Goal: Task Accomplishment & Management: Use online tool/utility

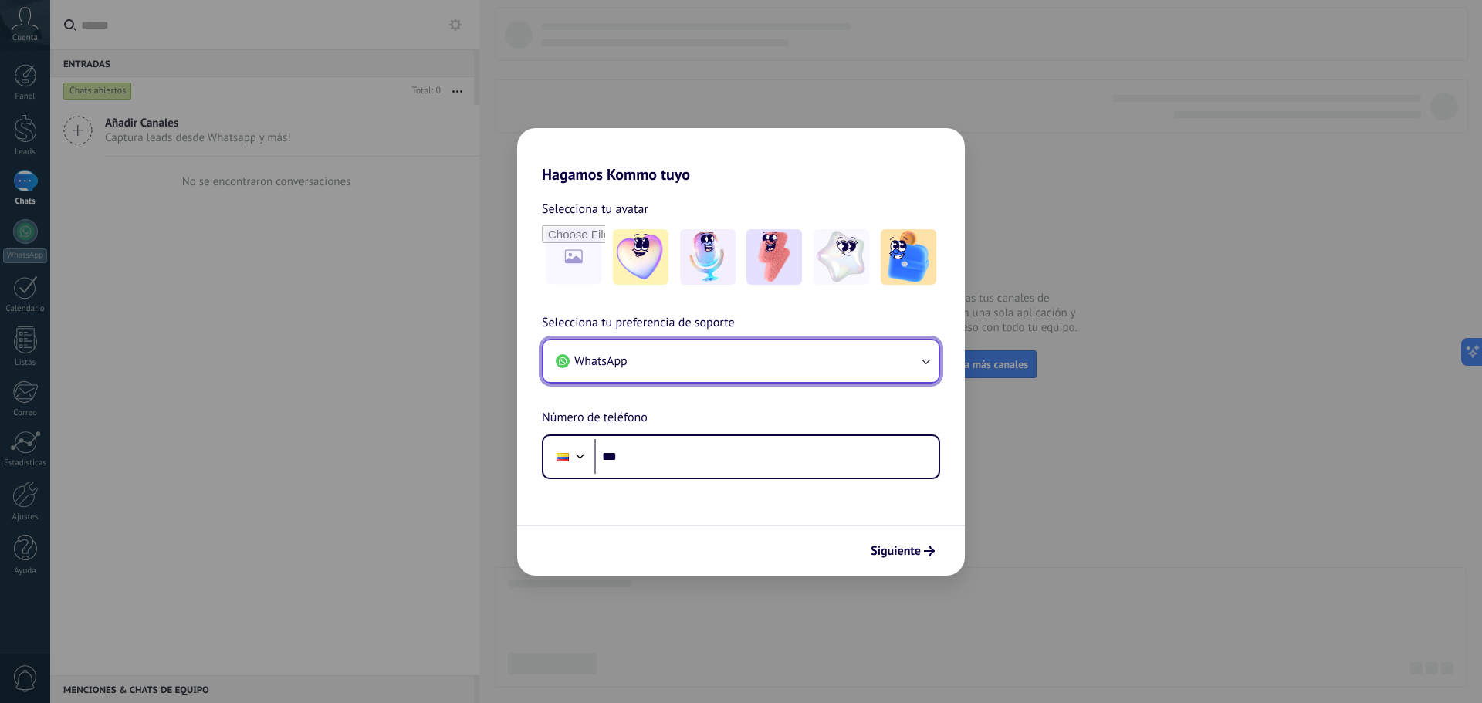
click at [681, 353] on button "WhatsApp" at bounding box center [740, 361] width 395 height 42
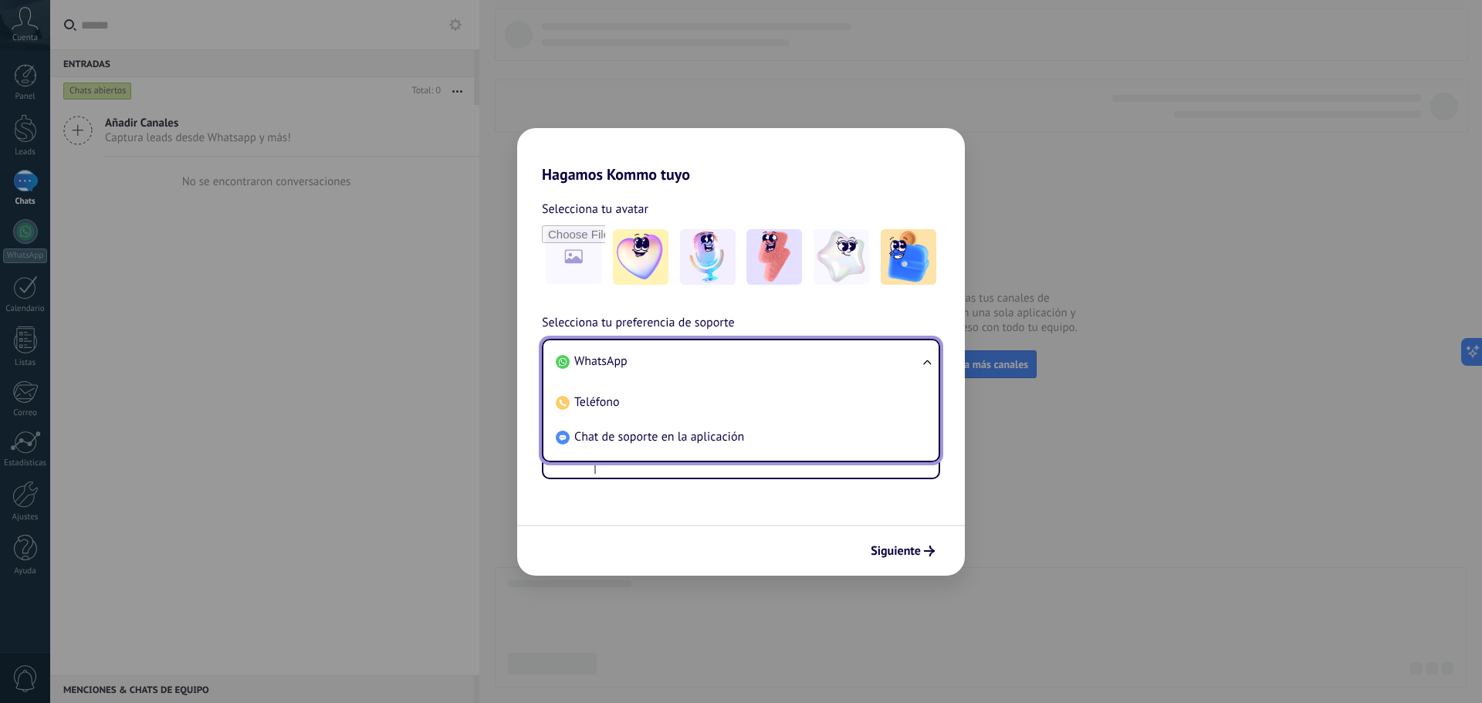
click at [686, 345] on li "WhatsApp" at bounding box center [738, 361] width 377 height 35
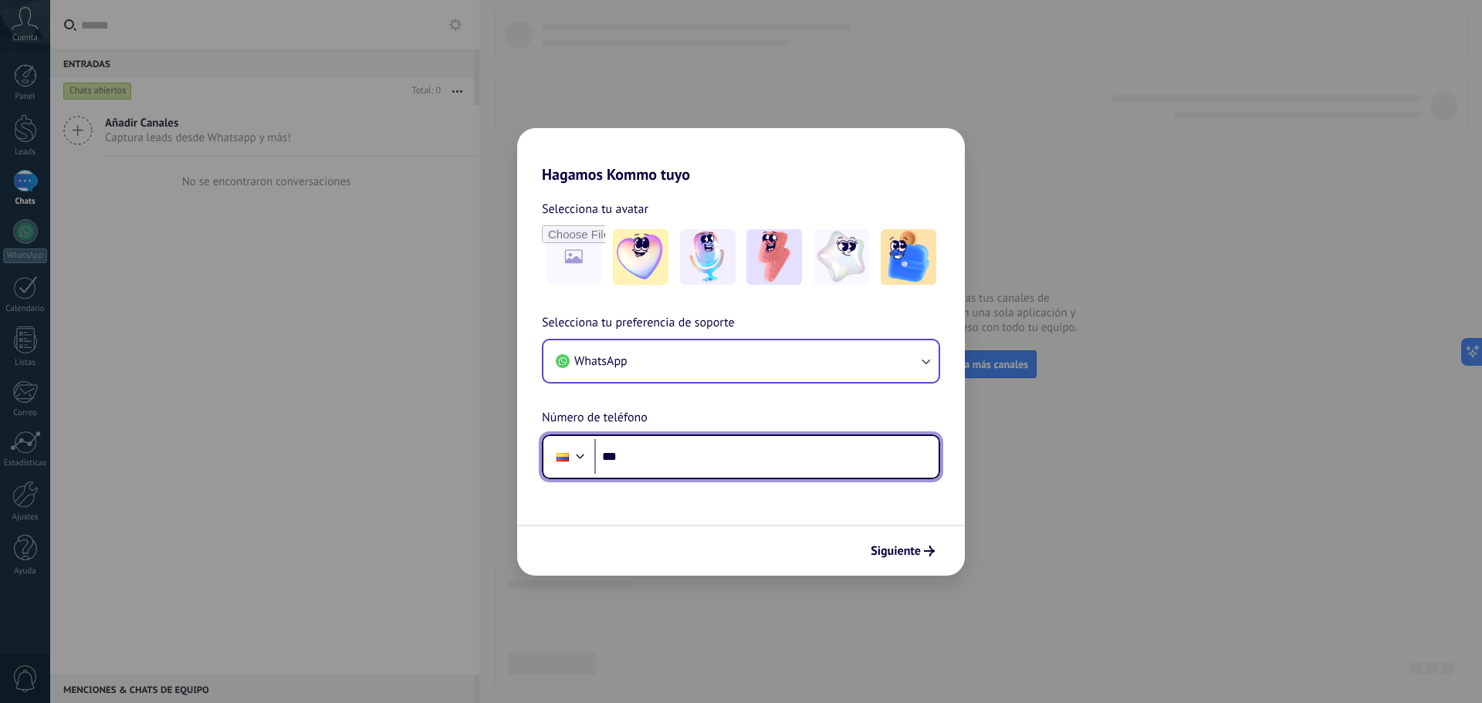
click at [678, 457] on input "***" at bounding box center [766, 457] width 344 height 36
type input "**********"
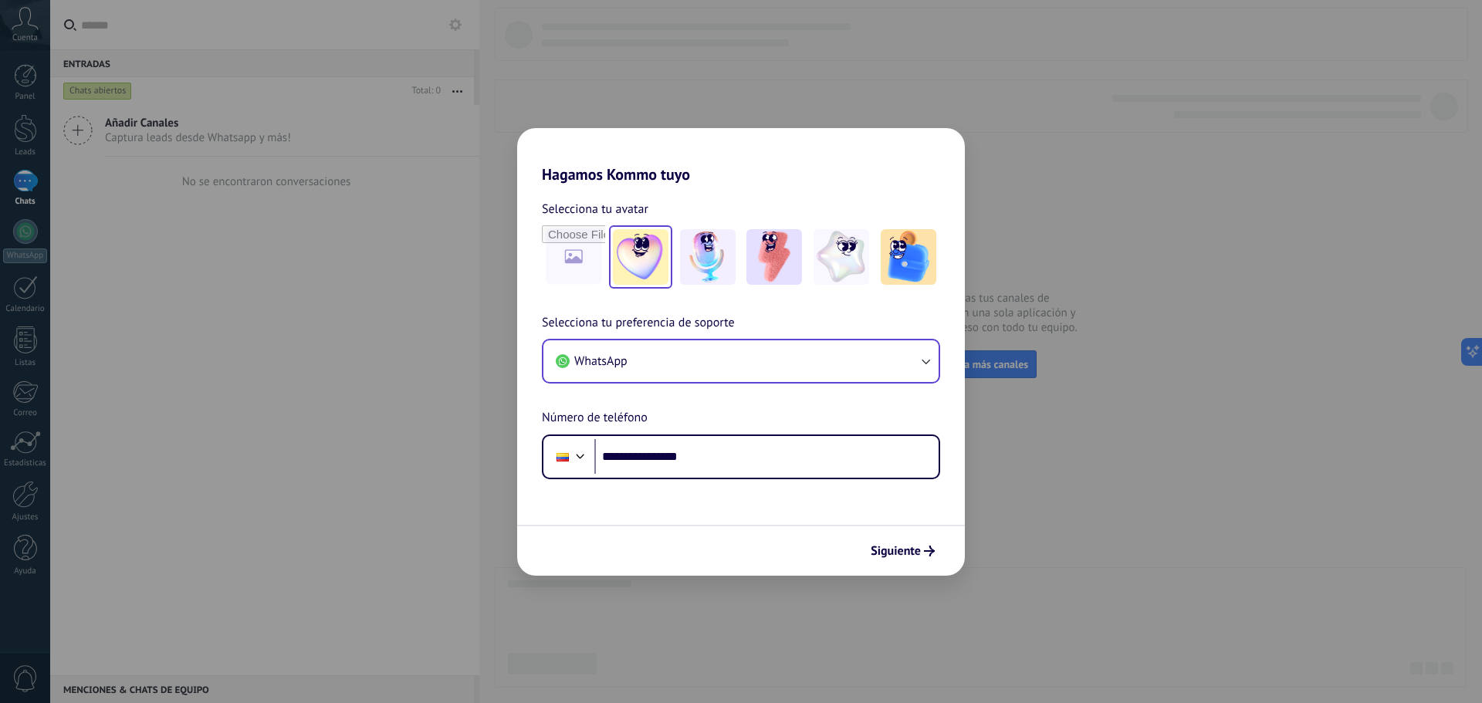
click at [655, 255] on img at bounding box center [641, 257] width 56 height 56
click at [712, 255] on img at bounding box center [708, 257] width 56 height 56
click at [865, 262] on img at bounding box center [842, 257] width 56 height 56
click at [894, 559] on button "Siguiente" at bounding box center [903, 551] width 78 height 26
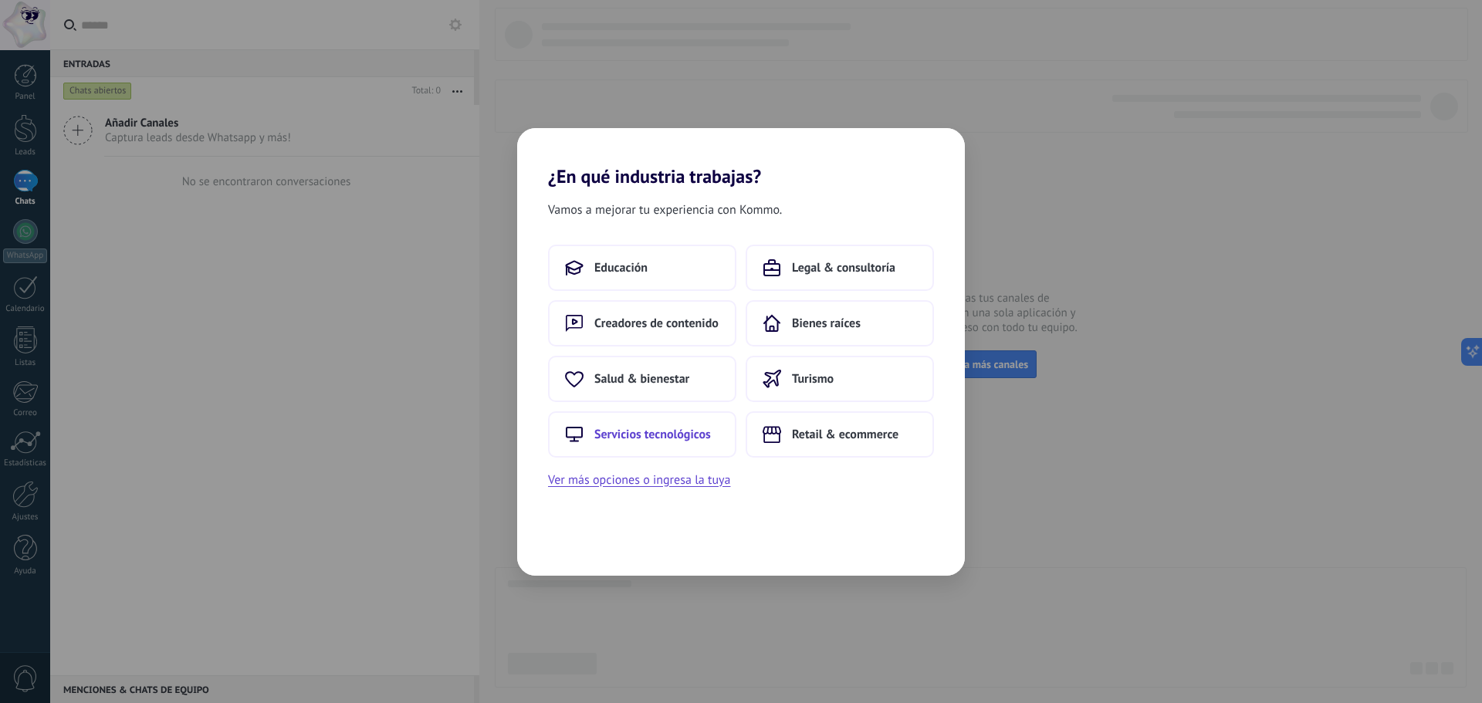
click at [635, 427] on span "Servicios tecnológicos" at bounding box center [652, 434] width 117 height 15
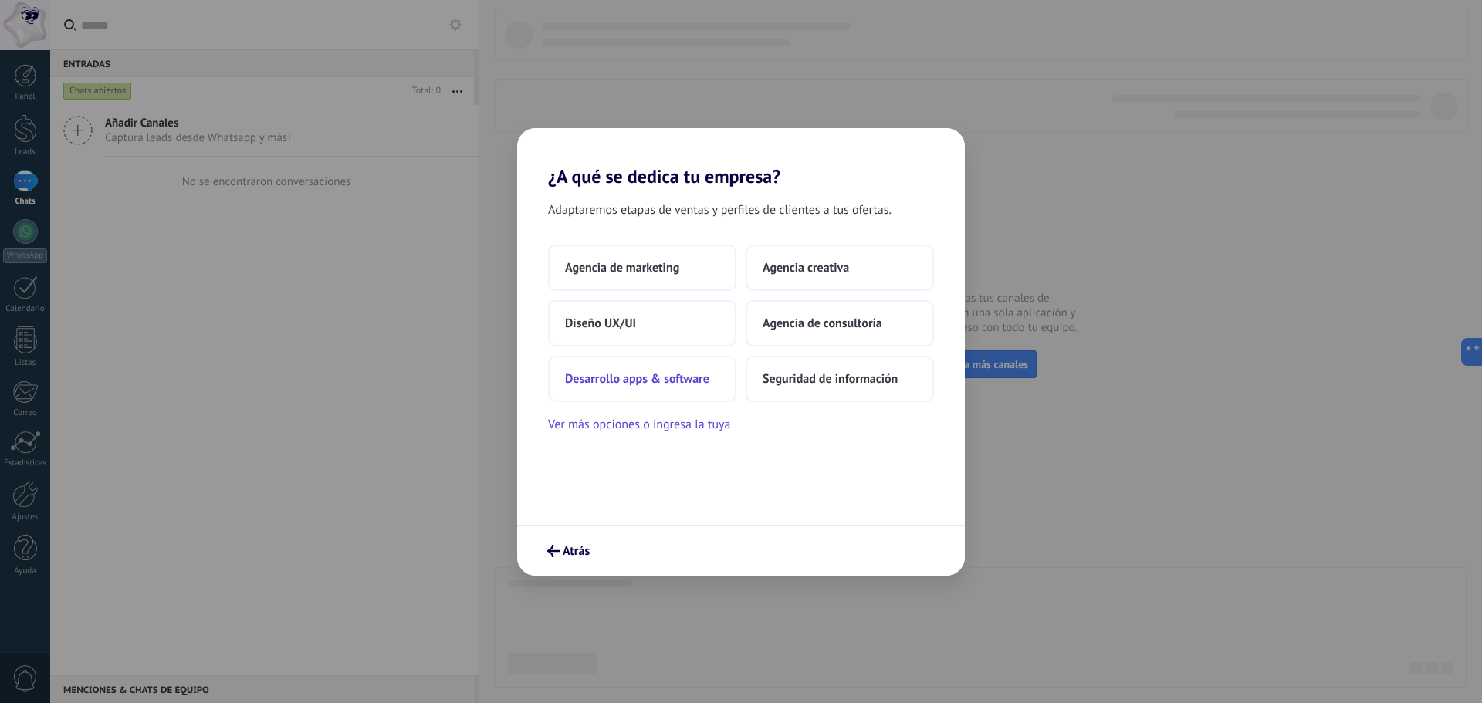
click at [654, 378] on span "Desarrollo apps & software" at bounding box center [637, 378] width 144 height 15
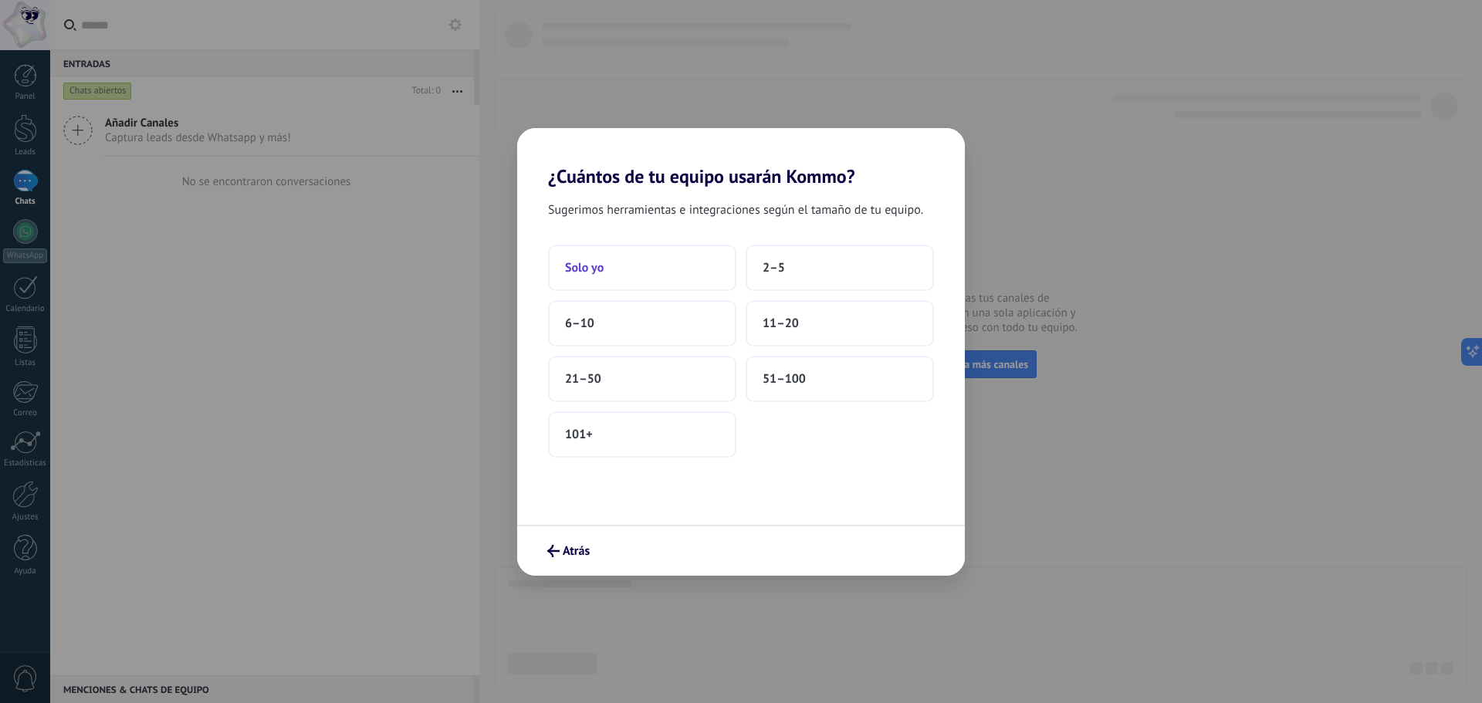
click at [601, 265] on span "Solo yo" at bounding box center [584, 267] width 39 height 15
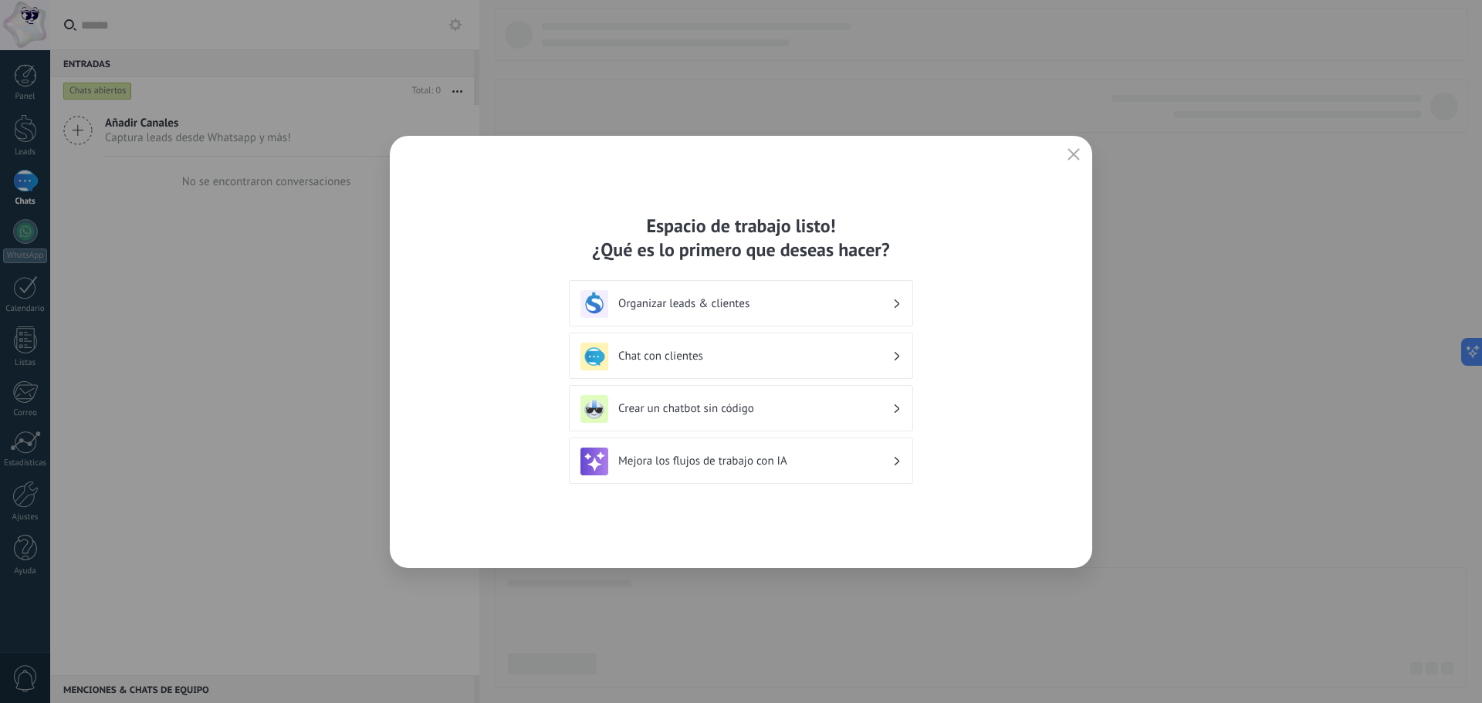
click at [1072, 157] on icon "button" at bounding box center [1074, 154] width 12 height 12
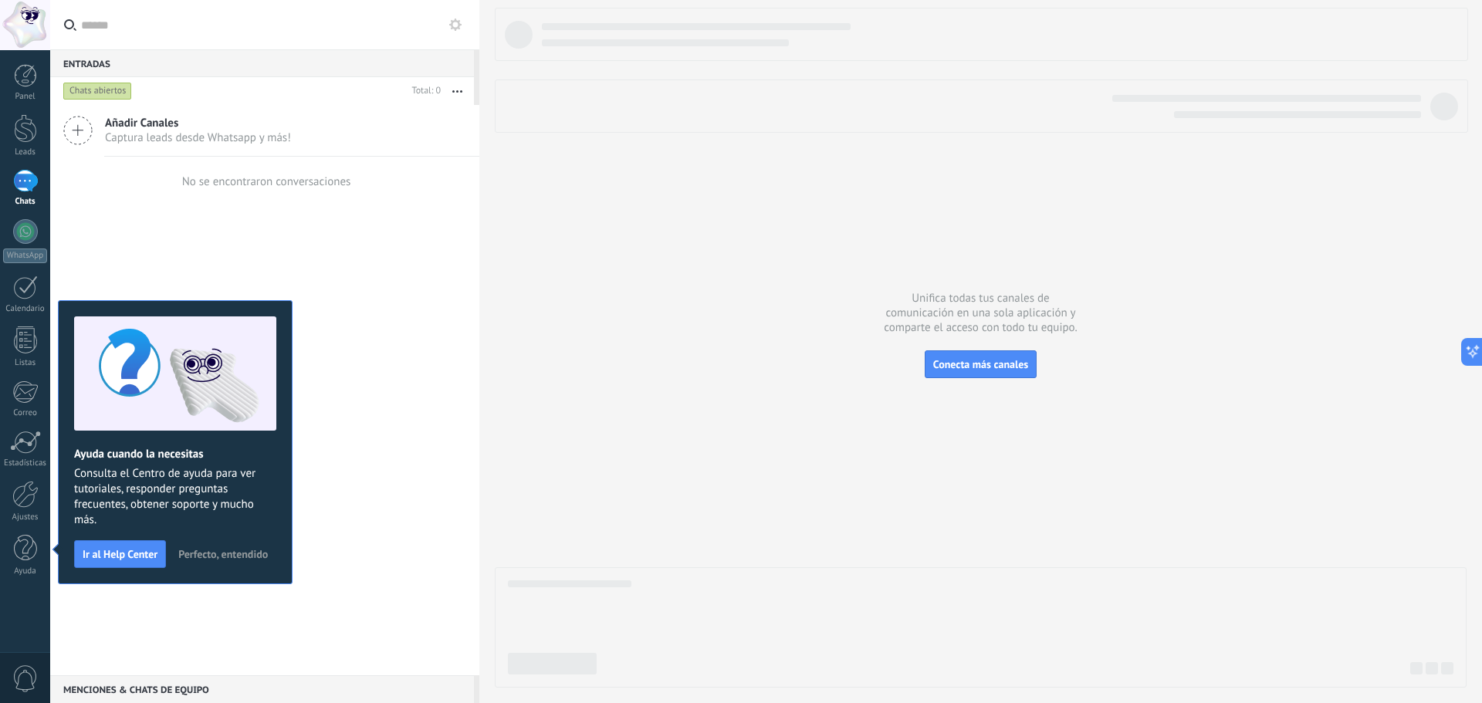
click at [207, 550] on span "Perfecto, entendido" at bounding box center [223, 554] width 90 height 11
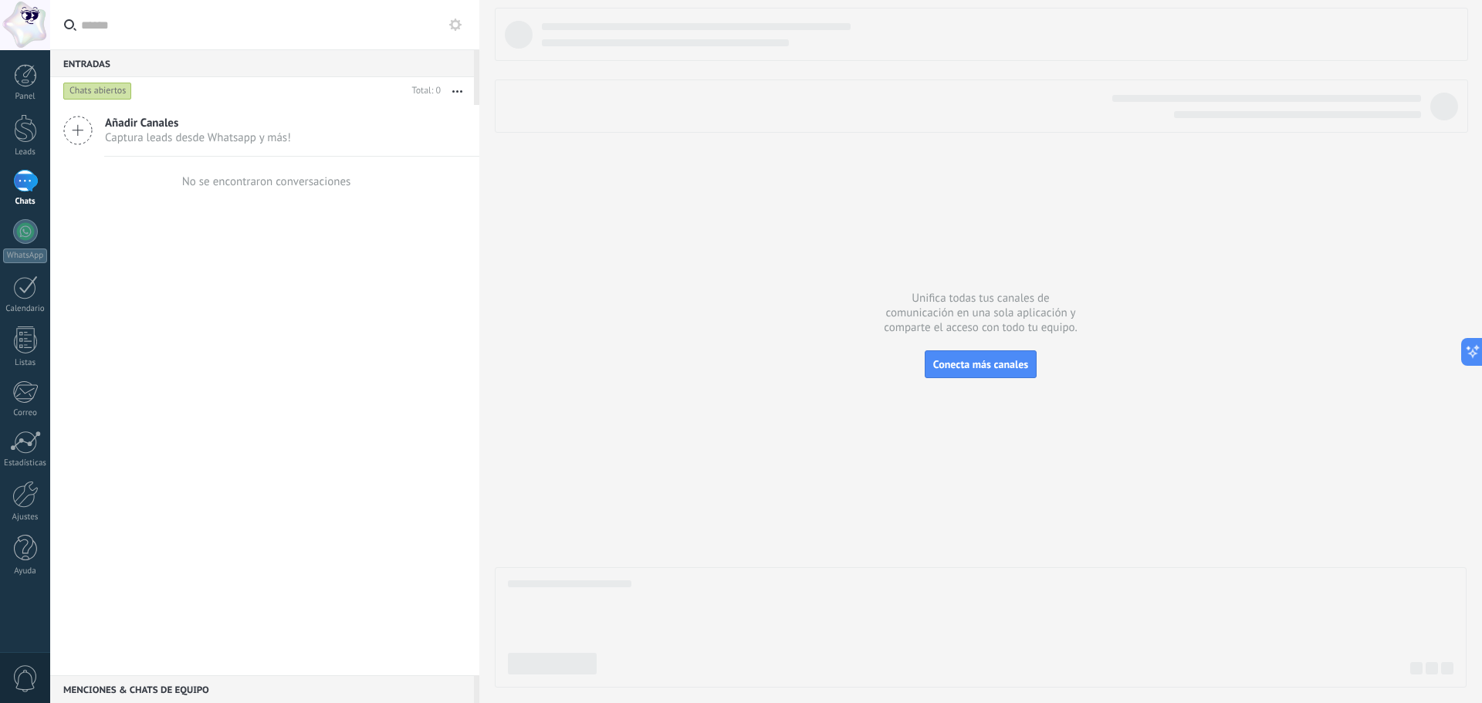
click at [83, 135] on icon at bounding box center [77, 130] width 29 height 29
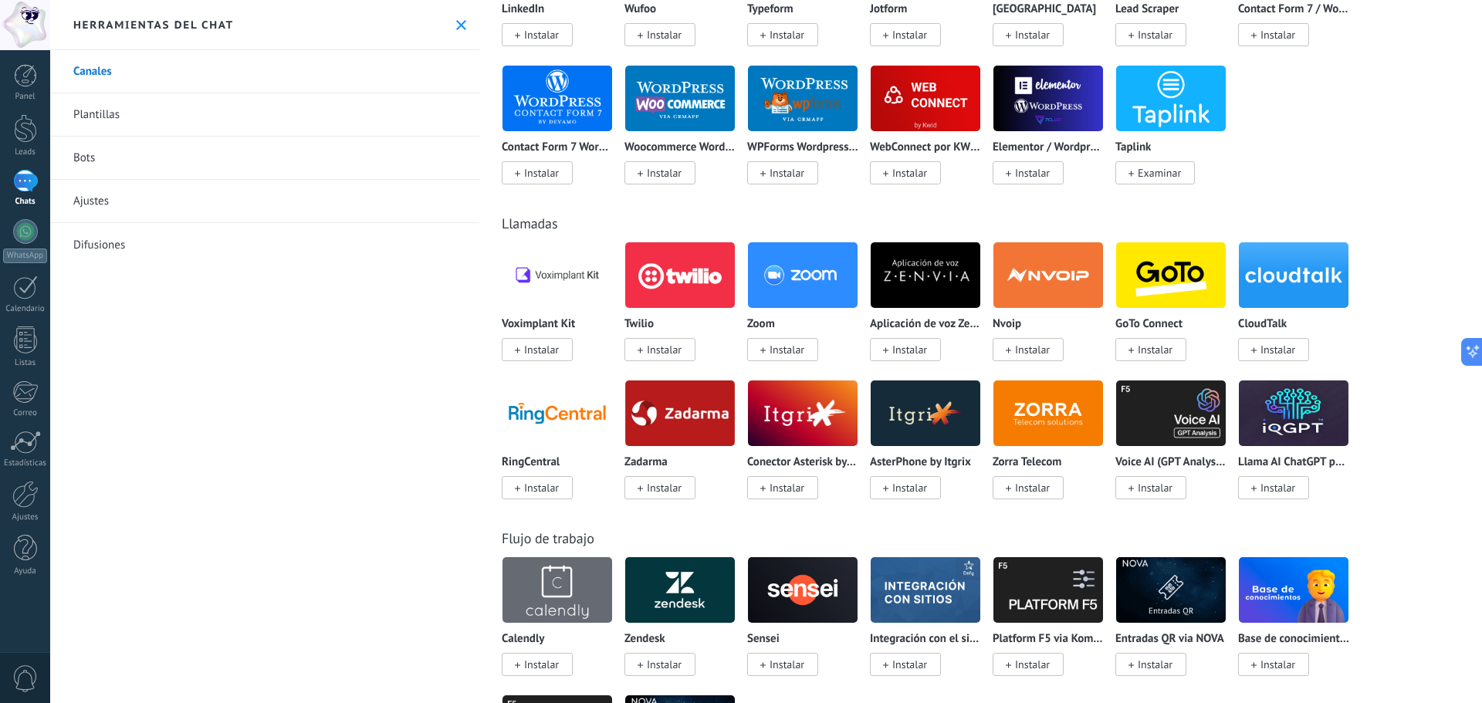
scroll to position [1390, 0]
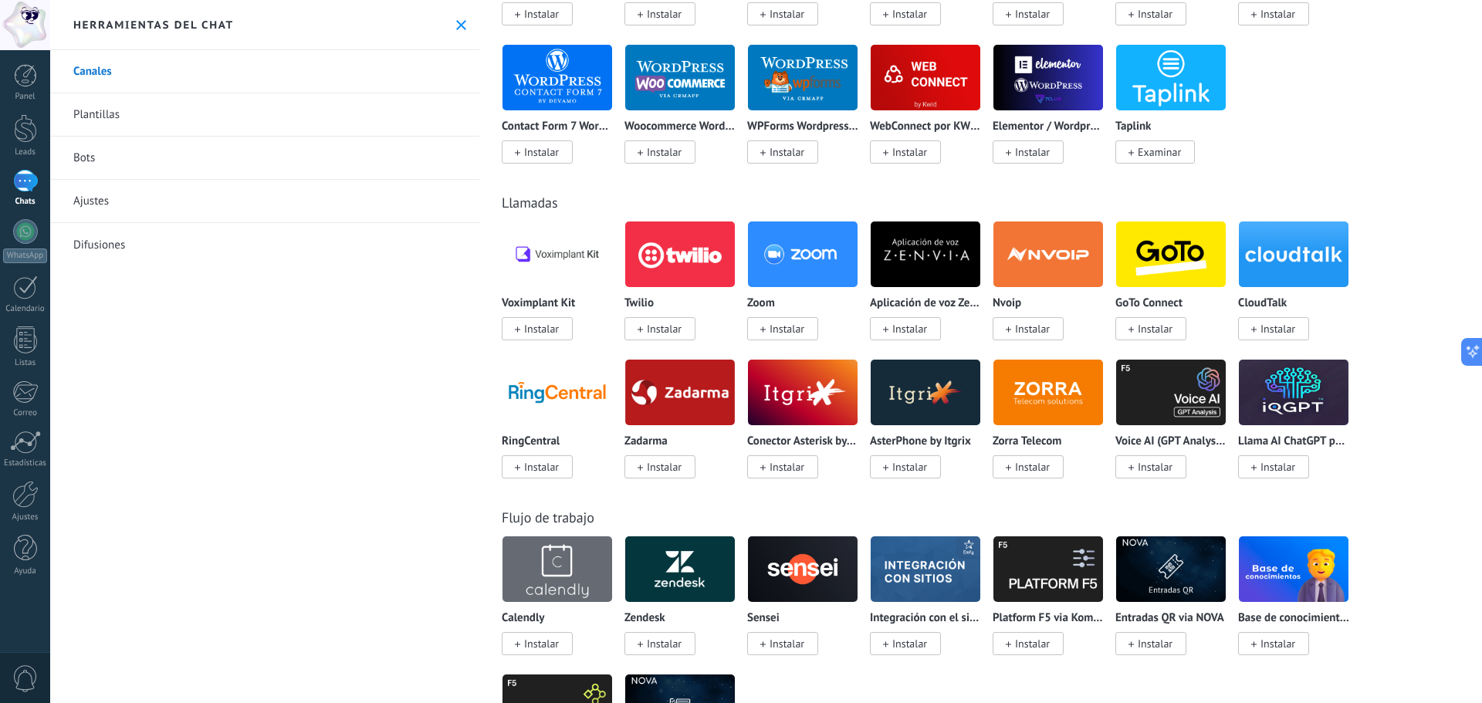
click at [661, 327] on span "Instalar" at bounding box center [664, 329] width 35 height 14
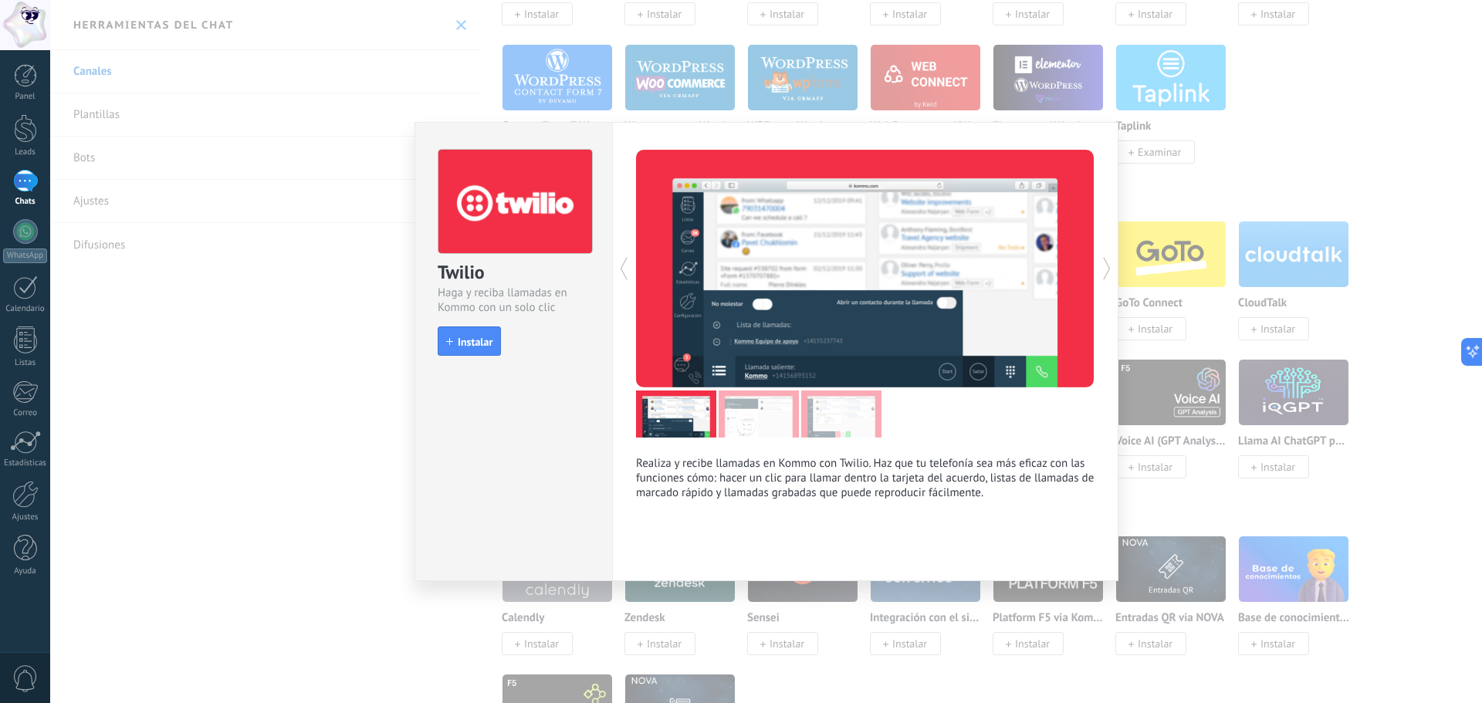
click at [307, 383] on div "Twilio Haga y reciba llamadas en Kommo con un solo clic install Instalar Realiz…" at bounding box center [766, 351] width 1432 height 703
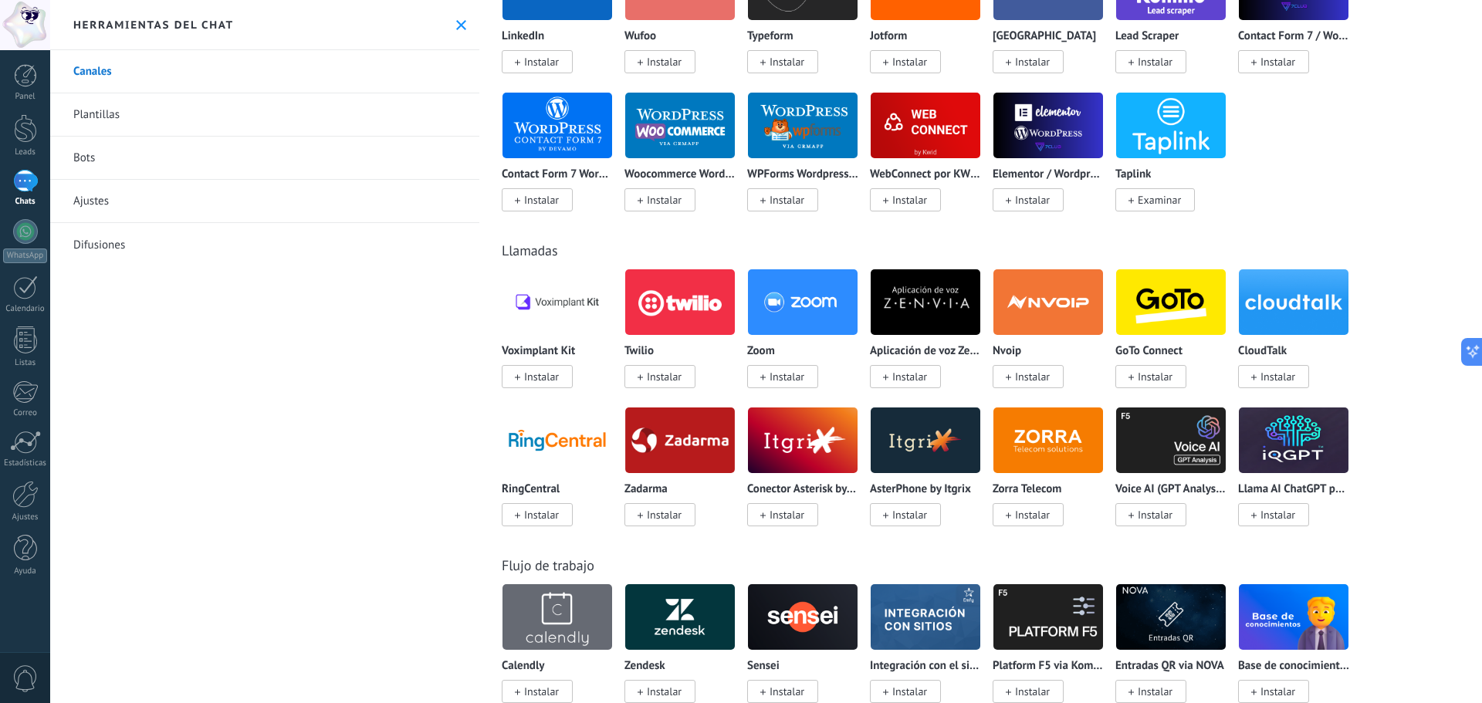
scroll to position [2149, 0]
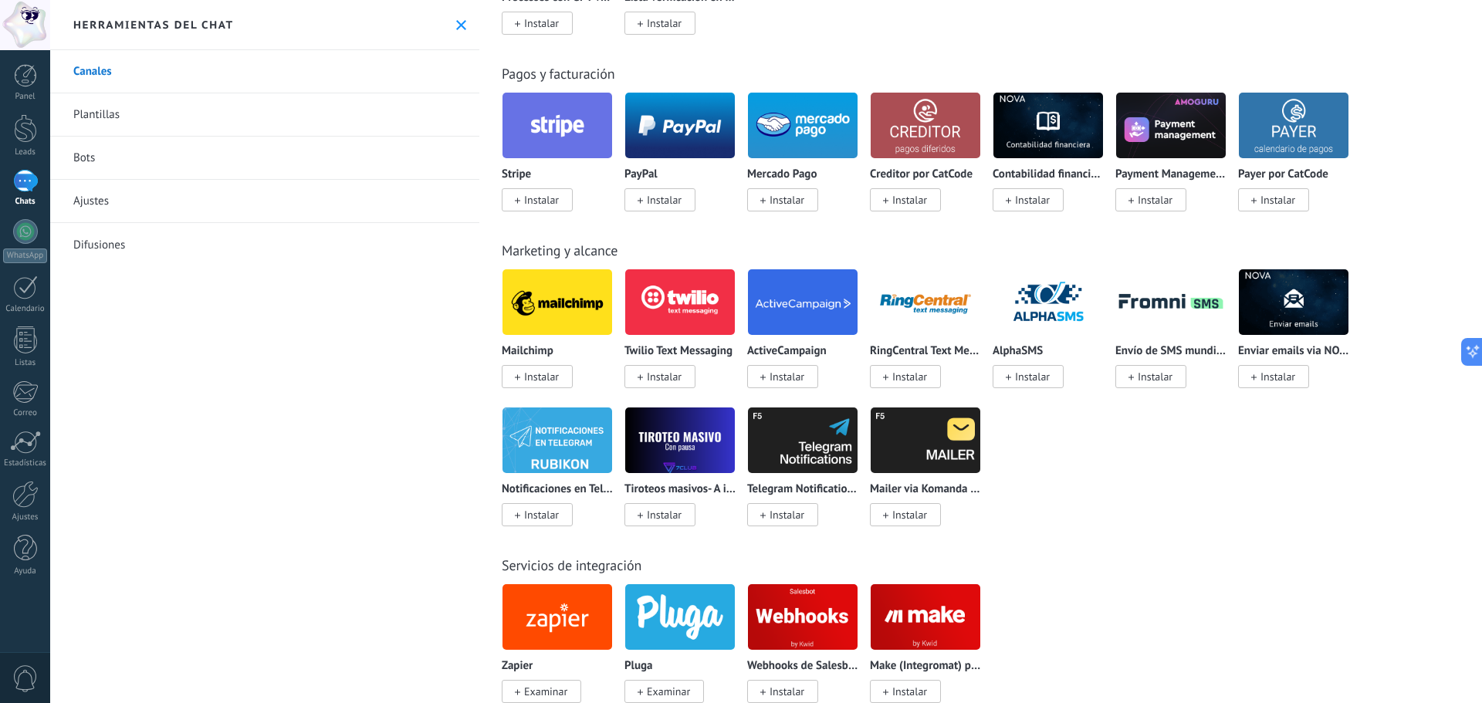
click at [684, 377] on span "Instalar" at bounding box center [660, 376] width 71 height 23
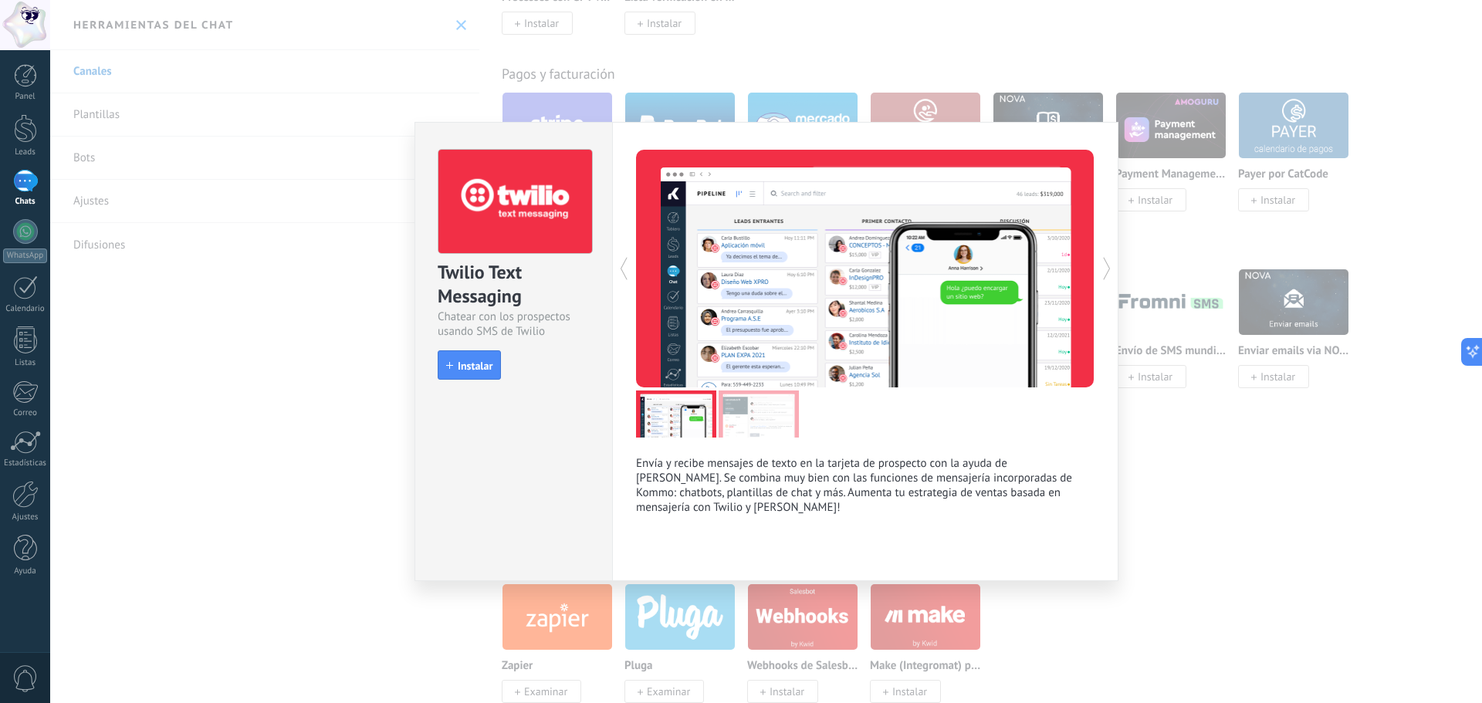
click at [485, 380] on div "Twilio Text Messaging Chatear con los prospectos usando SMS de Twilio install I…" at bounding box center [513, 257] width 197 height 269
click at [479, 371] on span "Instalar" at bounding box center [475, 366] width 35 height 11
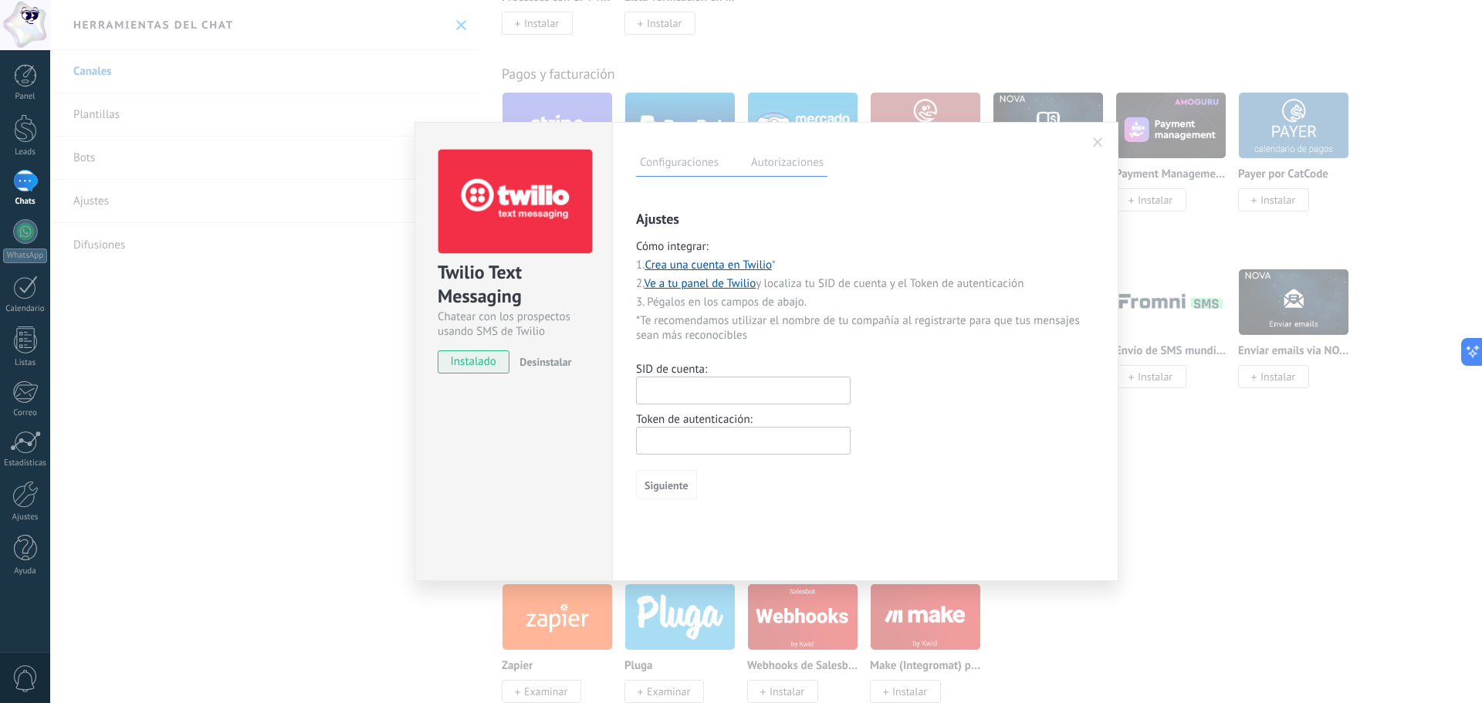
click at [722, 398] on input "text" at bounding box center [743, 391] width 215 height 28
click at [721, 448] on input "text" at bounding box center [743, 441] width 215 height 28
click at [720, 388] on input "text" at bounding box center [743, 391] width 215 height 28
click at [724, 379] on input "text" at bounding box center [743, 391] width 215 height 28
paste input "**********"
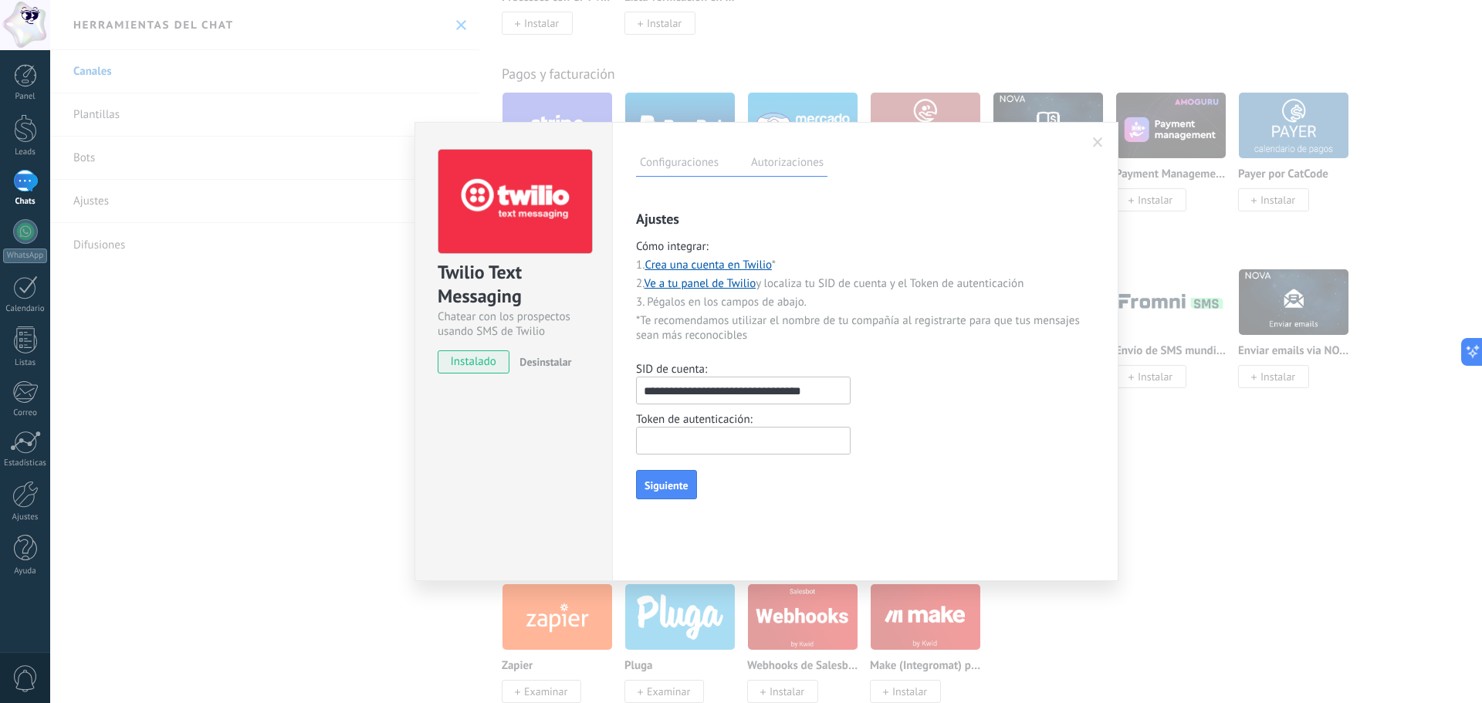
scroll to position [0, 7]
type input "**********"
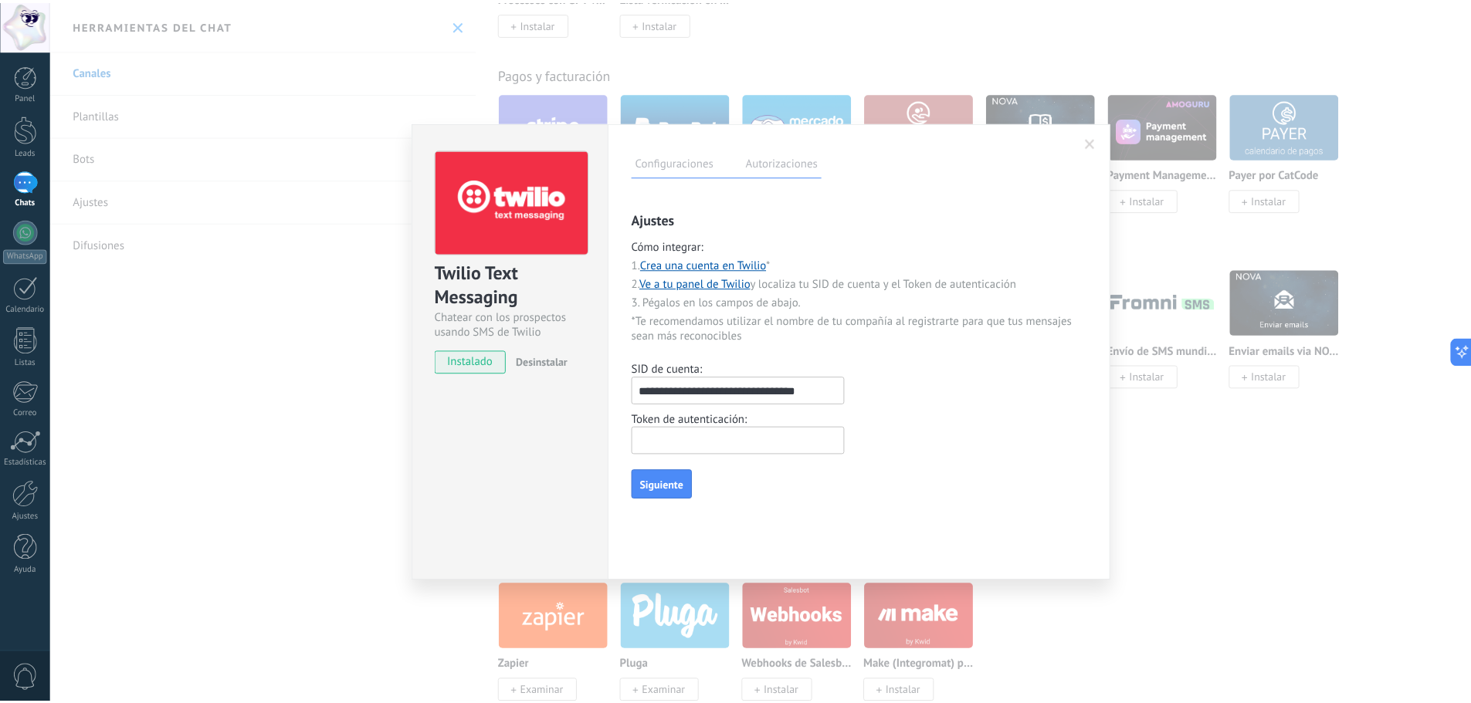
scroll to position [0, 0]
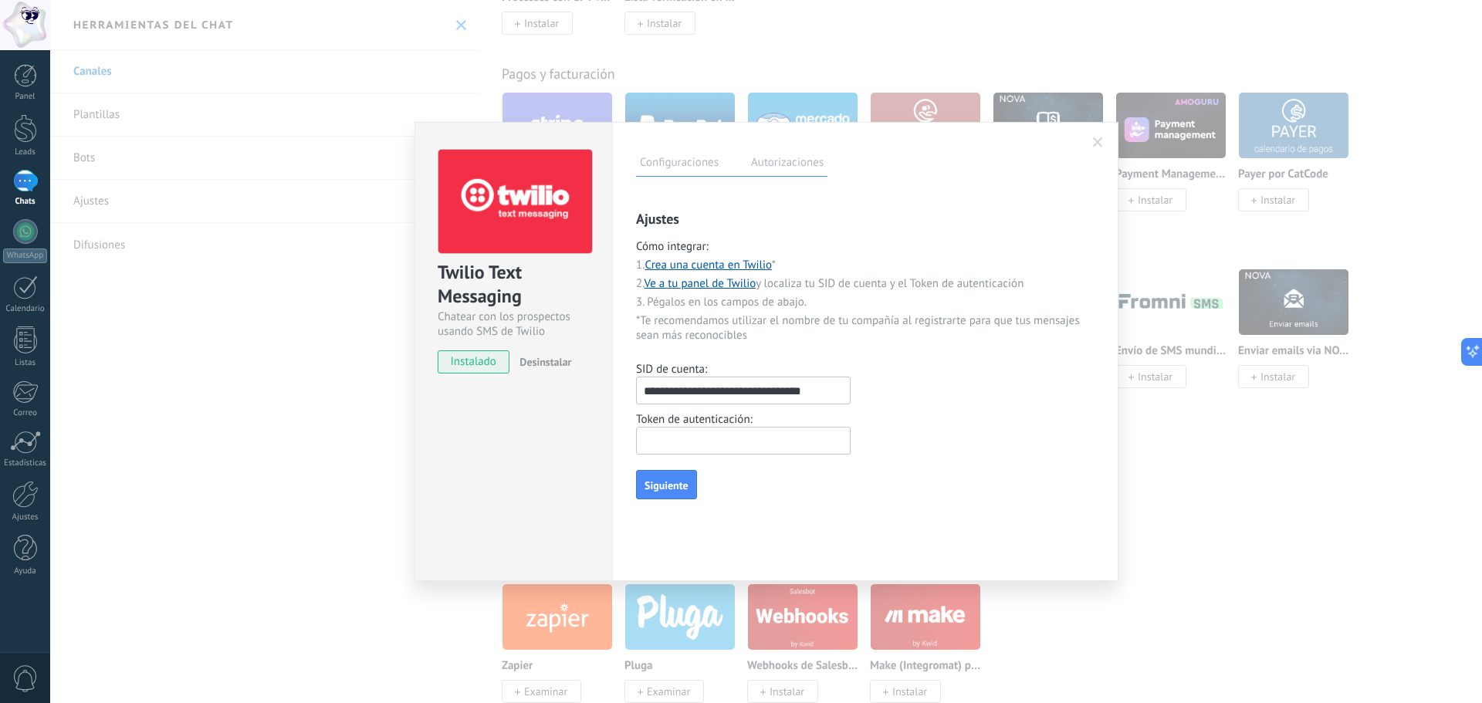
click at [711, 439] on input "text" at bounding box center [743, 441] width 215 height 28
paste input "**********"
type input "**********"
click at [682, 490] on span "Siguiente" at bounding box center [667, 485] width 44 height 11
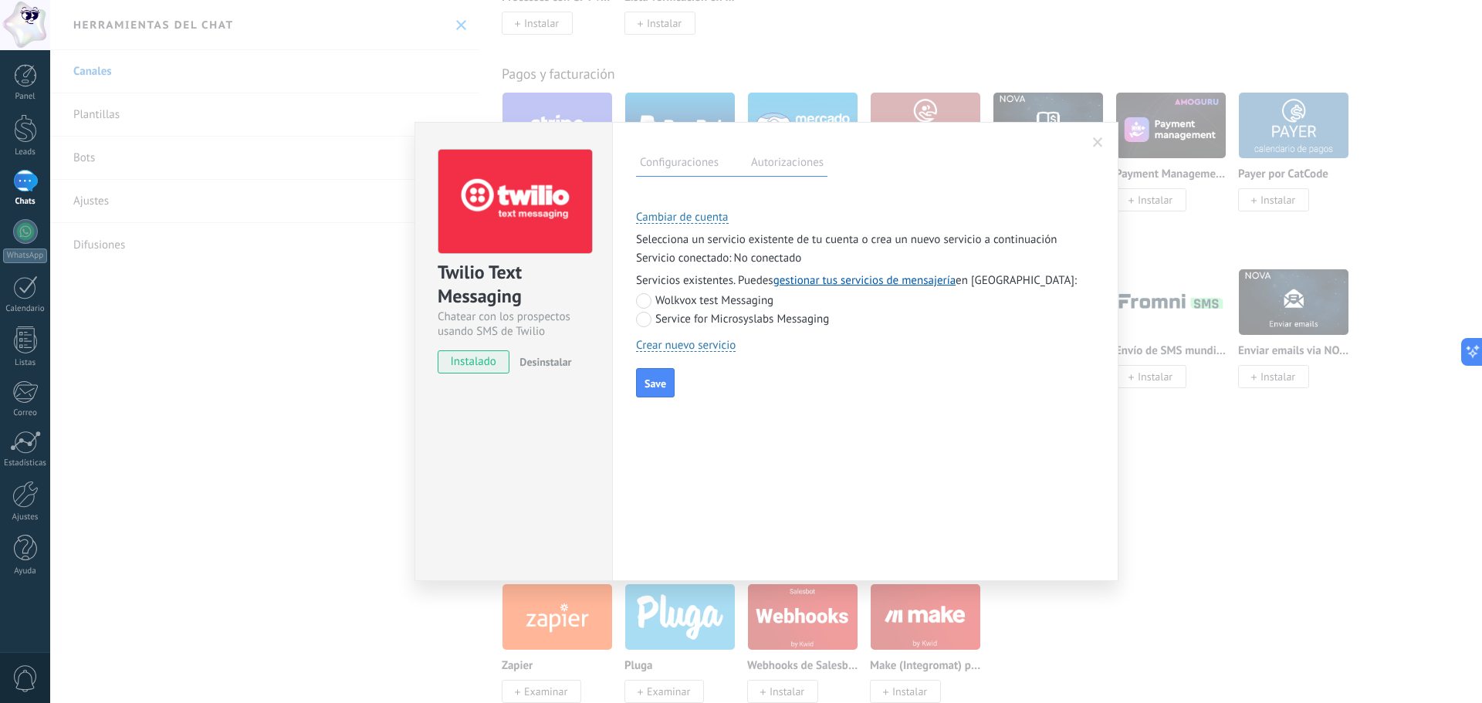
click at [739, 319] on label "Service for Microsyslabs Messaging" at bounding box center [732, 319] width 193 height 15
click at [653, 380] on span "Save" at bounding box center [656, 383] width 22 height 11
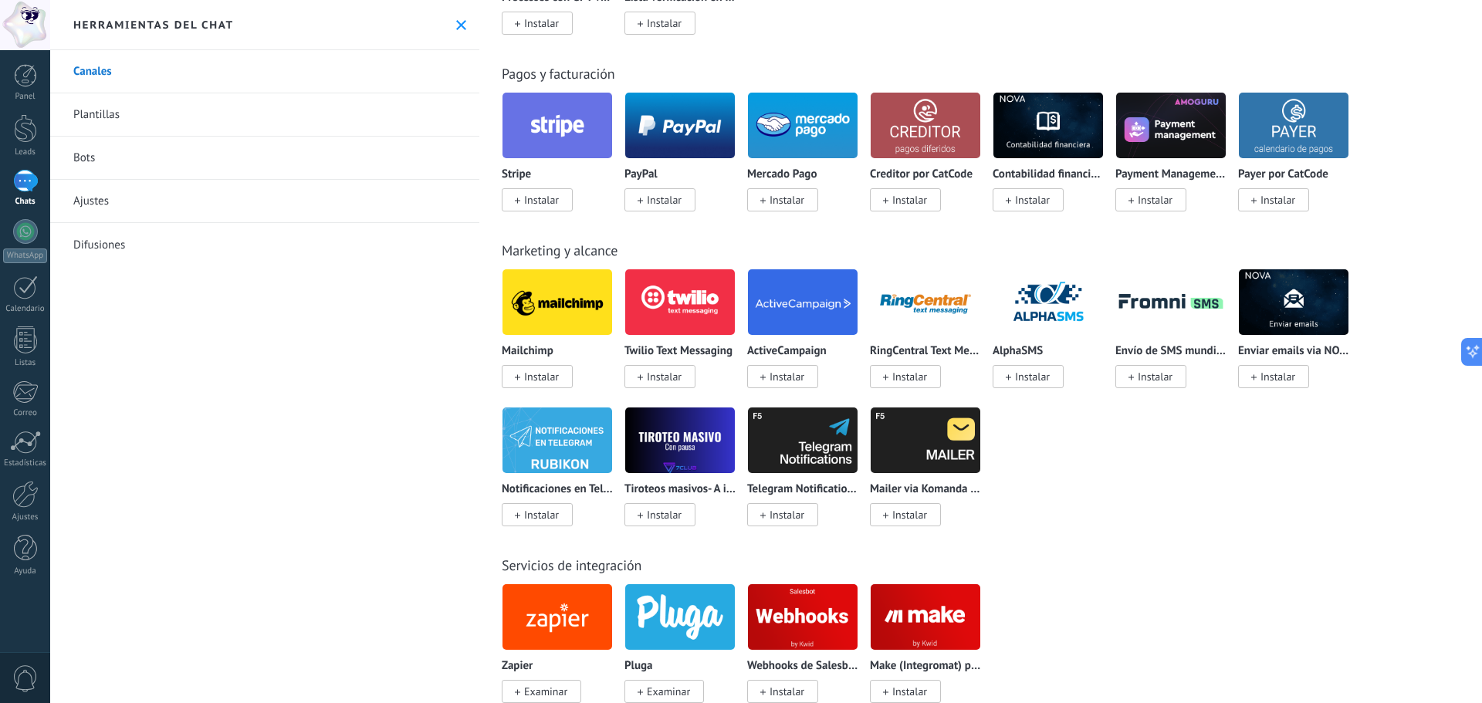
click at [22, 191] on div at bounding box center [25, 181] width 25 height 22
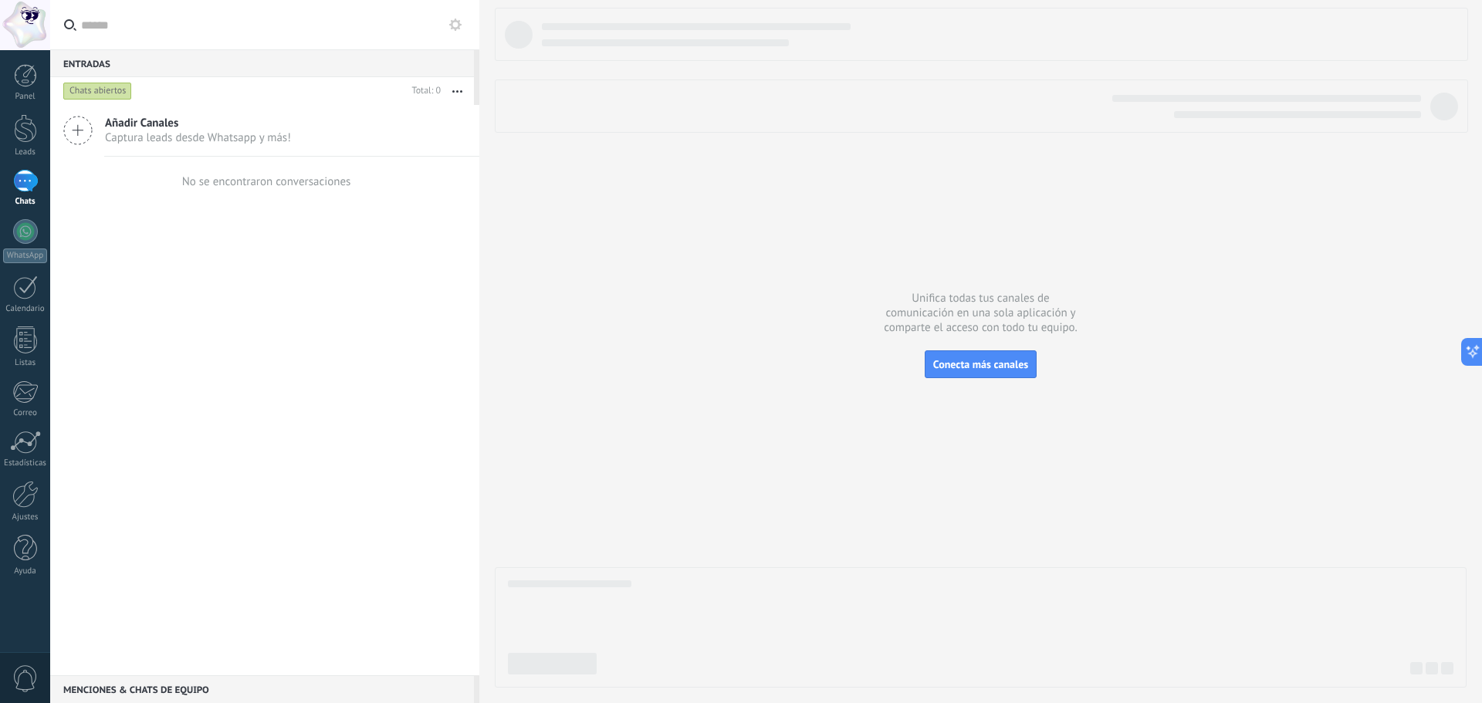
click at [18, 191] on div at bounding box center [25, 181] width 25 height 22
click at [30, 134] on div at bounding box center [25, 128] width 23 height 29
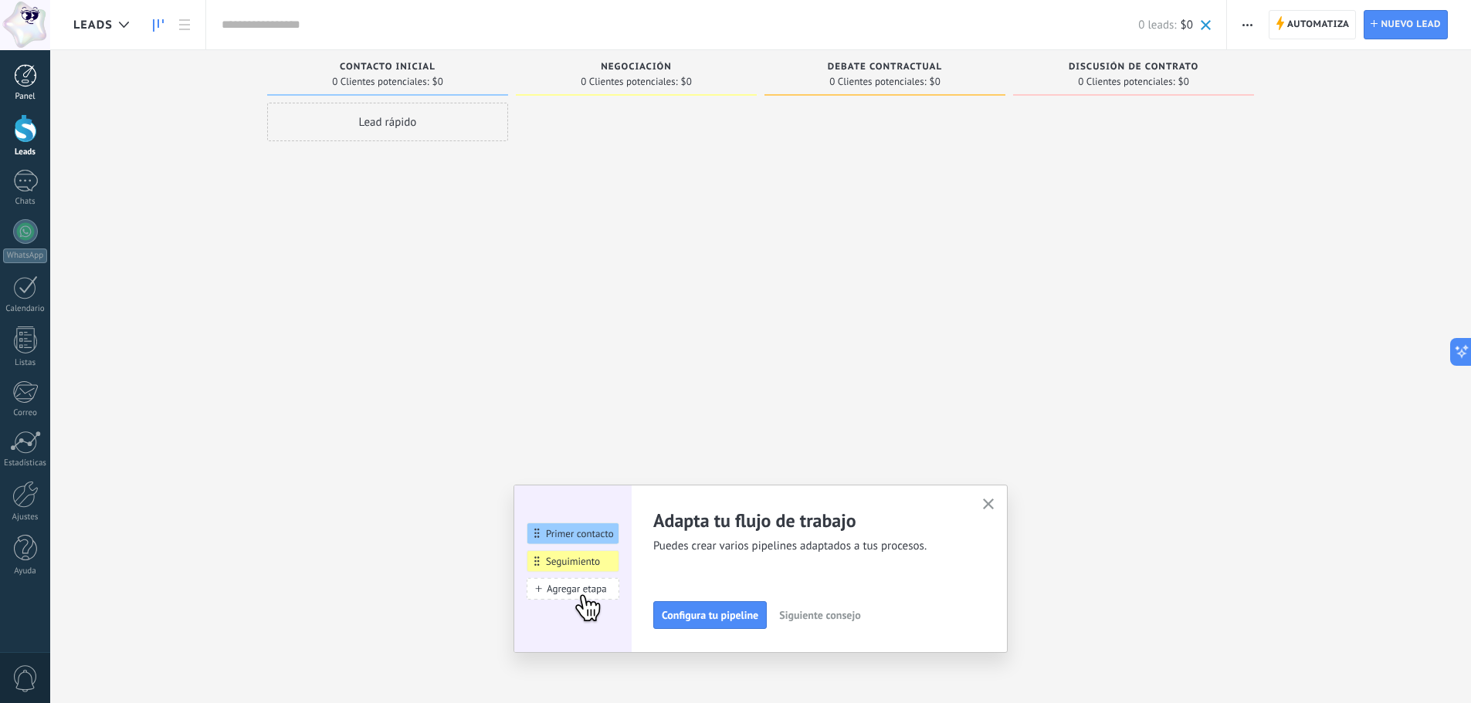
click at [31, 90] on link "Panel" at bounding box center [25, 83] width 50 height 38
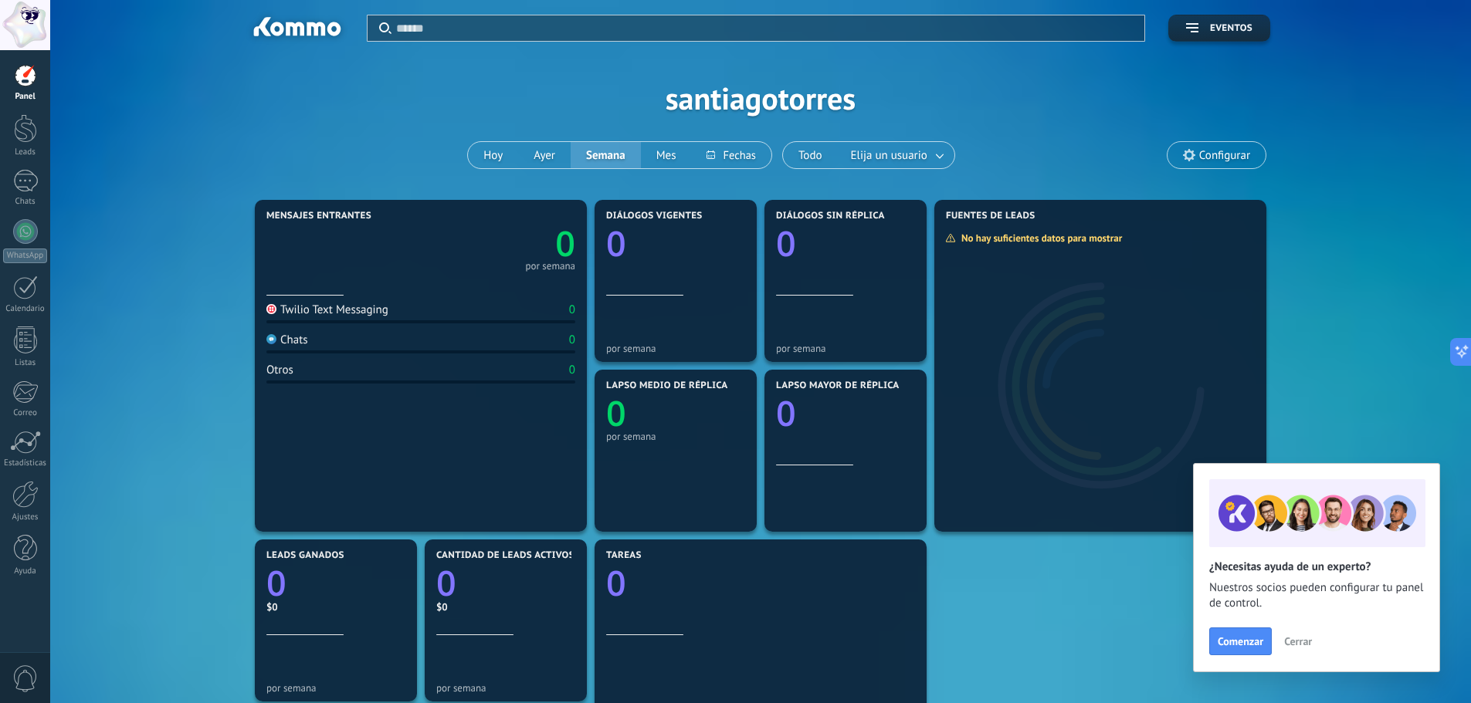
click at [438, 207] on section "Mensajes entrantes 0 por semana Twilio Text Messaging 0 Chats 0 Otros 0" at bounding box center [421, 366] width 332 height 332
click at [319, 309] on div "Twilio Text Messaging" at bounding box center [327, 310] width 122 height 15
click at [14, 179] on div at bounding box center [25, 181] width 25 height 22
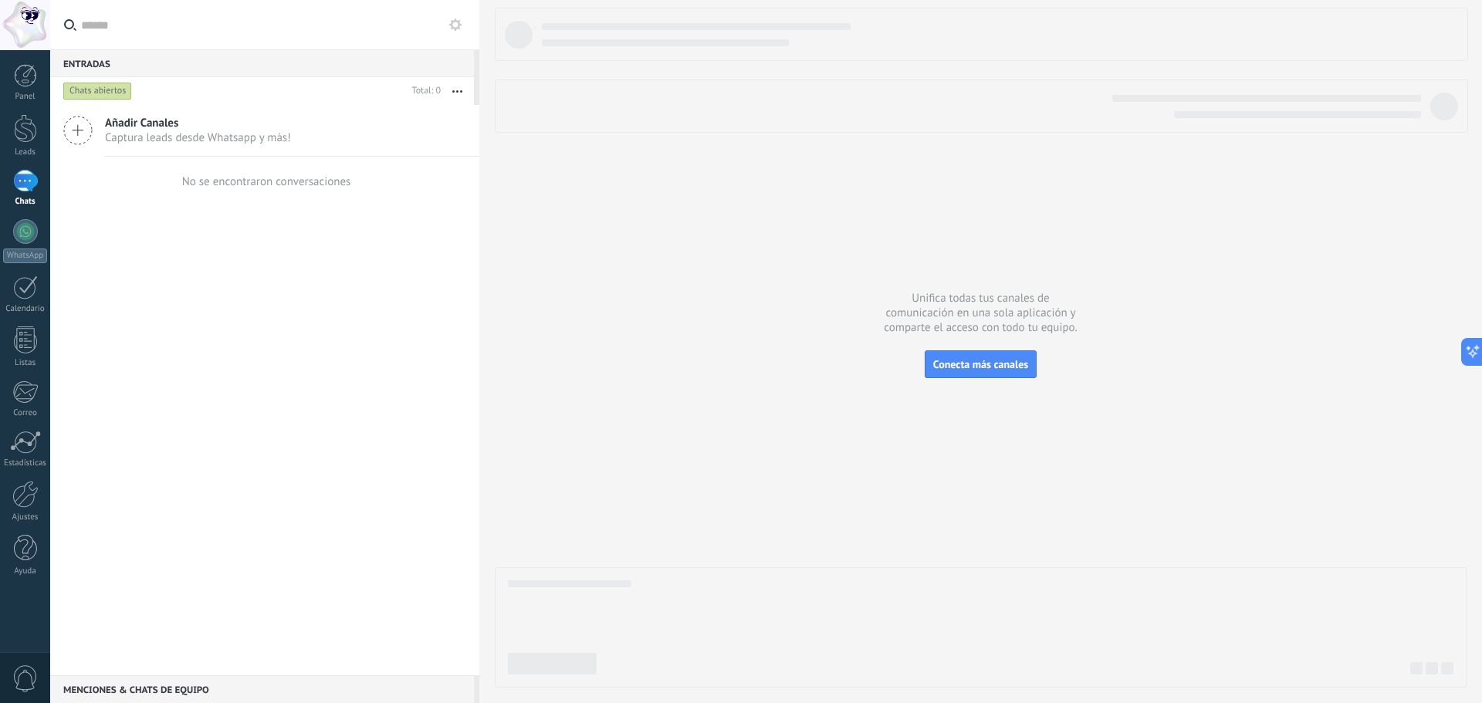
click at [92, 91] on div "Chats abiertos" at bounding box center [97, 91] width 69 height 19
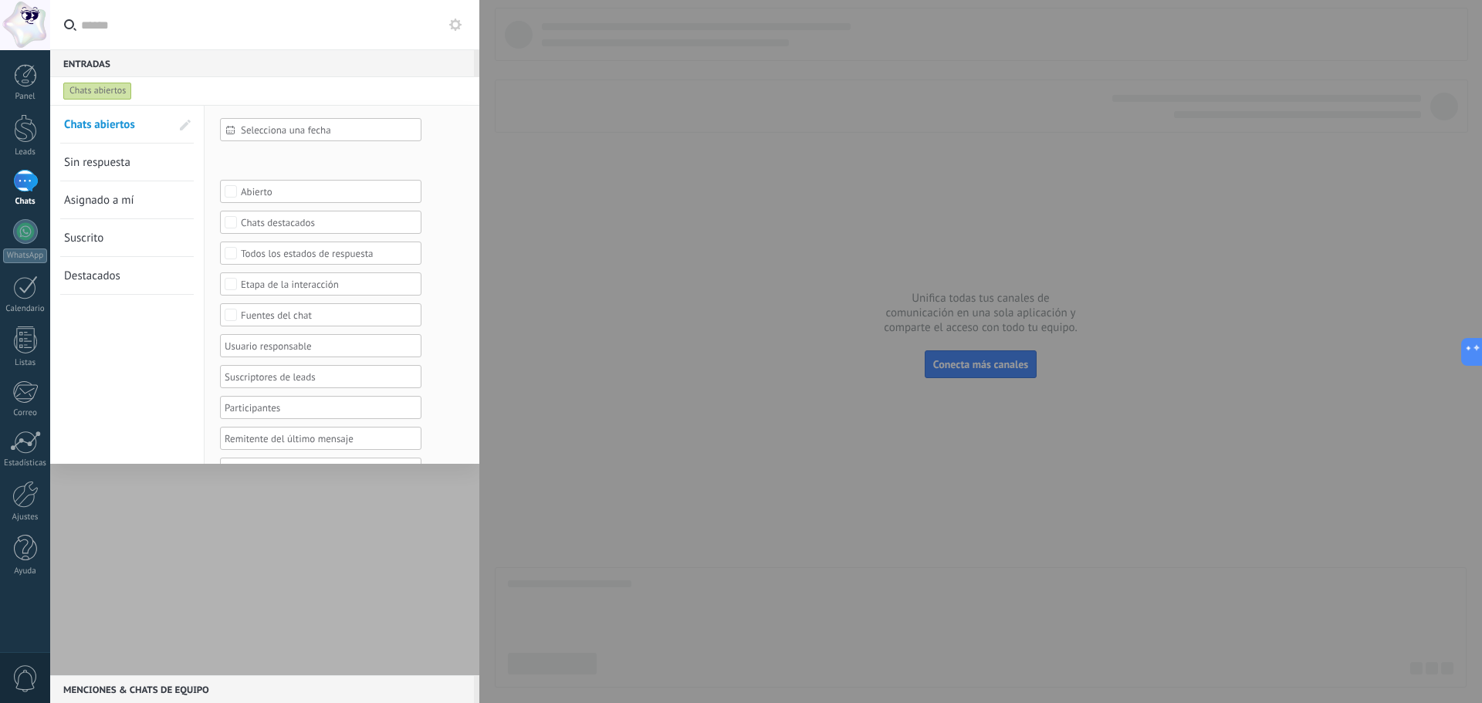
drag, startPoint x: 612, startPoint y: 73, endPoint x: 435, endPoint y: 73, distance: 176.8
click at [611, 73] on div at bounding box center [741, 351] width 1482 height 703
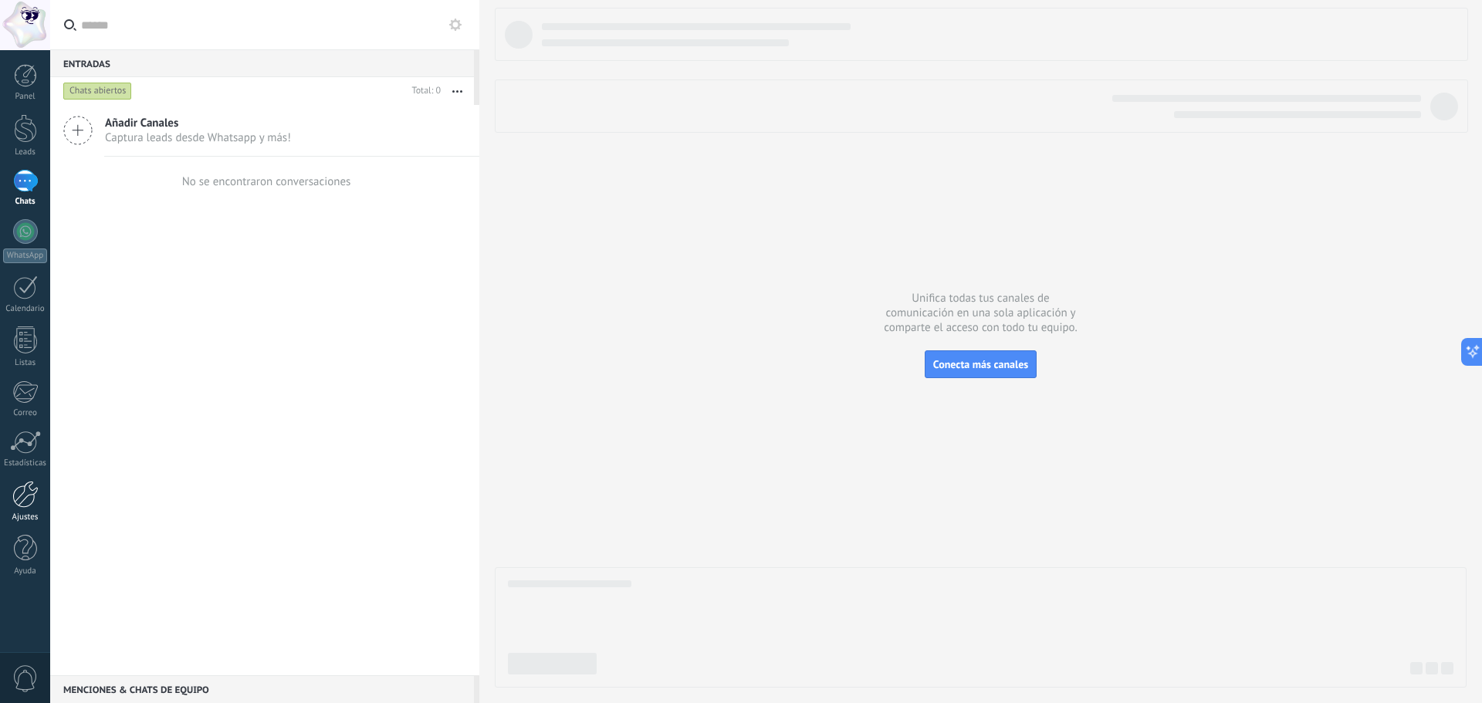
click at [33, 509] on link "Ajustes" at bounding box center [25, 502] width 50 height 42
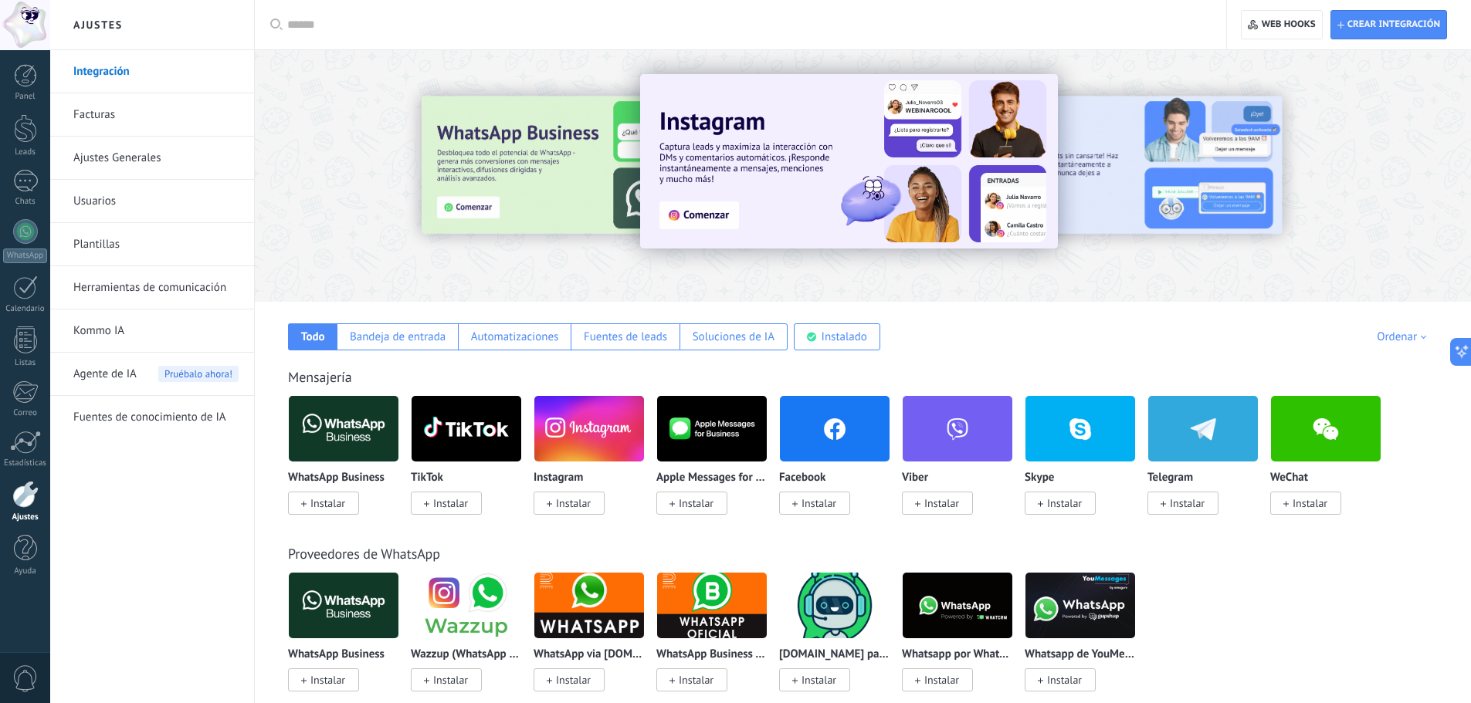
click at [161, 123] on link "Facturas" at bounding box center [155, 114] width 165 height 43
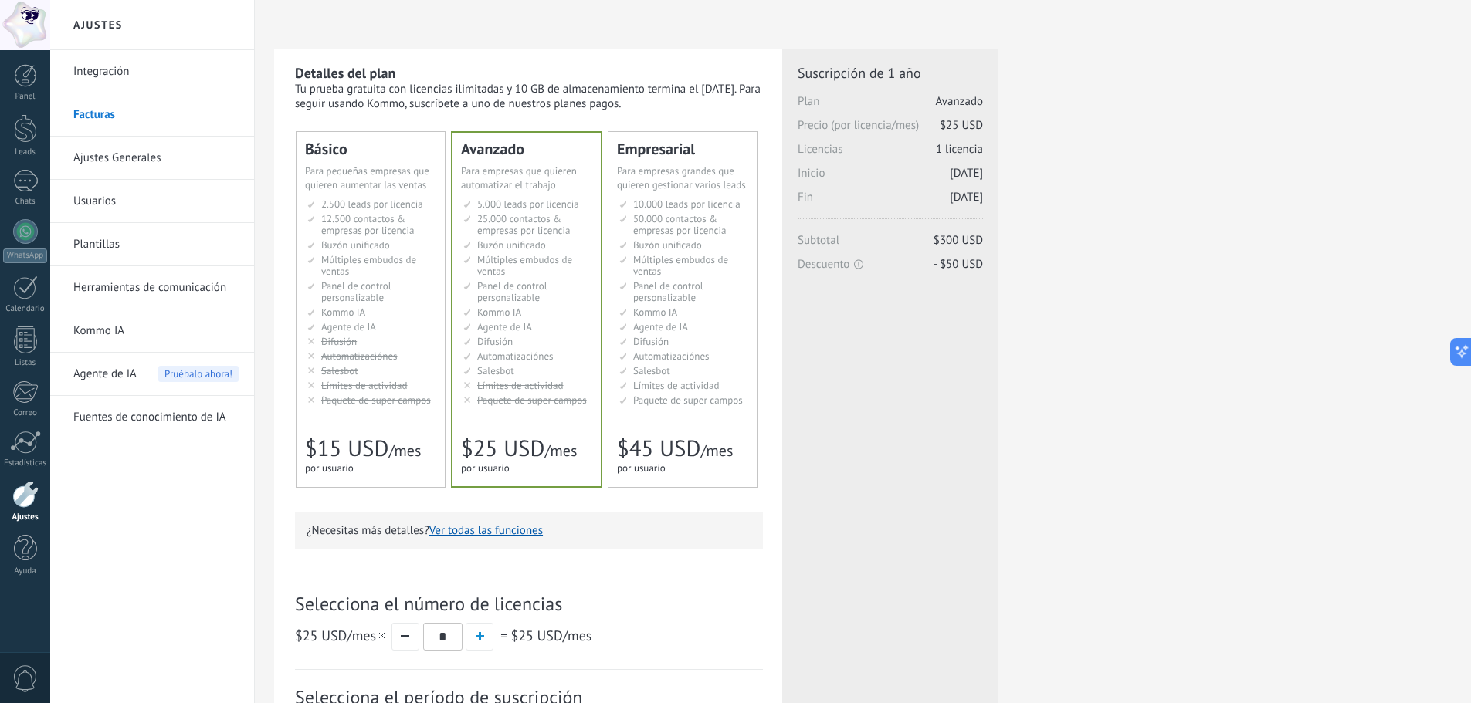
click at [29, 169] on div "Panel Leads Chats WhatsApp Clientes" at bounding box center [25, 328] width 50 height 528
click at [29, 174] on div at bounding box center [25, 181] width 25 height 22
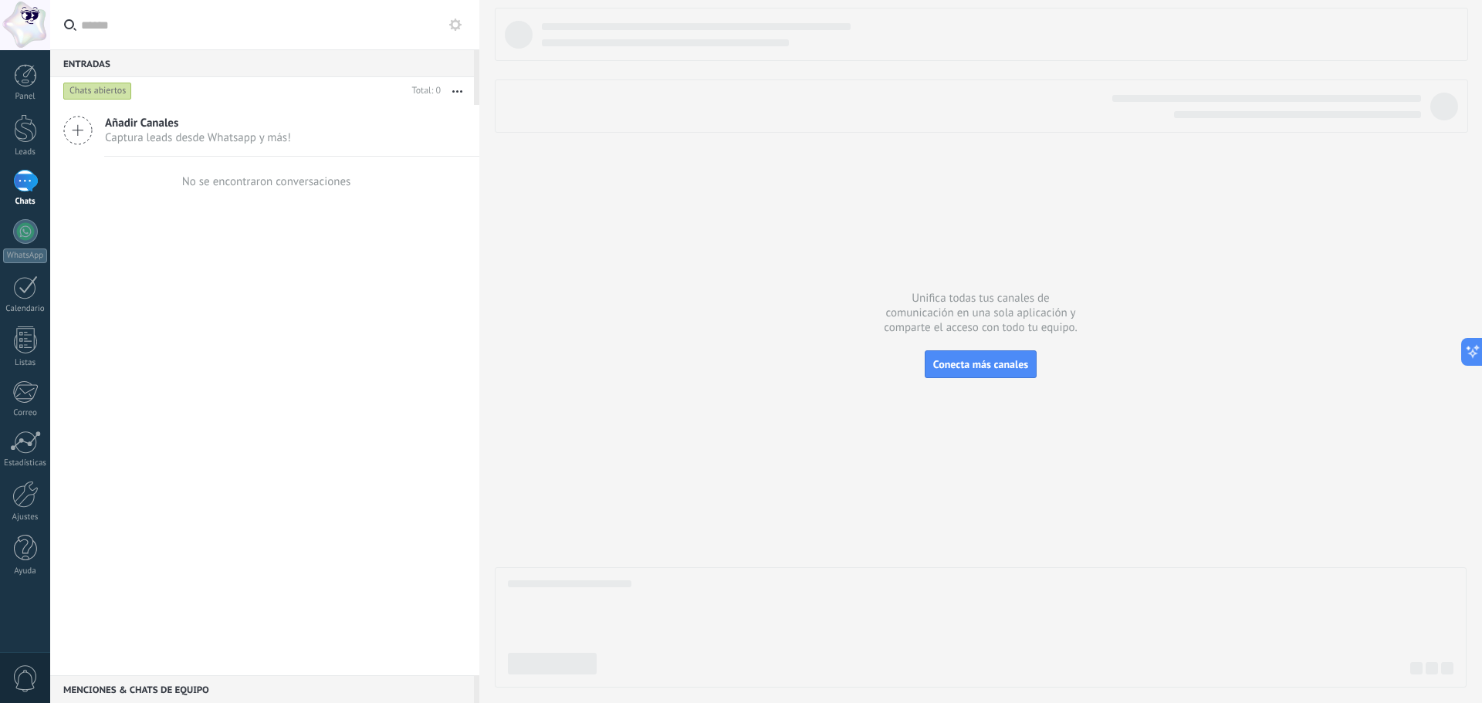
click at [452, 93] on button "button" at bounding box center [457, 91] width 33 height 28
click at [83, 90] on div "Chats abiertos" at bounding box center [97, 91] width 69 height 19
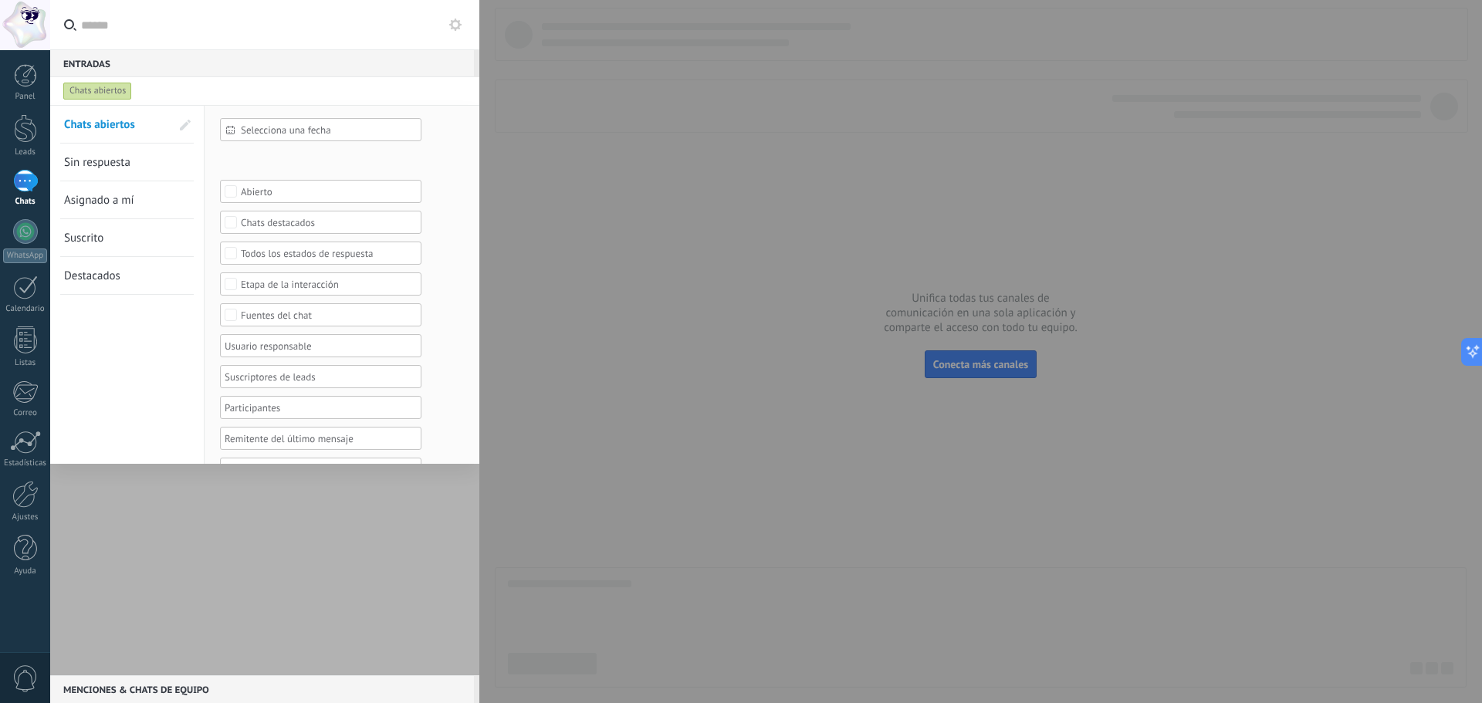
click at [108, 93] on div "Chats abiertos" at bounding box center [97, 91] width 69 height 19
drag, startPoint x: 582, startPoint y: 88, endPoint x: 561, endPoint y: 88, distance: 20.8
click at [578, 88] on div at bounding box center [741, 351] width 1482 height 703
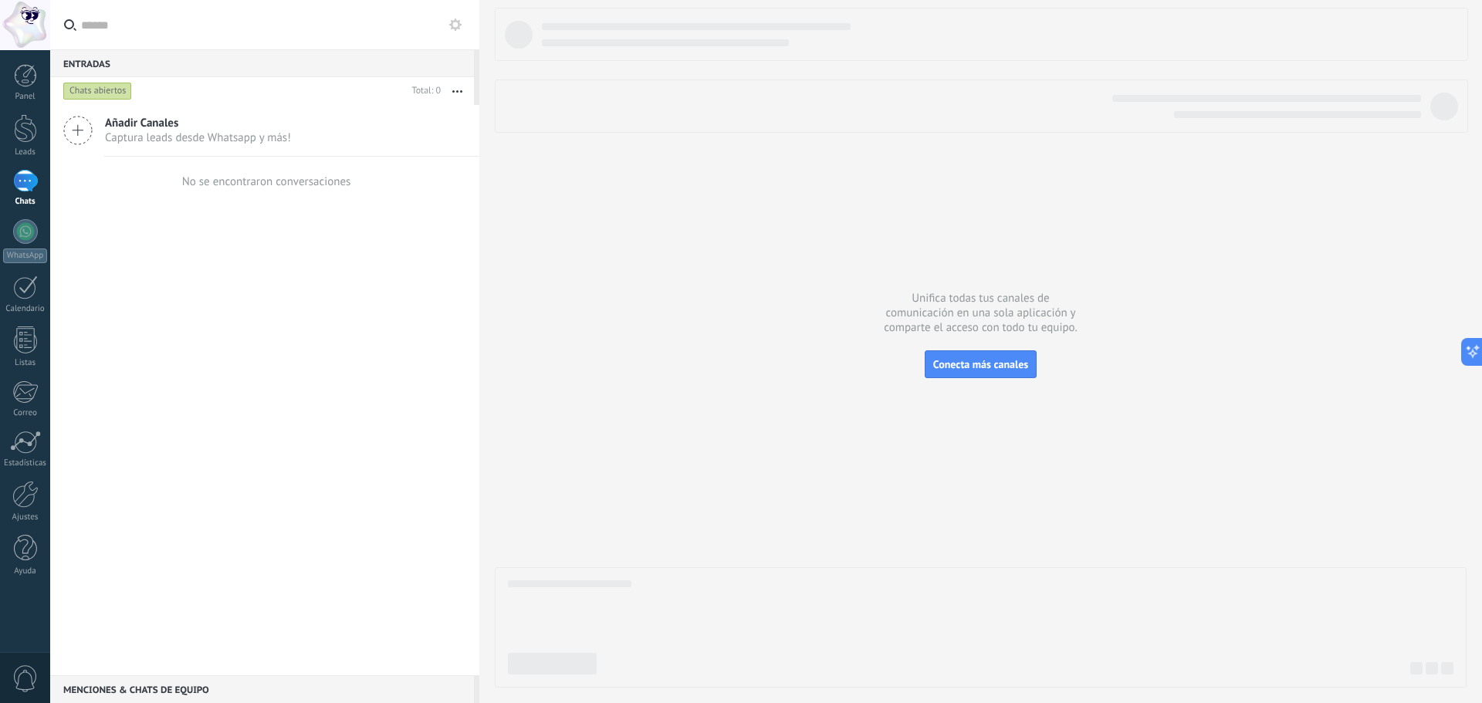
click at [464, 38] on label at bounding box center [264, 25] width 429 height 50
click at [464, 38] on input "text" at bounding box center [274, 24] width 386 height 49
click at [460, 19] on icon at bounding box center [455, 25] width 12 height 12
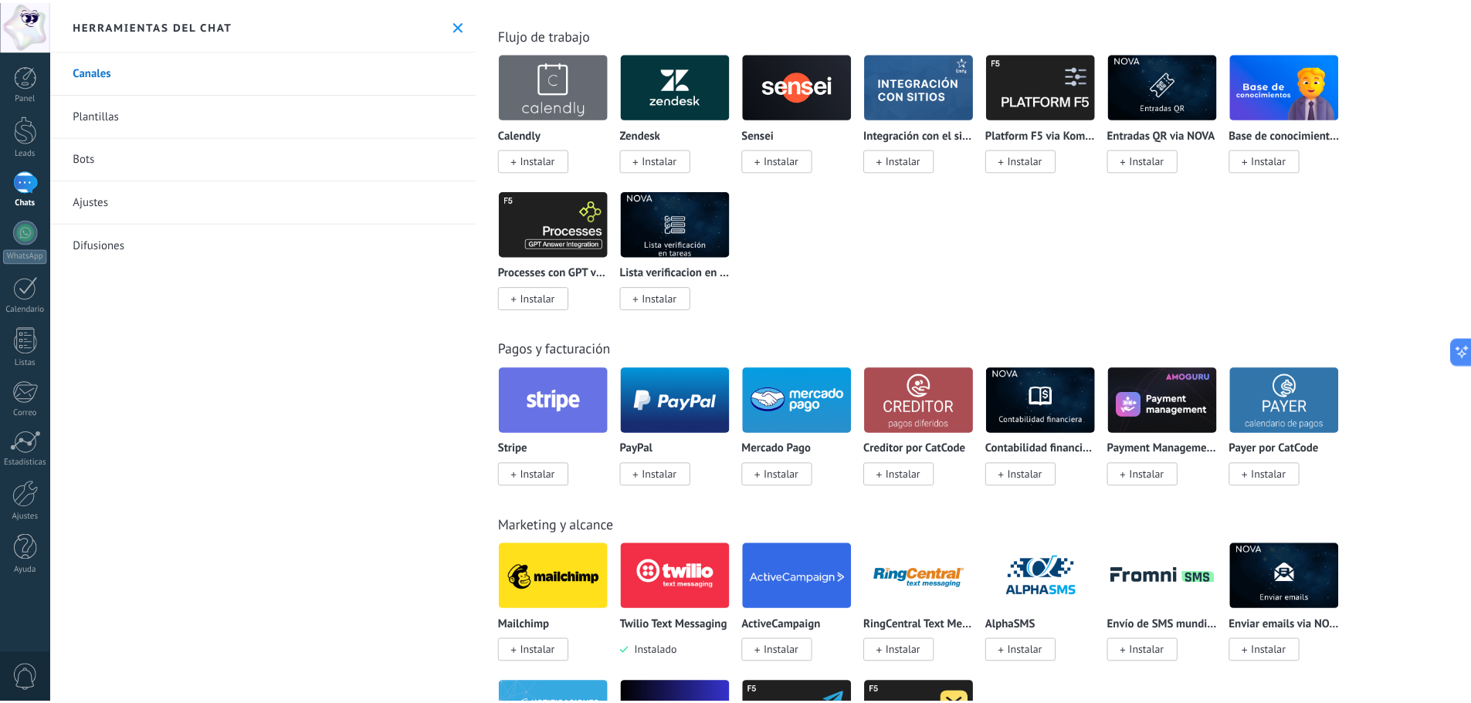
scroll to position [2007, 0]
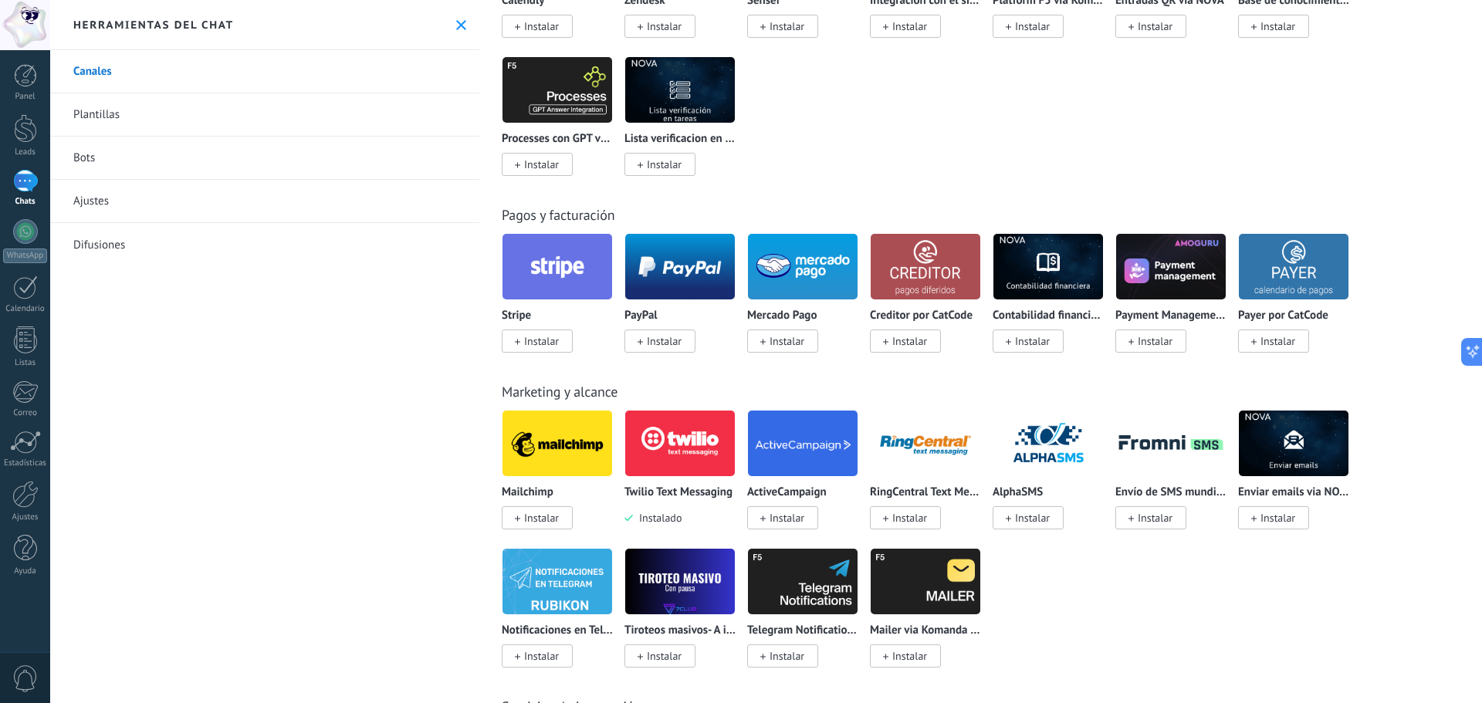
click at [670, 459] on img at bounding box center [680, 443] width 110 height 75
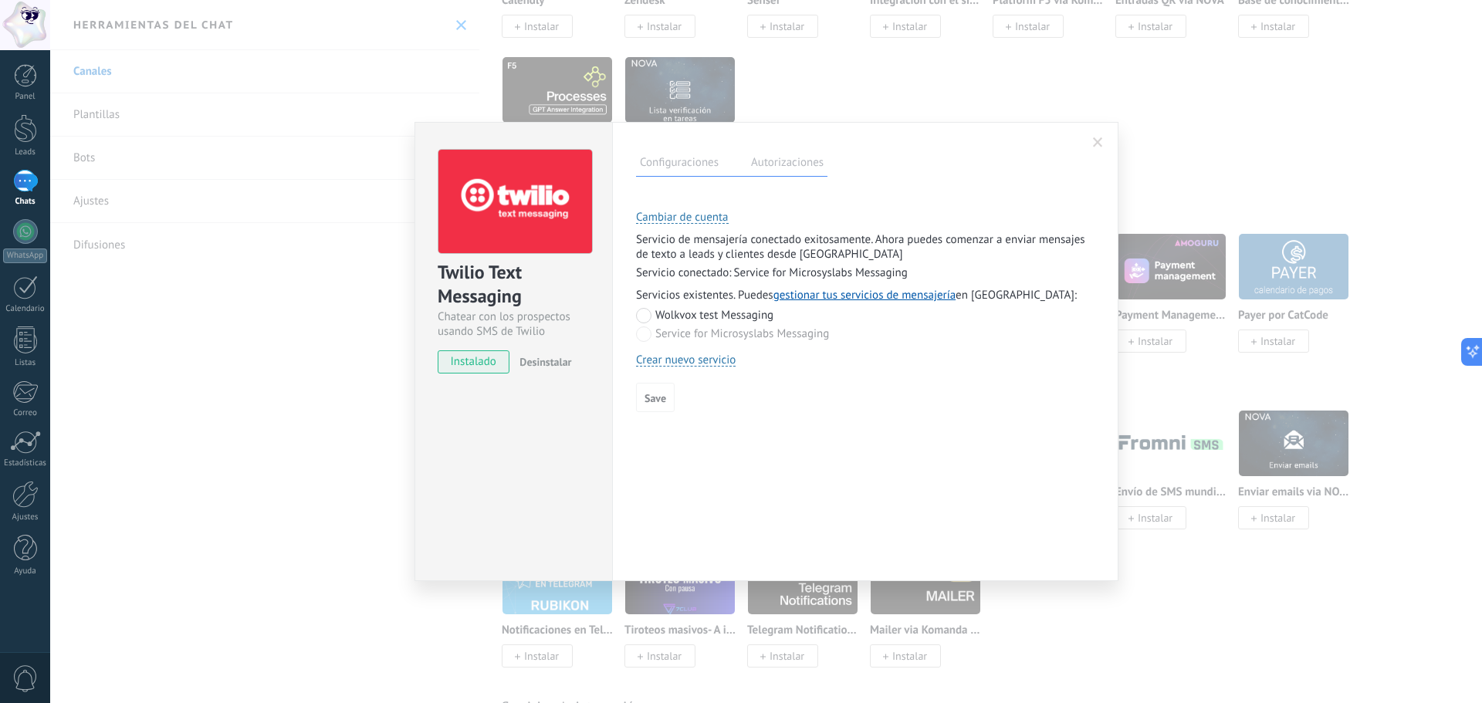
click at [758, 166] on label "Autorizaciones" at bounding box center [787, 165] width 80 height 22
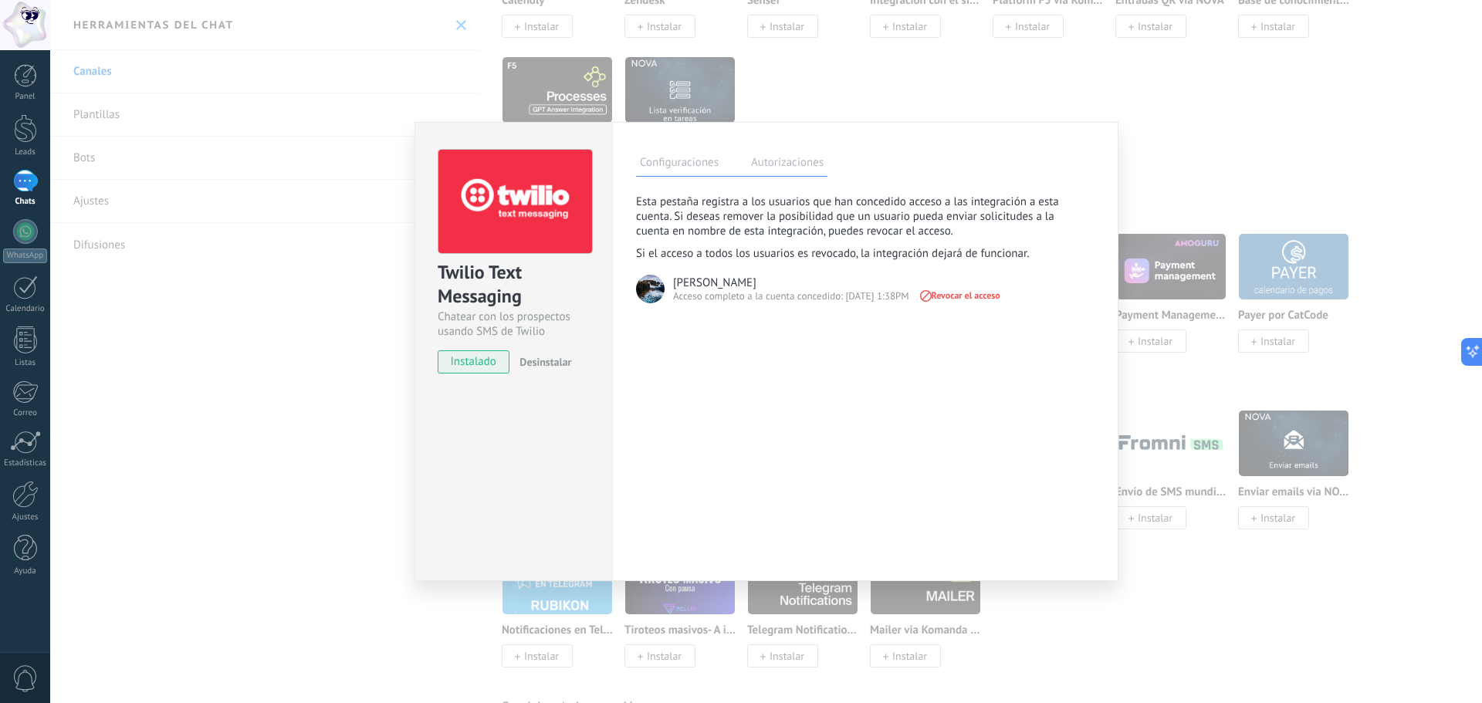
click at [670, 161] on label "Configuraciones" at bounding box center [679, 165] width 86 height 22
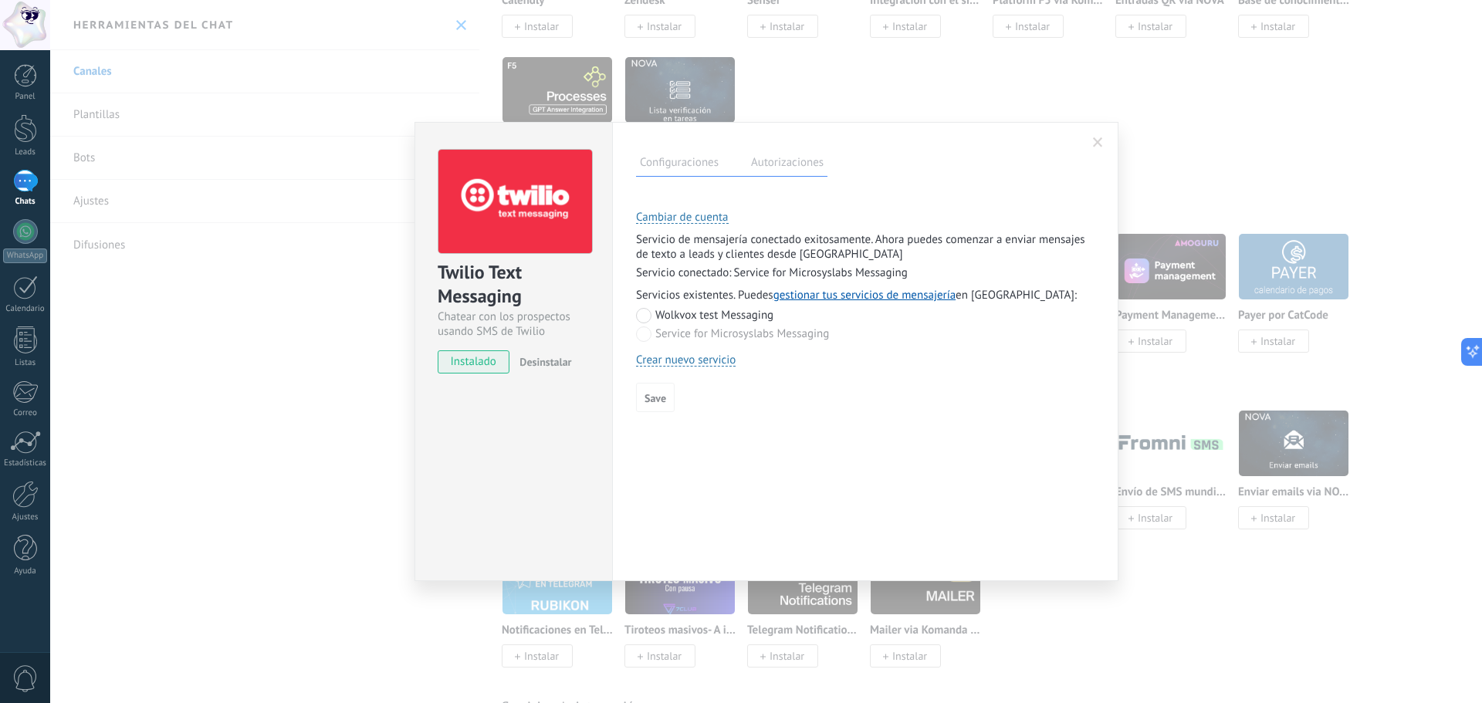
click at [750, 154] on div "**********" at bounding box center [865, 351] width 506 height 459
click at [753, 157] on label "Autorizaciones" at bounding box center [787, 165] width 80 height 22
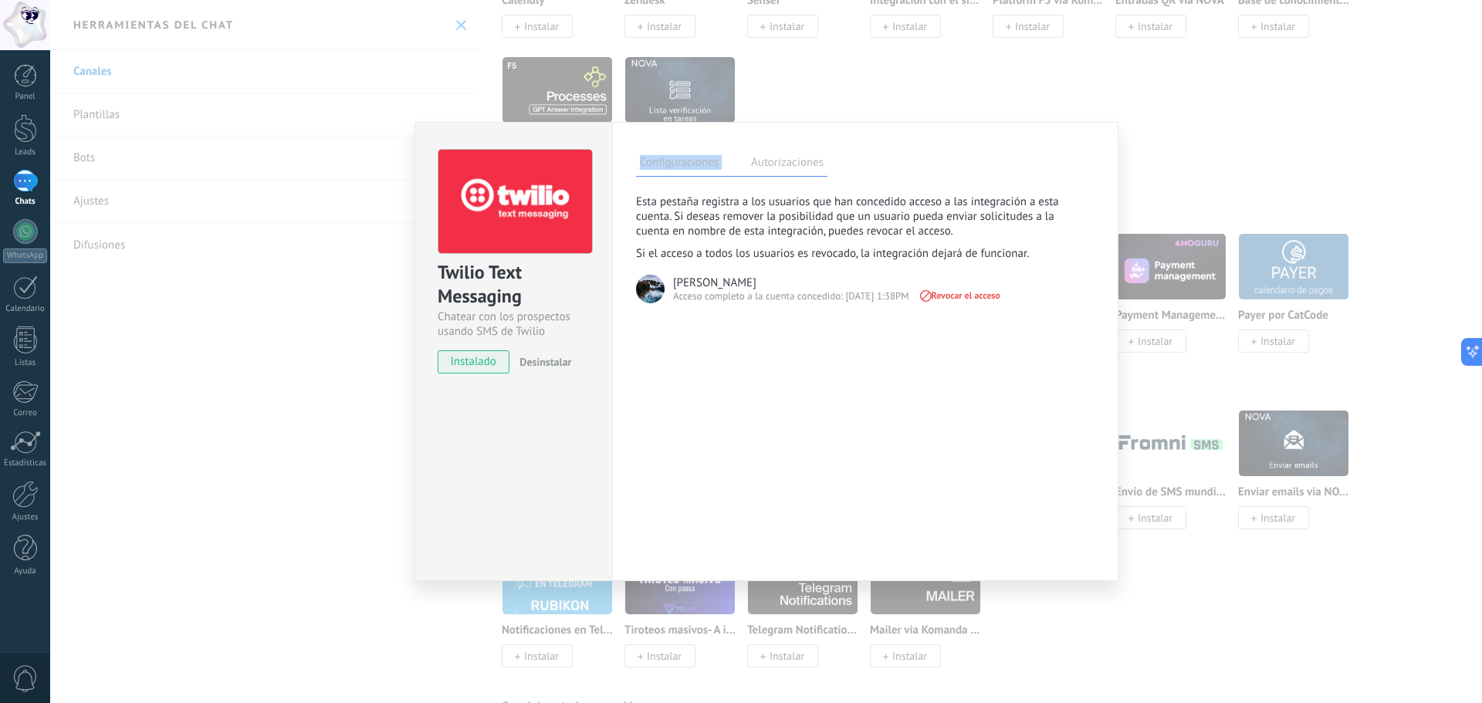
click at [683, 163] on label "Configuraciones" at bounding box center [679, 165] width 86 height 22
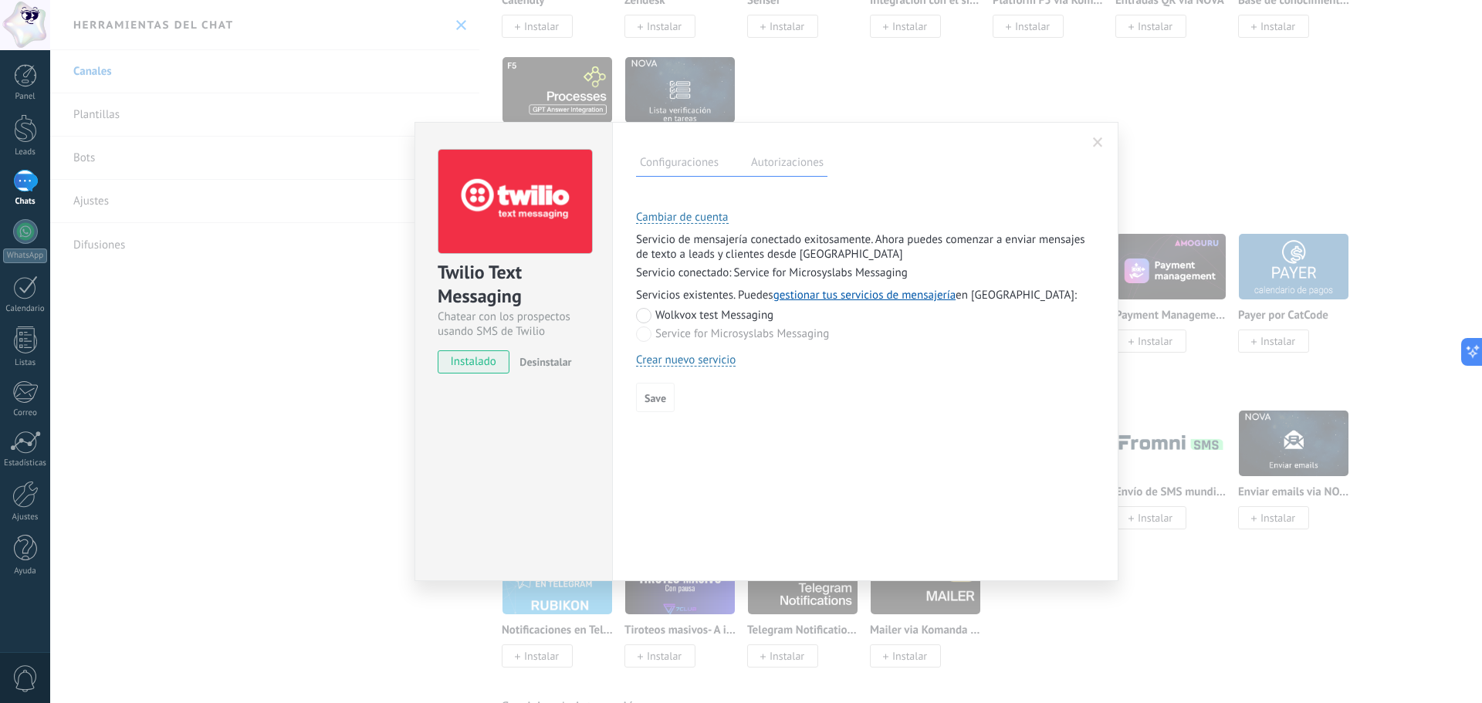
click at [338, 349] on div "**********" at bounding box center [766, 351] width 1432 height 703
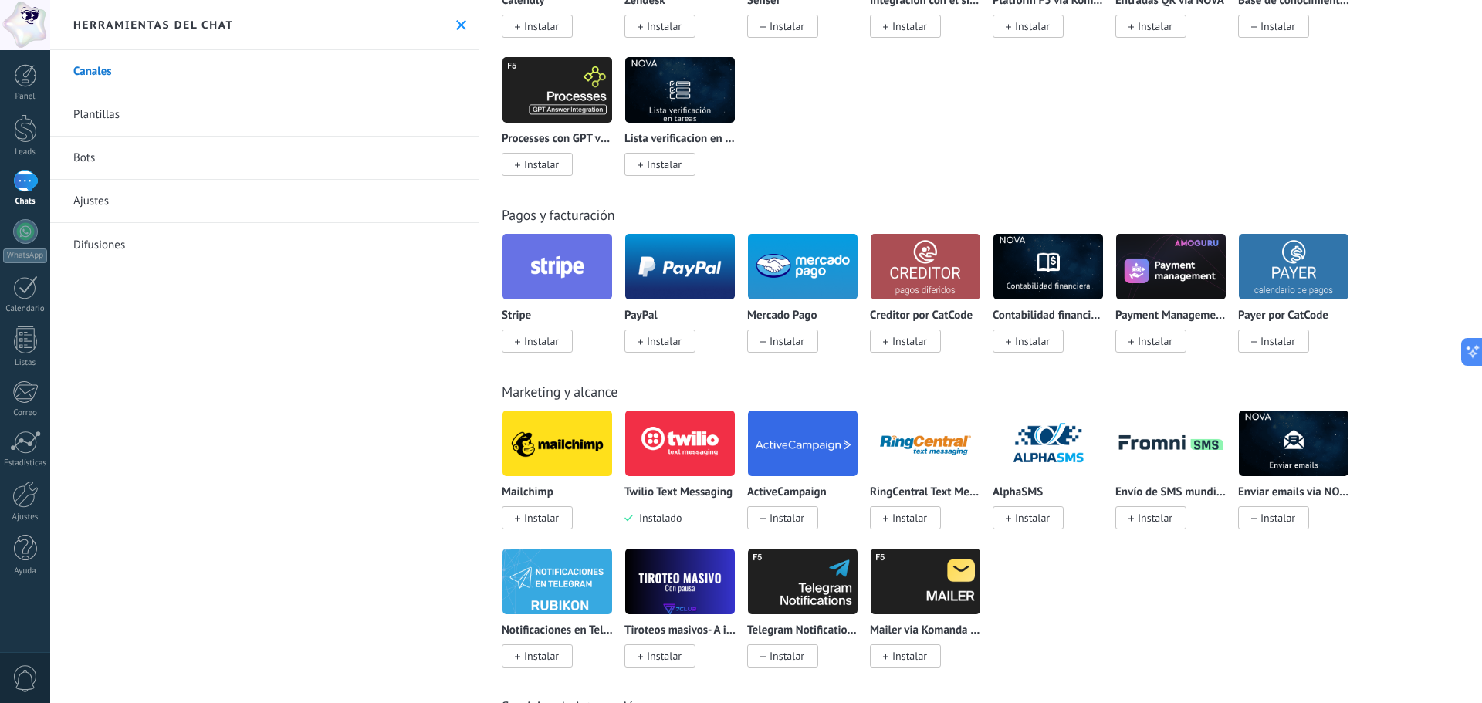
click at [23, 177] on div at bounding box center [25, 181] width 25 height 22
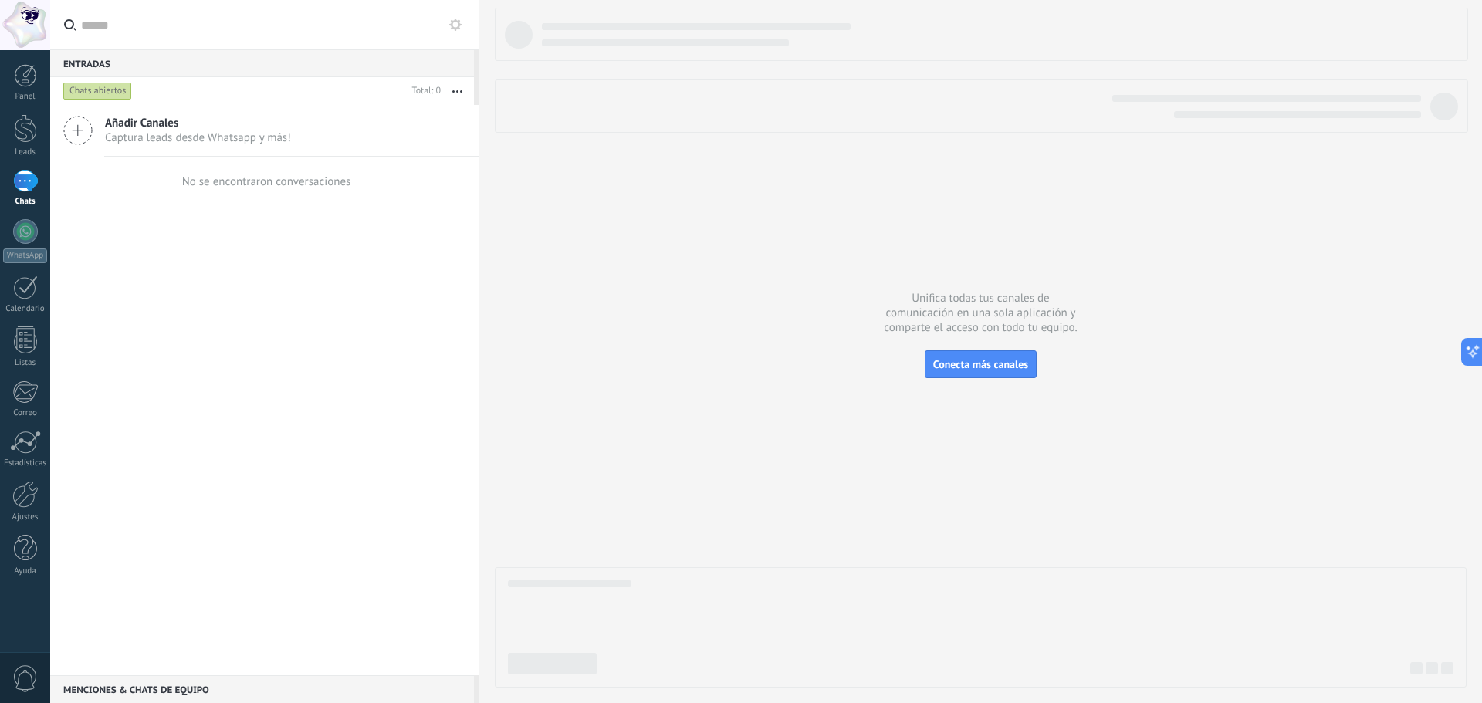
click at [124, 33] on input "text" at bounding box center [274, 24] width 386 height 49
click at [25, 70] on div at bounding box center [25, 75] width 23 height 23
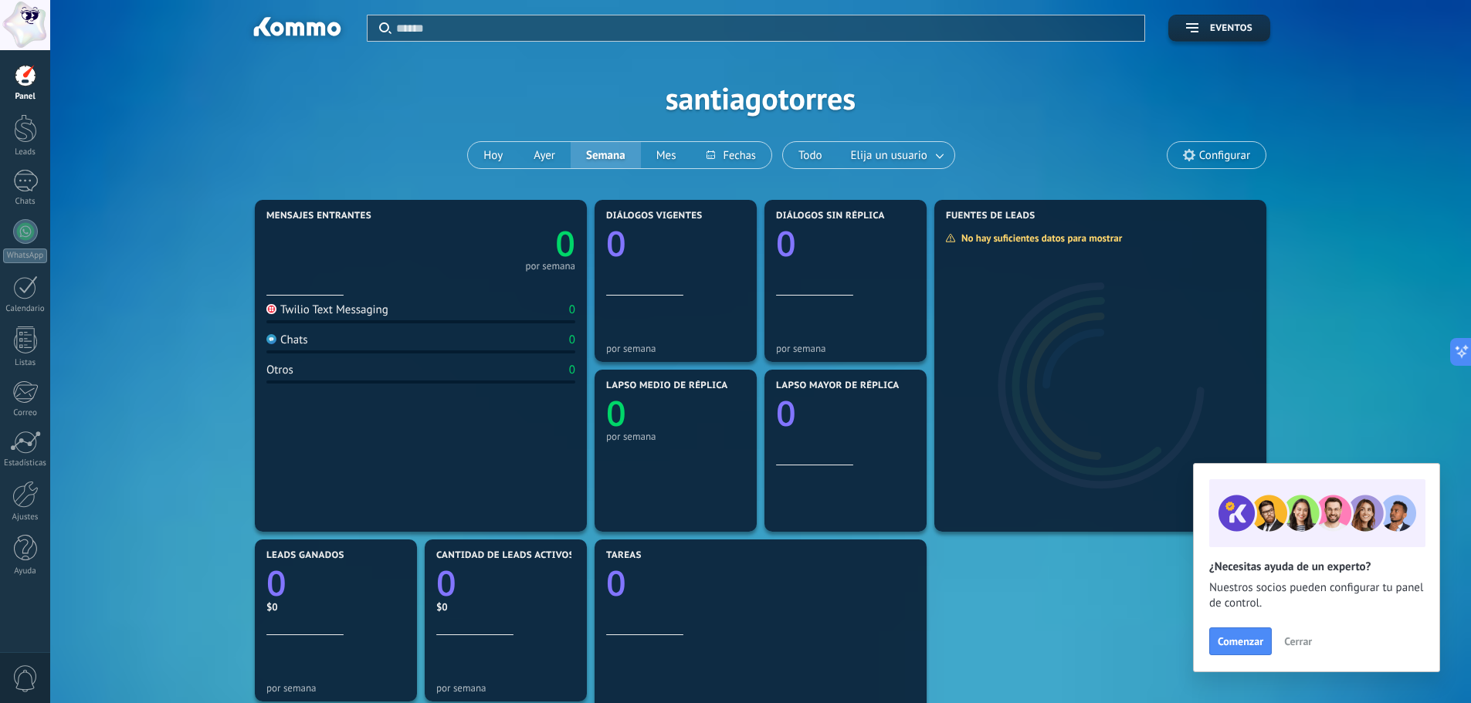
click at [678, 25] on input "text" at bounding box center [765, 28] width 739 height 16
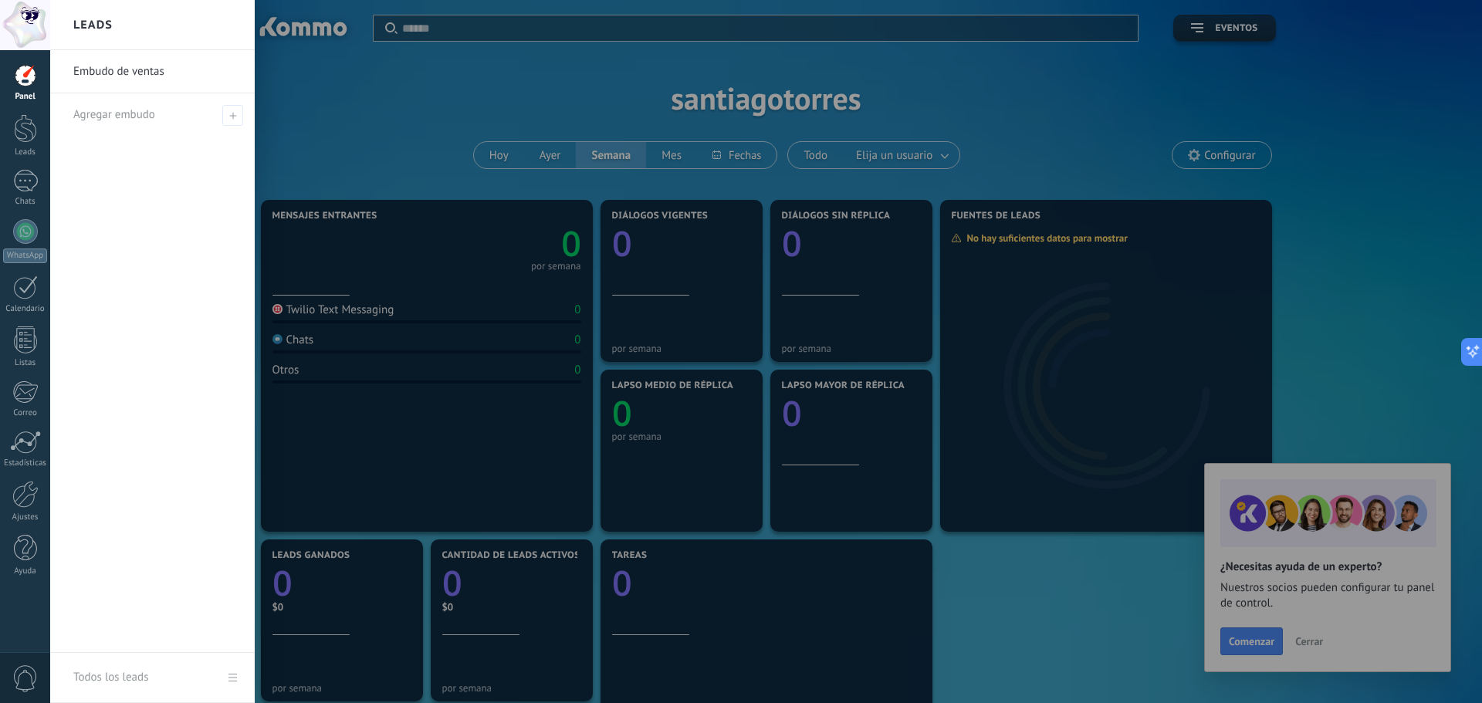
click at [33, 85] on div at bounding box center [25, 75] width 23 height 23
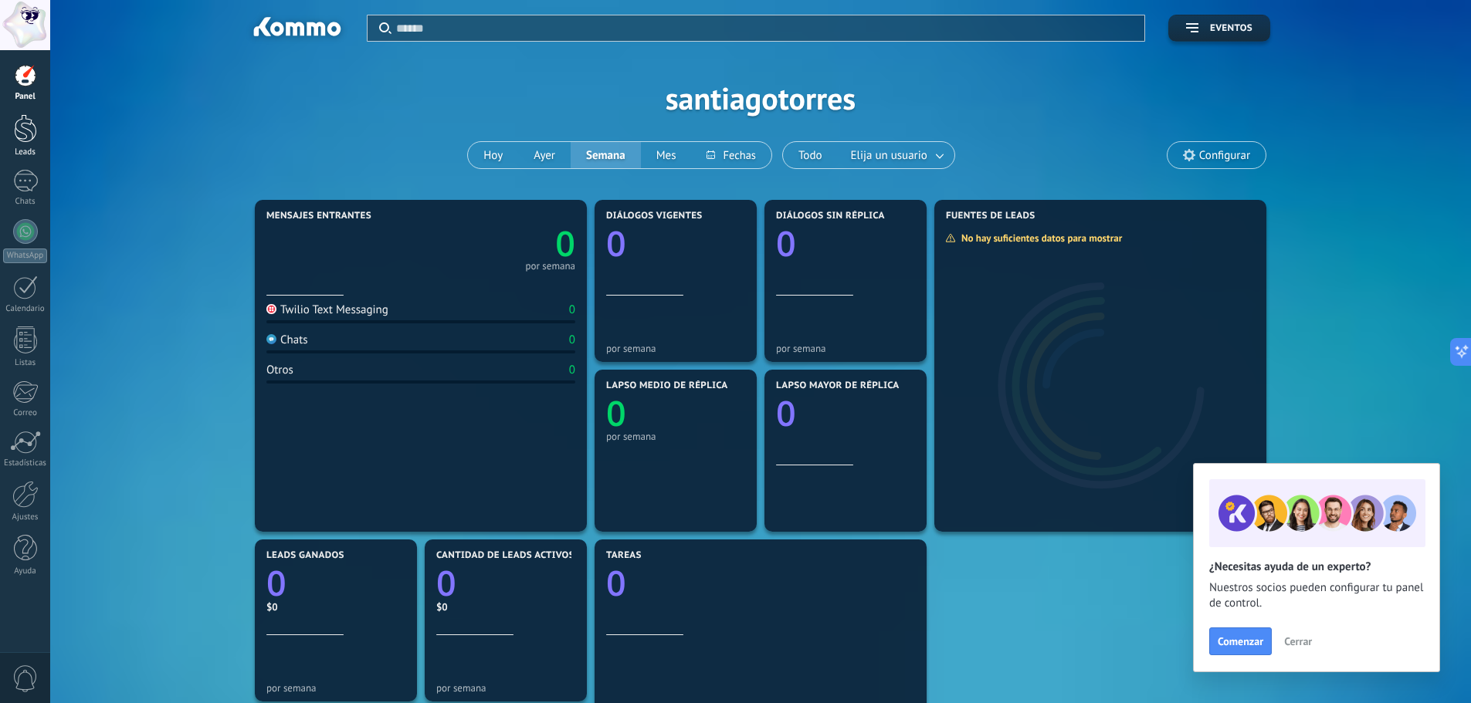
click at [41, 124] on link "Leads" at bounding box center [25, 135] width 50 height 43
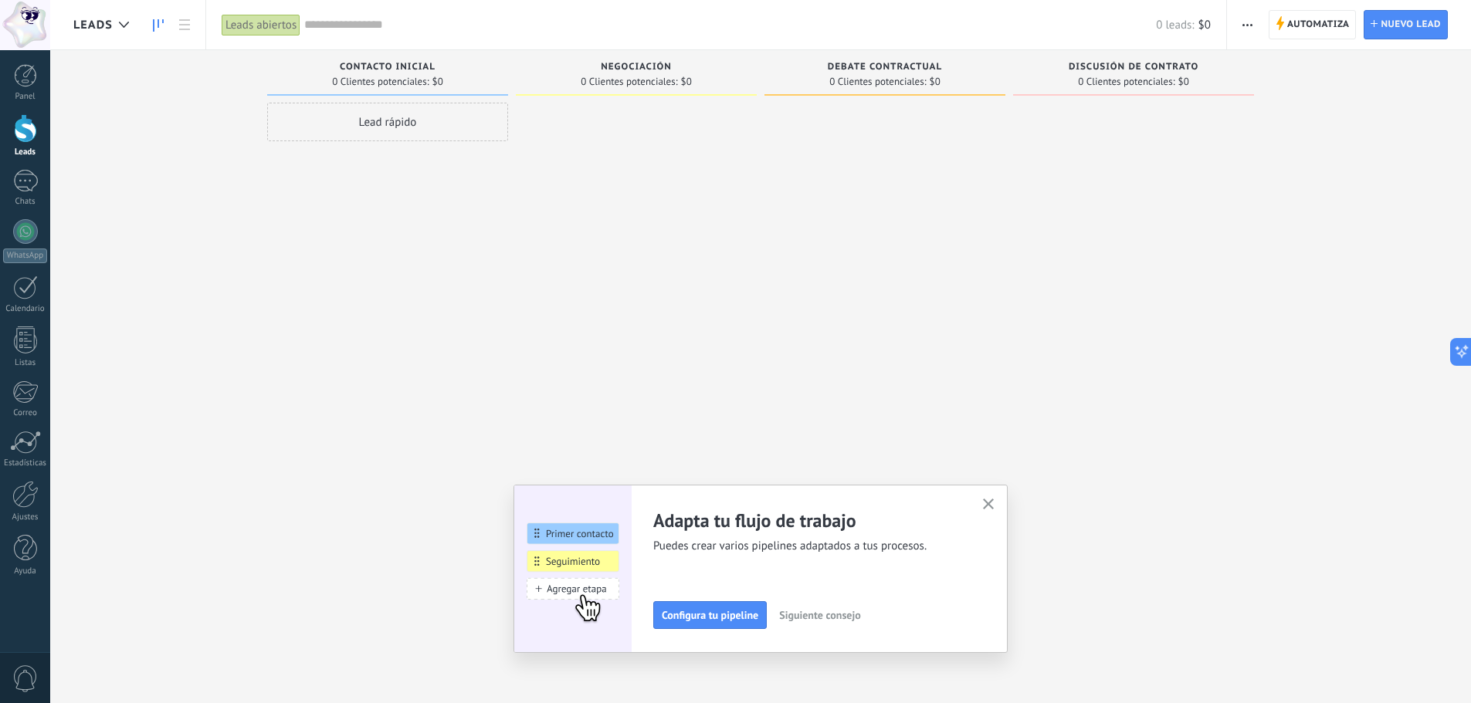
click at [381, 134] on div "Lead rápido" at bounding box center [387, 122] width 241 height 39
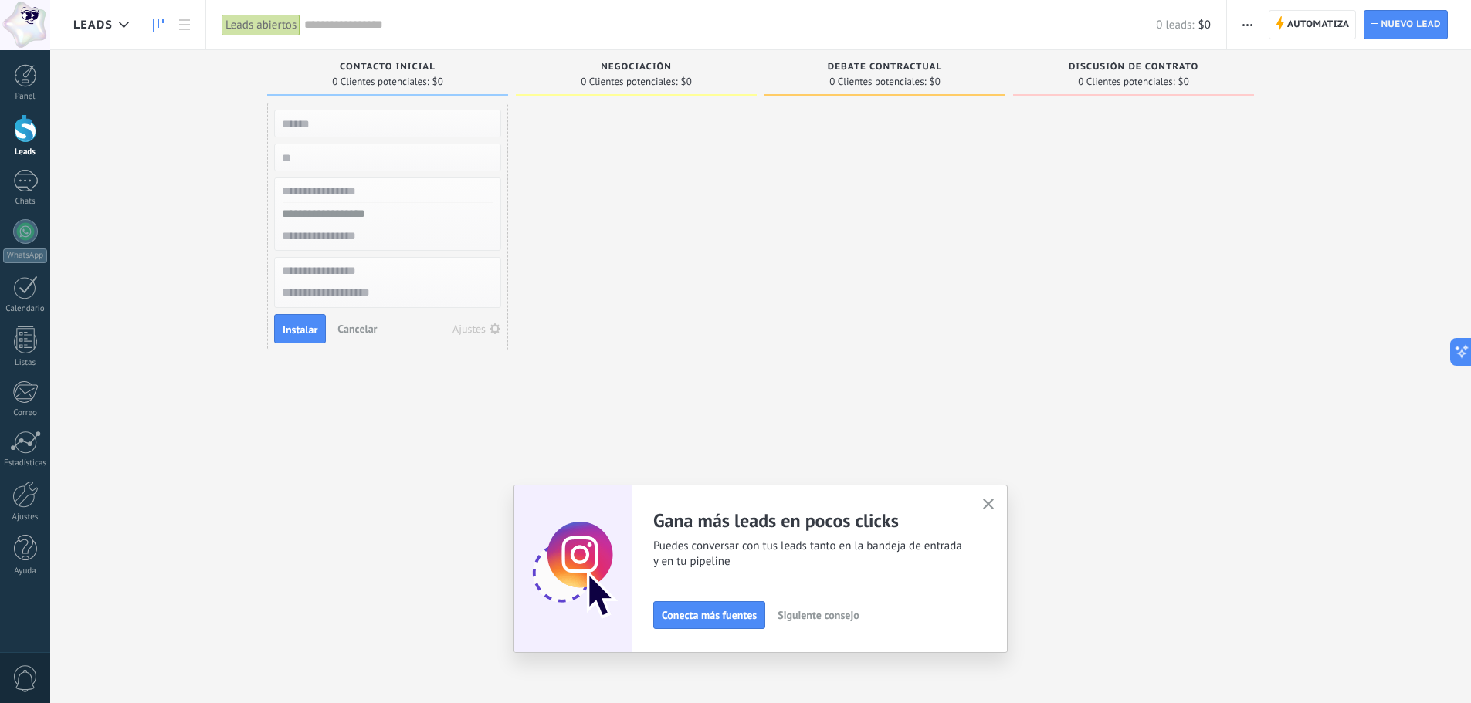
click at [329, 144] on div "Instalar Cancelar Ajustes" at bounding box center [387, 227] width 241 height 248
click at [328, 154] on input "numeric" at bounding box center [385, 158] width 225 height 22
click at [321, 158] on input "numeric" at bounding box center [385, 158] width 225 height 22
click at [506, 191] on div "Instalar Cancelar Ajustes" at bounding box center [387, 227] width 241 height 248
click at [622, 130] on div at bounding box center [636, 354] width 241 height 502
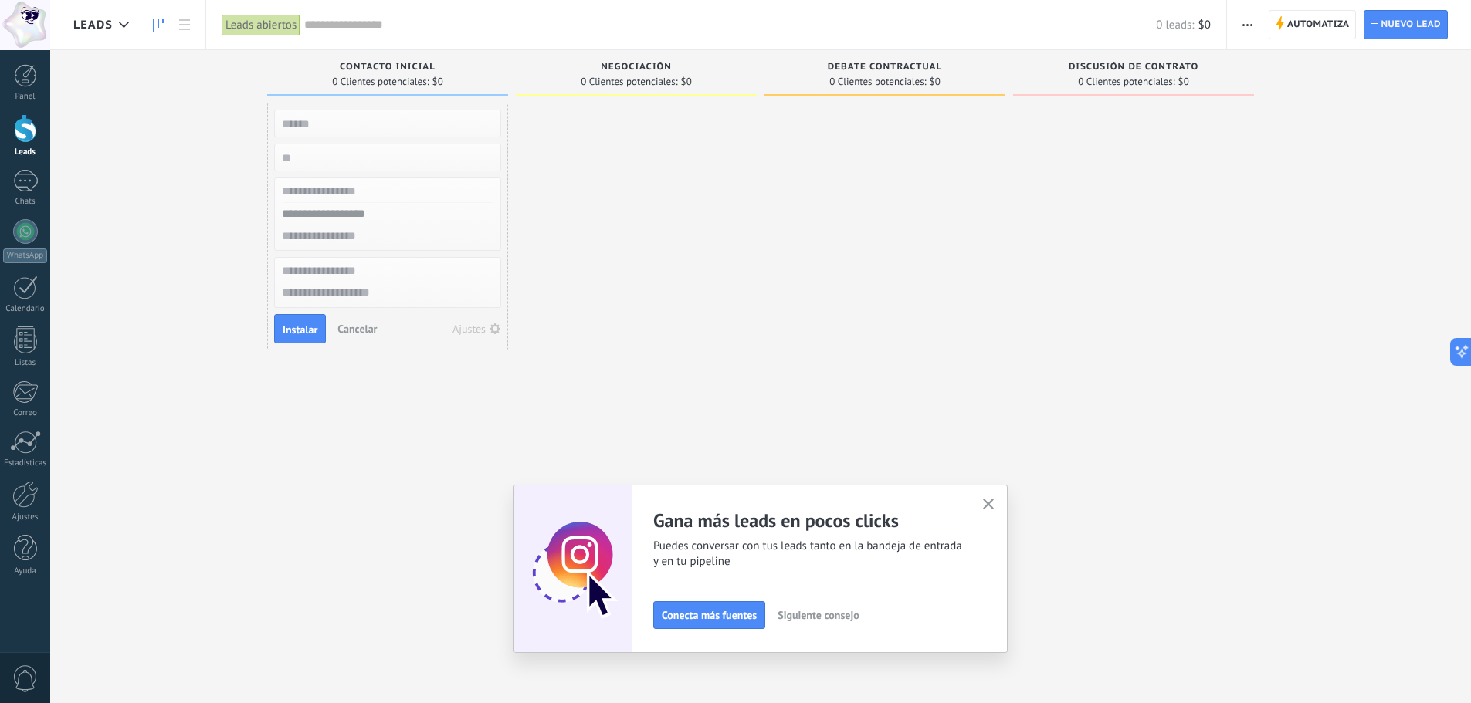
drag, startPoint x: 411, startPoint y: 113, endPoint x: 401, endPoint y: 130, distance: 20.4
click at [408, 118] on input "text" at bounding box center [385, 124] width 225 height 22
click at [401, 130] on input "text" at bounding box center [385, 124] width 225 height 22
click at [373, 278] on input "text" at bounding box center [385, 271] width 225 height 22
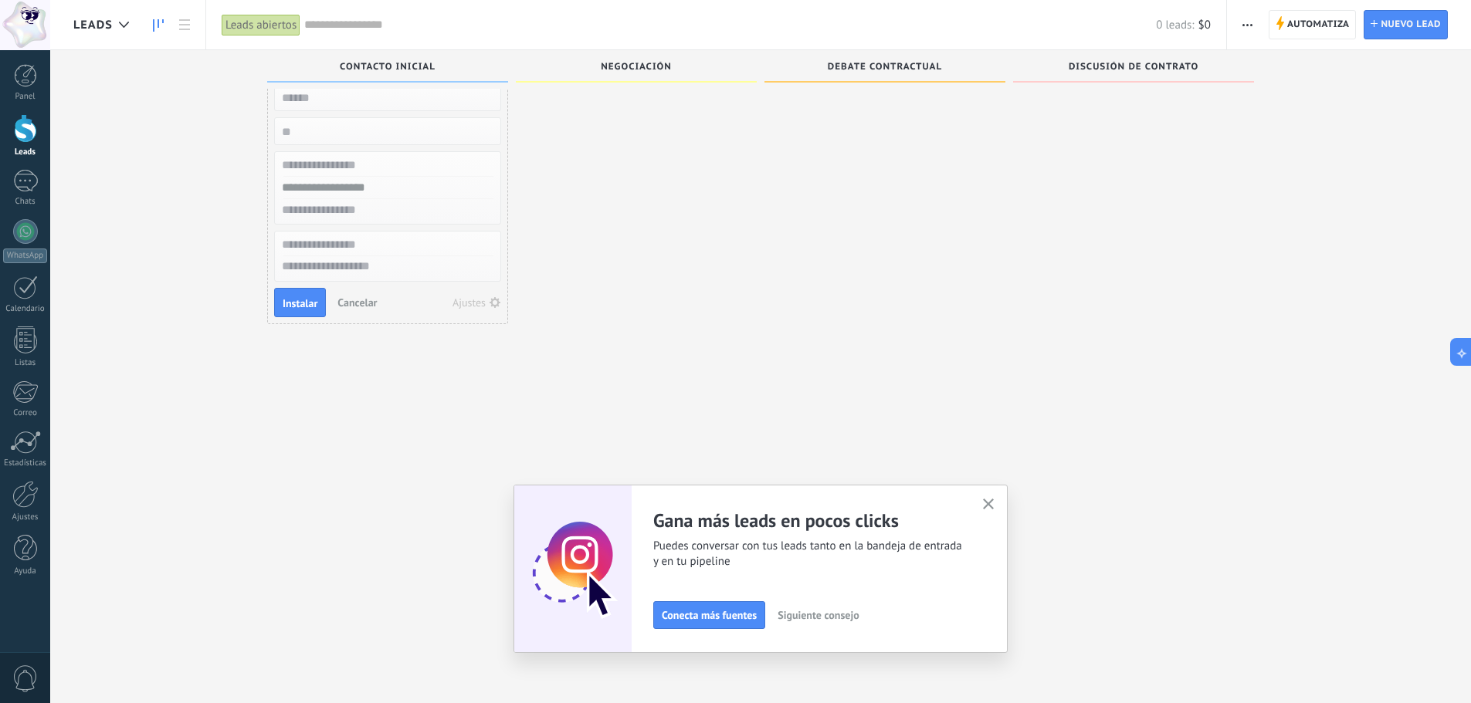
click at [369, 180] on input "text" at bounding box center [385, 188] width 225 height 22
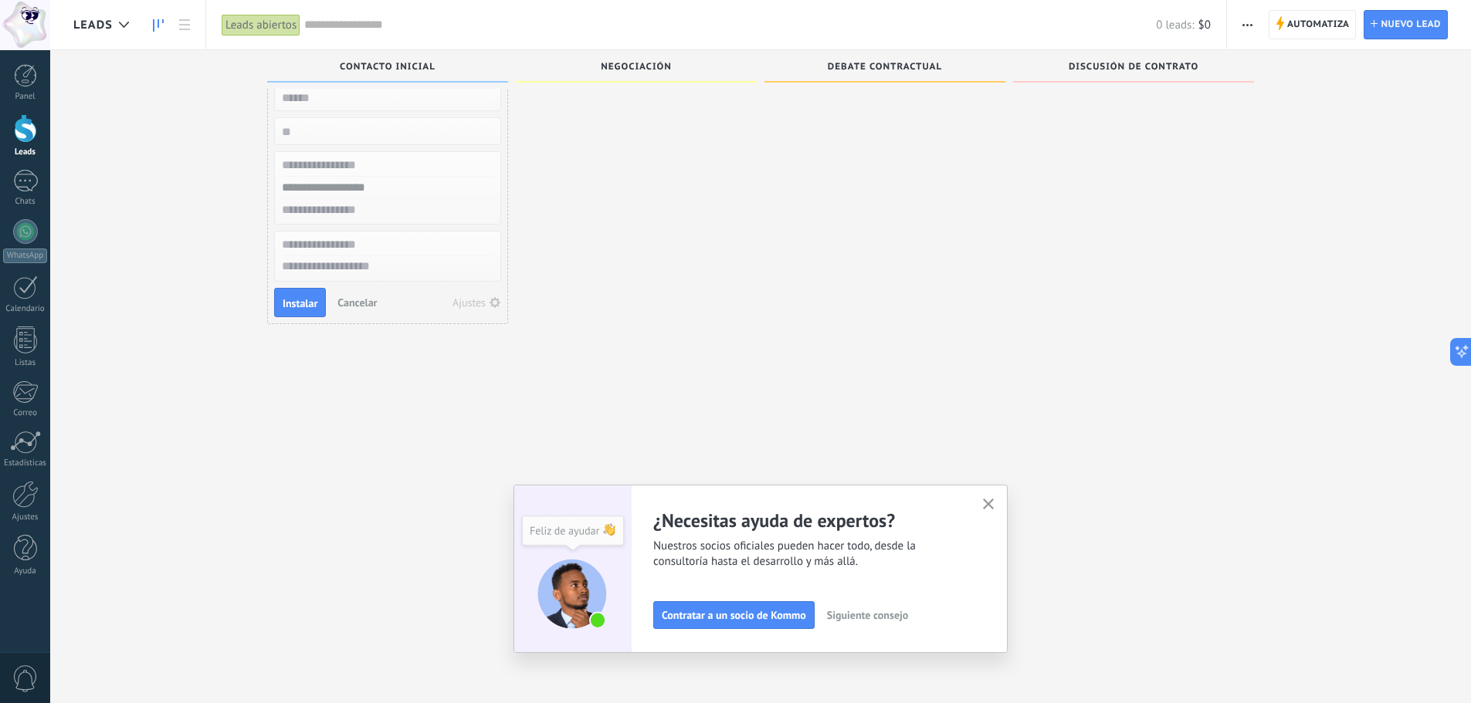
drag, startPoint x: 373, startPoint y: 164, endPoint x: 362, endPoint y: 201, distance: 38.6
click at [363, 198] on div at bounding box center [387, 187] width 227 height 73
click at [360, 203] on input "text" at bounding box center [385, 210] width 225 height 22
click at [353, 297] on span "Cancelar" at bounding box center [356, 303] width 39 height 14
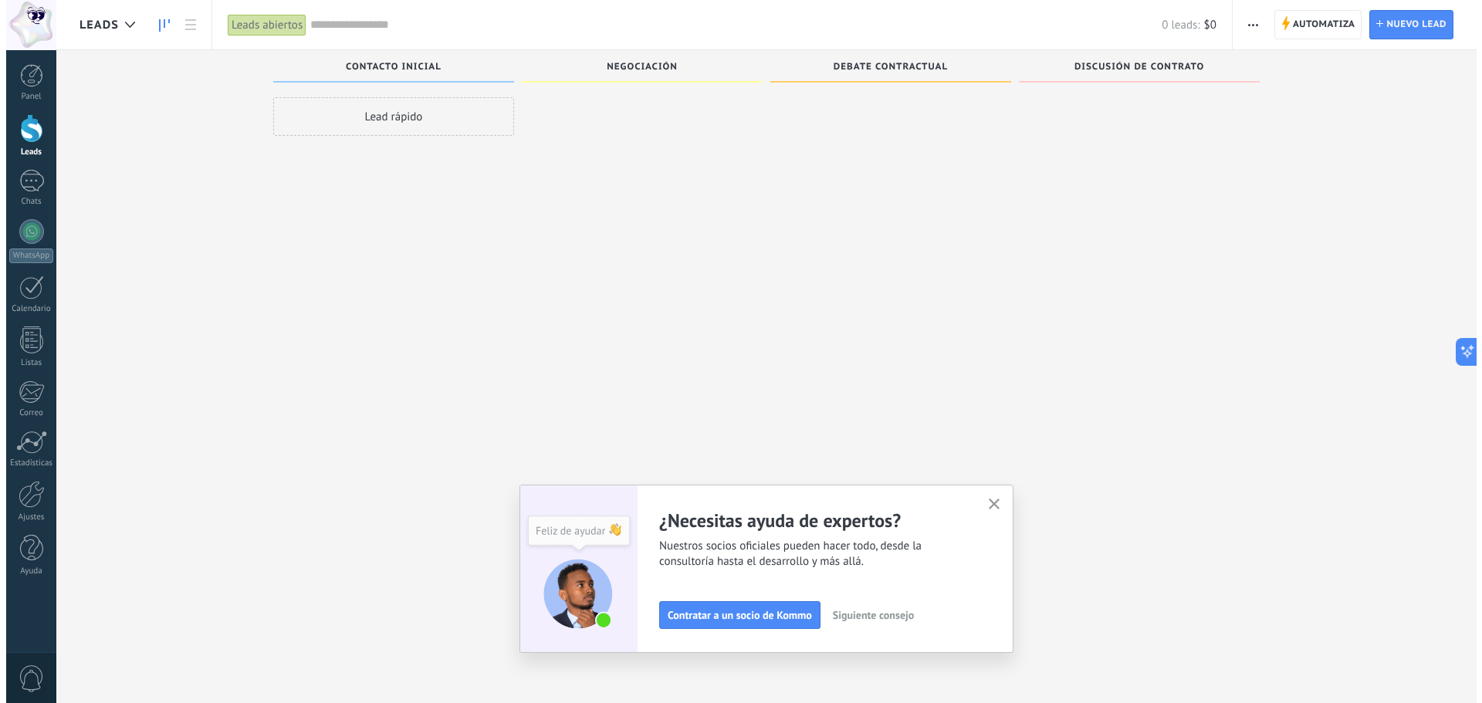
scroll to position [0, 0]
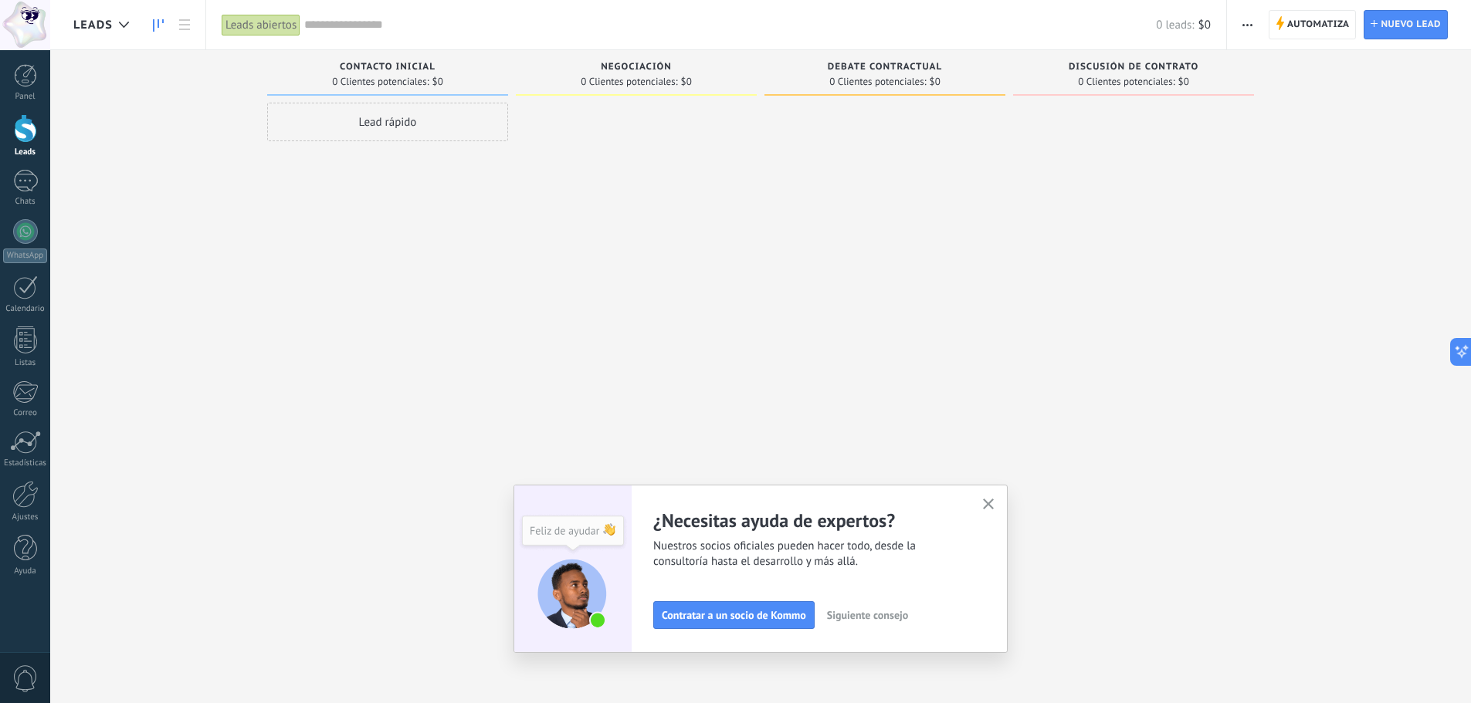
drag, startPoint x: 367, startPoint y: 120, endPoint x: 383, endPoint y: 125, distance: 17.1
click at [380, 125] on div "Lead rápido" at bounding box center [387, 122] width 241 height 39
click at [898, 399] on div at bounding box center [884, 354] width 241 height 502
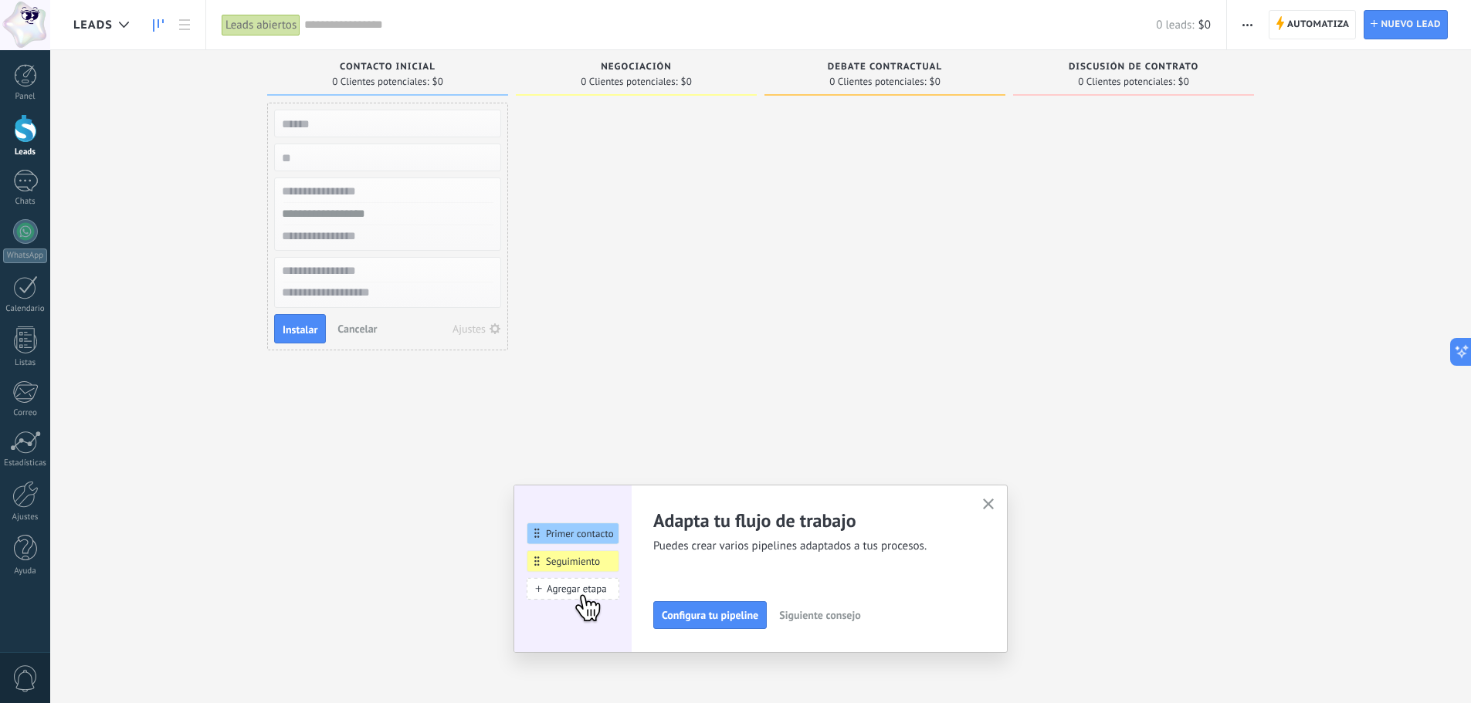
click at [994, 501] on use "button" at bounding box center [989, 505] width 12 height 12
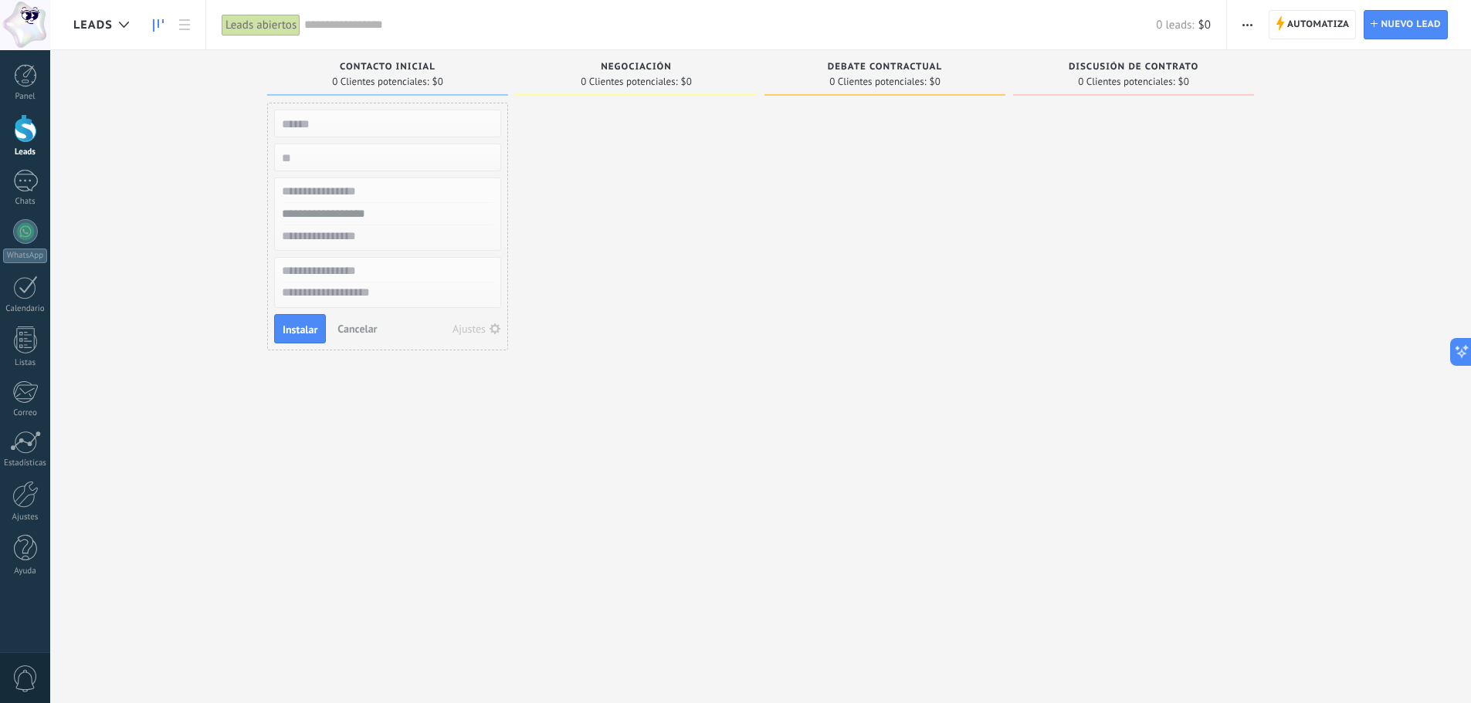
click at [346, 334] on button "Cancelar" at bounding box center [357, 328] width 52 height 23
click at [127, 27] on icon at bounding box center [124, 25] width 10 height 6
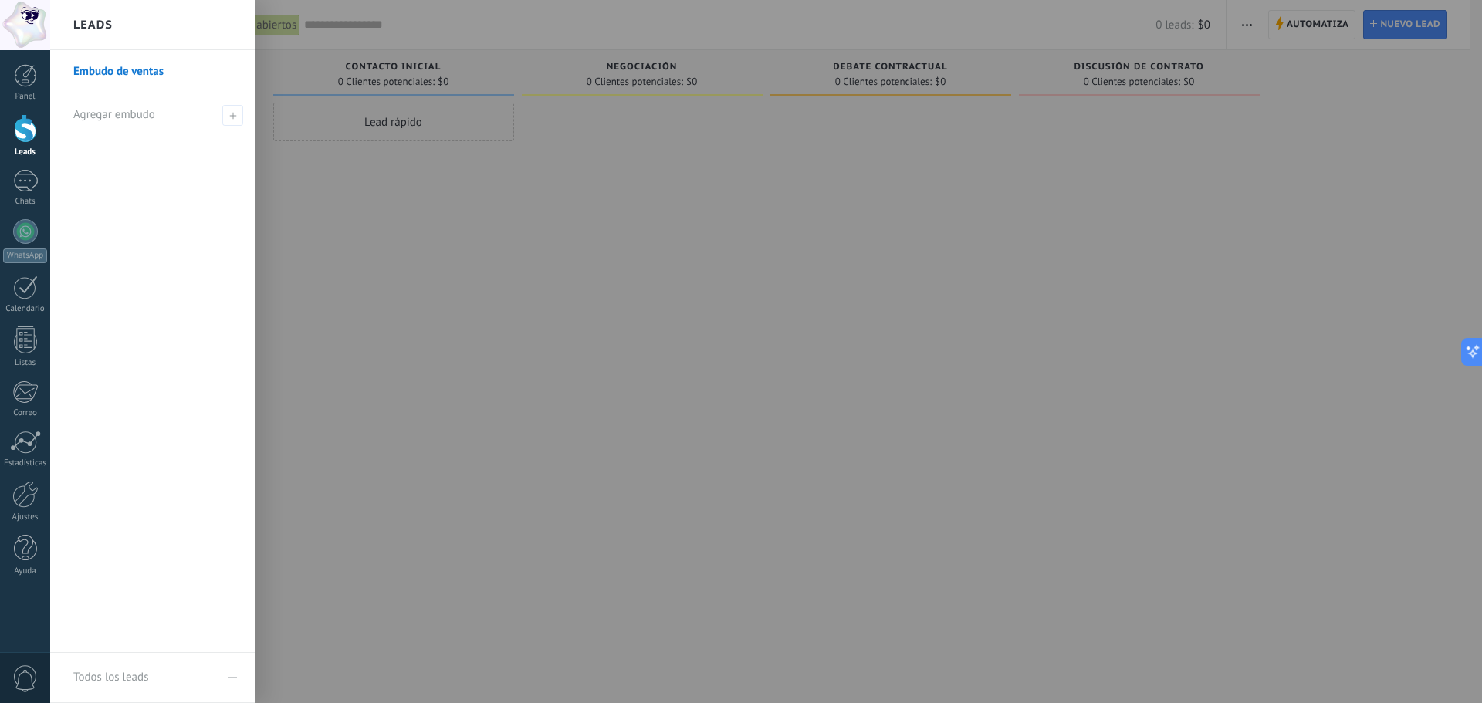
drag, startPoint x: 467, startPoint y: 250, endPoint x: 242, endPoint y: 196, distance: 231.1
click at [422, 236] on div at bounding box center [791, 351] width 1482 height 703
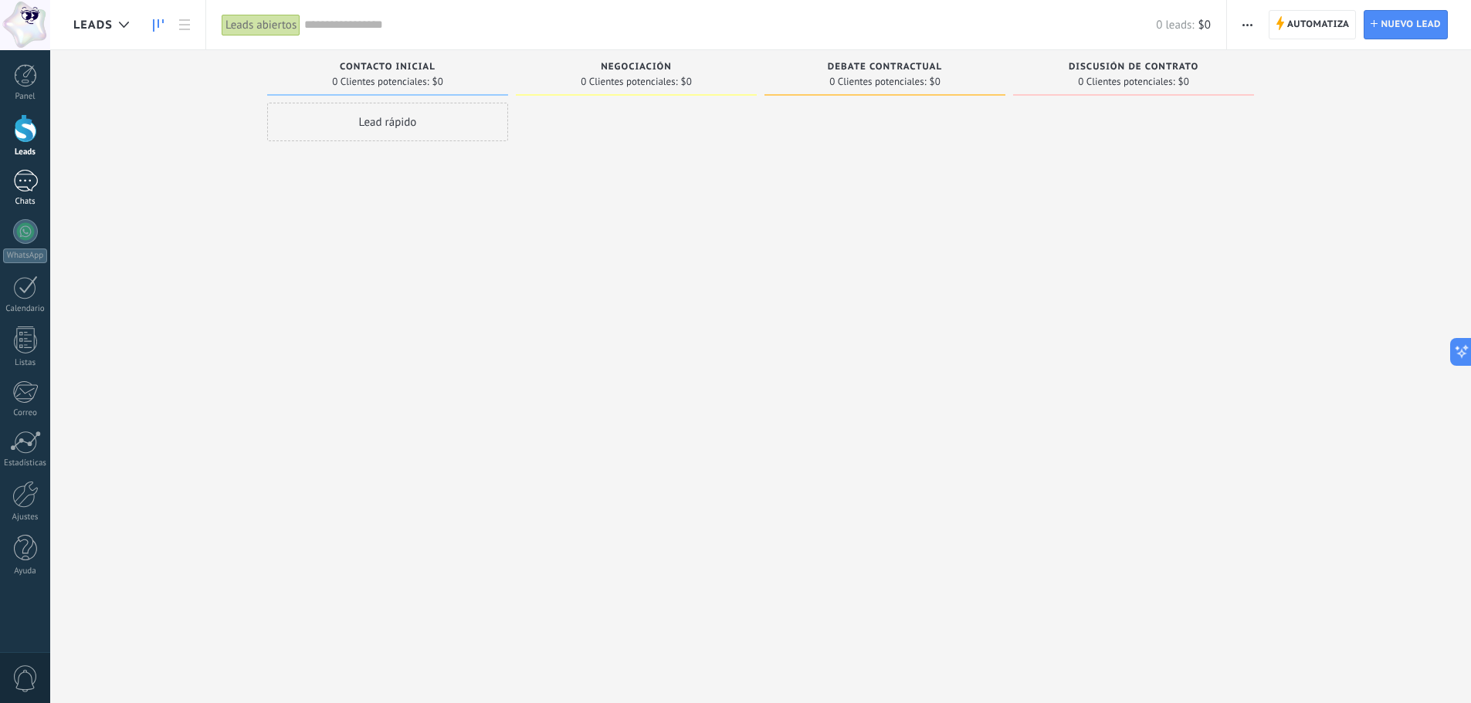
click at [32, 203] on div "Chats" at bounding box center [25, 202] width 45 height 10
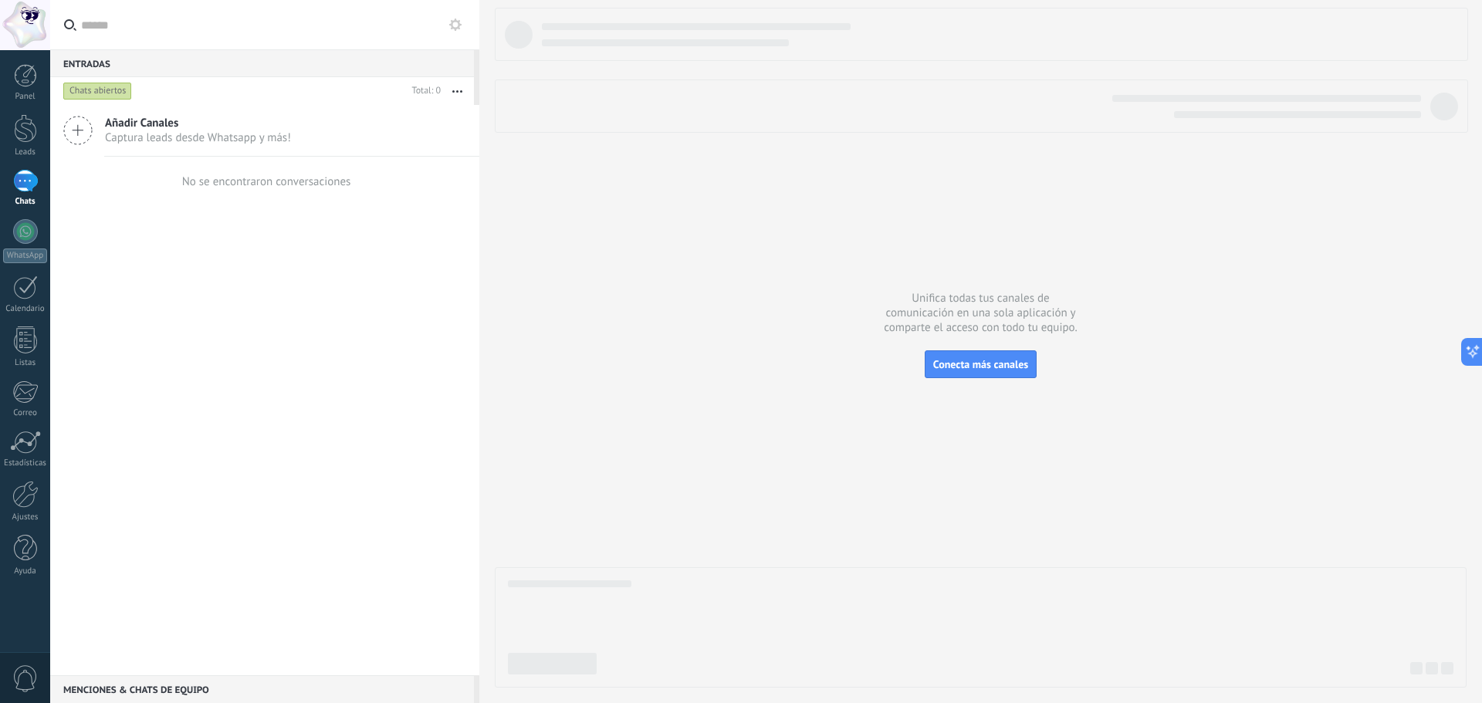
click at [455, 92] on icon "button" at bounding box center [457, 91] width 10 height 2
drag, startPoint x: 277, startPoint y: 279, endPoint x: 263, endPoint y: 275, distance: 14.6
click at [263, 275] on div "Añadir Canales Captura leads desde Whatsapp y más! No se encontraron conversaci…" at bounding box center [264, 390] width 429 height 571
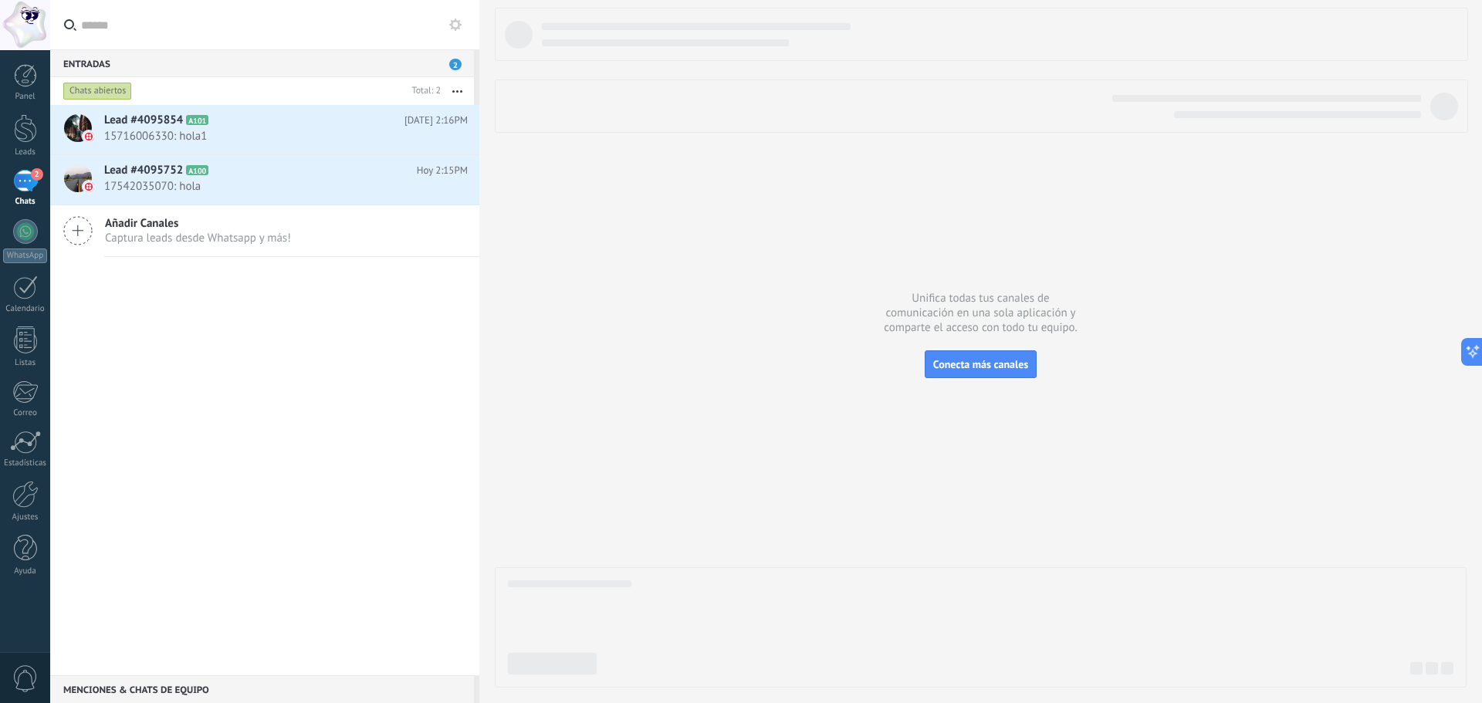
click at [262, 97] on div "Chats abiertos" at bounding box center [233, 91] width 346 height 28
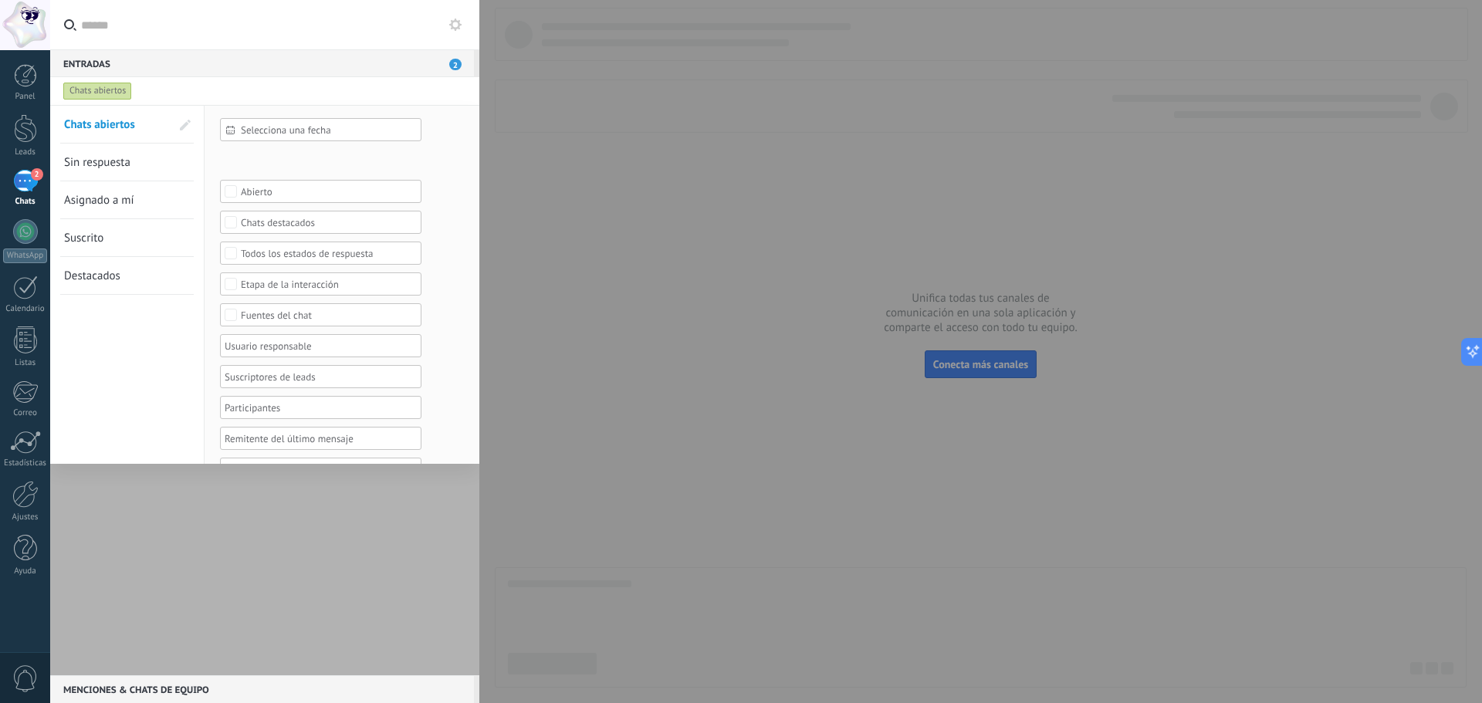
click at [308, 95] on div "Chats abiertos" at bounding box center [250, 91] width 381 height 28
click at [507, 71] on div at bounding box center [741, 351] width 1482 height 703
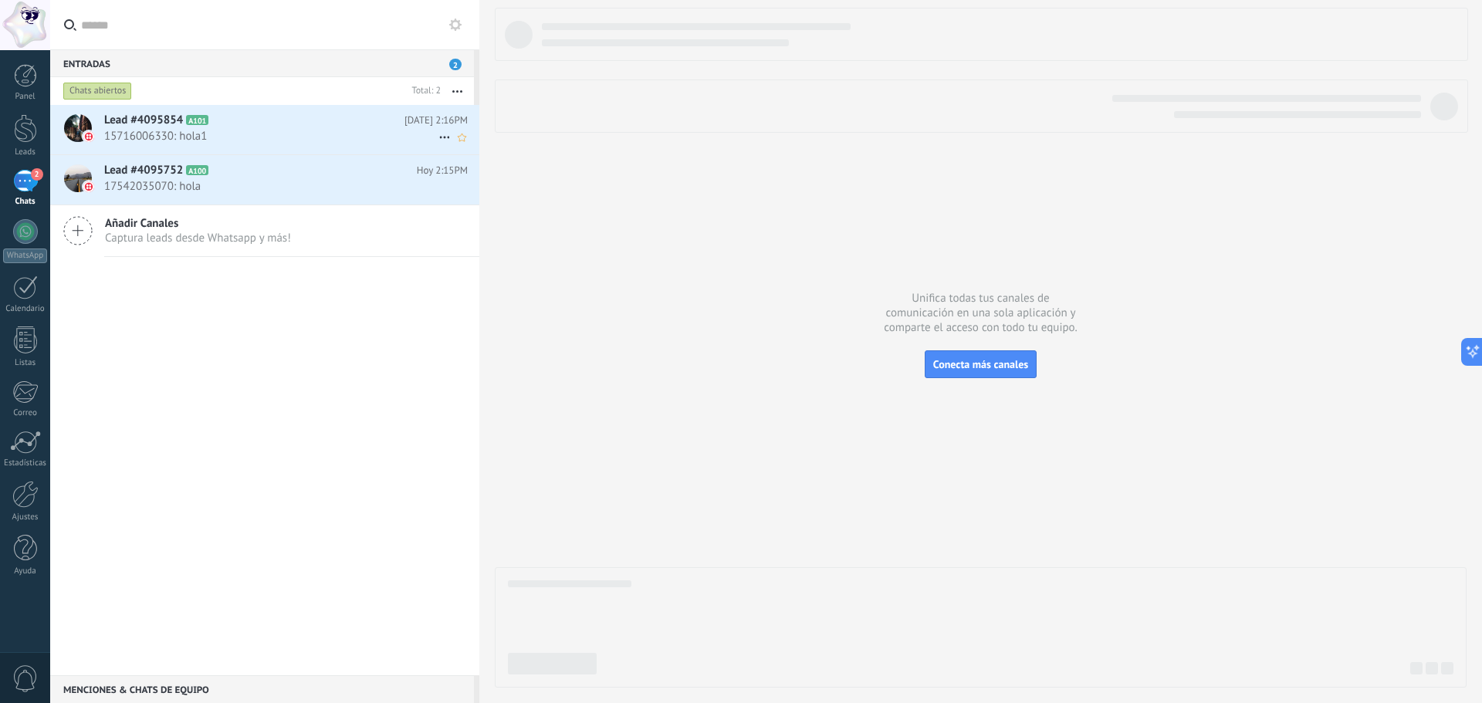
click at [311, 127] on h2 "Lead #4095854 A101" at bounding box center [254, 120] width 300 height 15
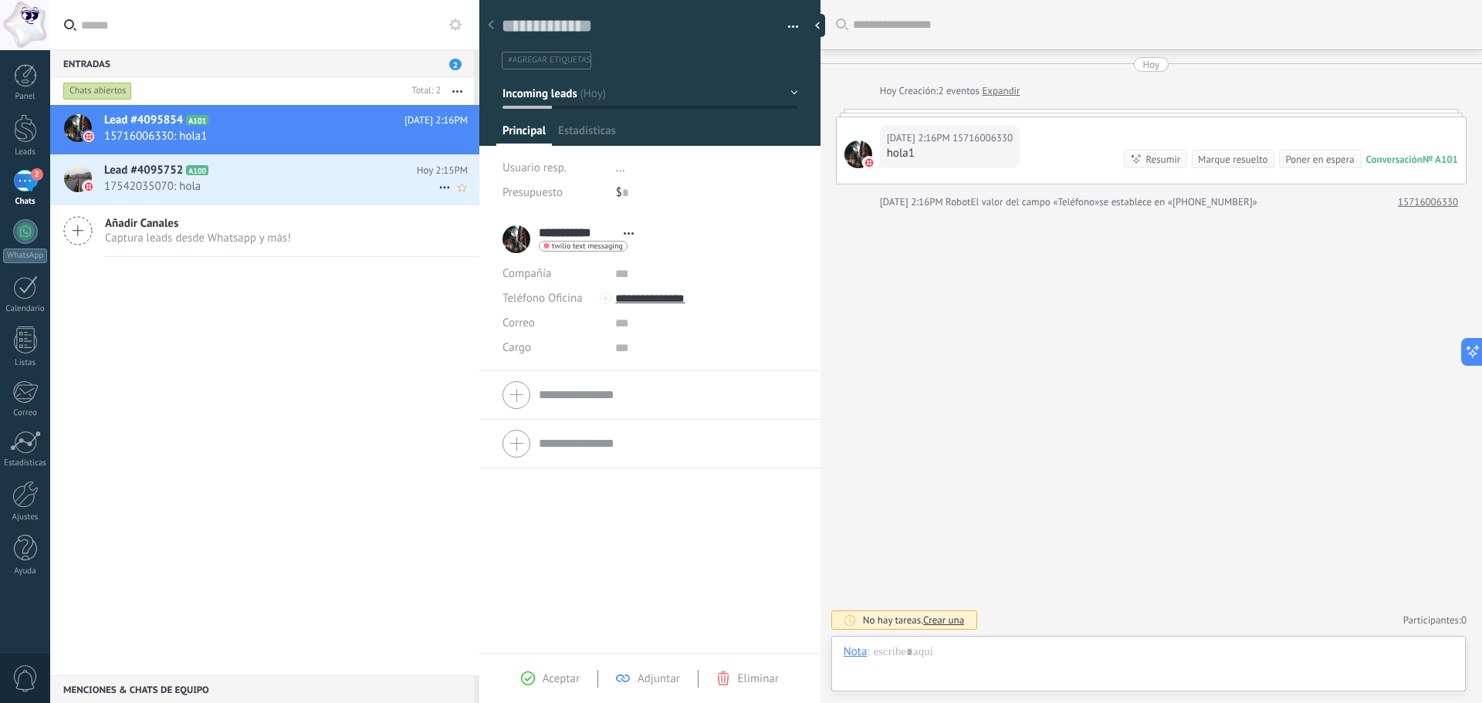
scroll to position [23, 0]
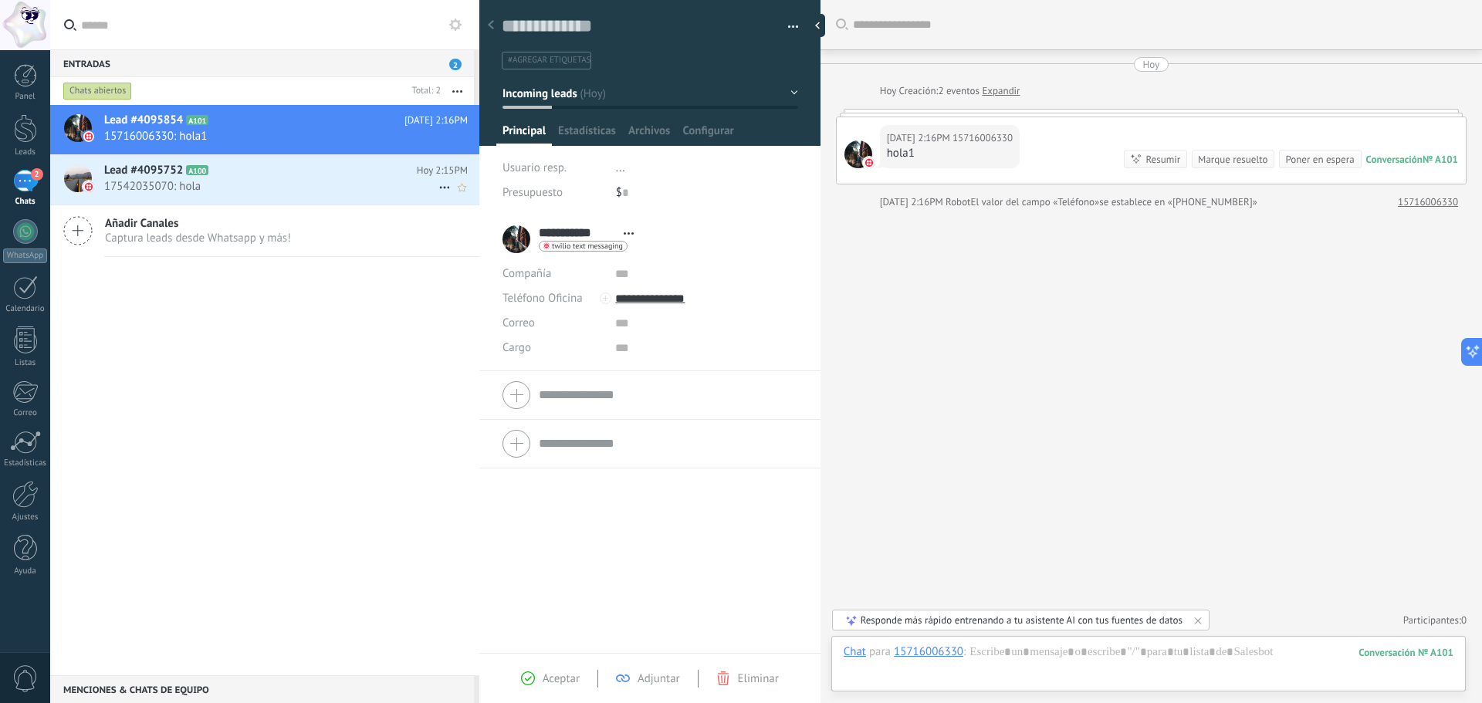
click at [273, 171] on h2 "Lead #4095752 A100" at bounding box center [260, 170] width 313 height 15
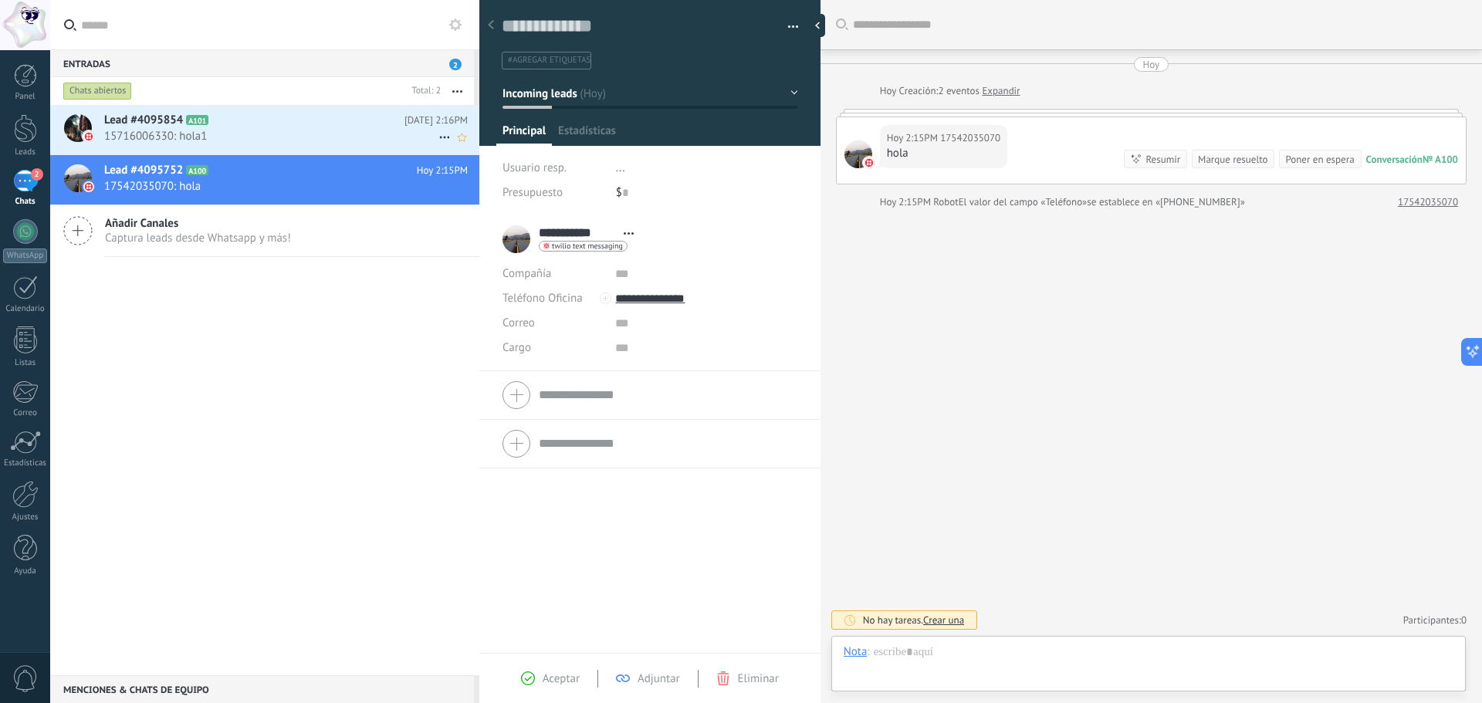
scroll to position [23, 0]
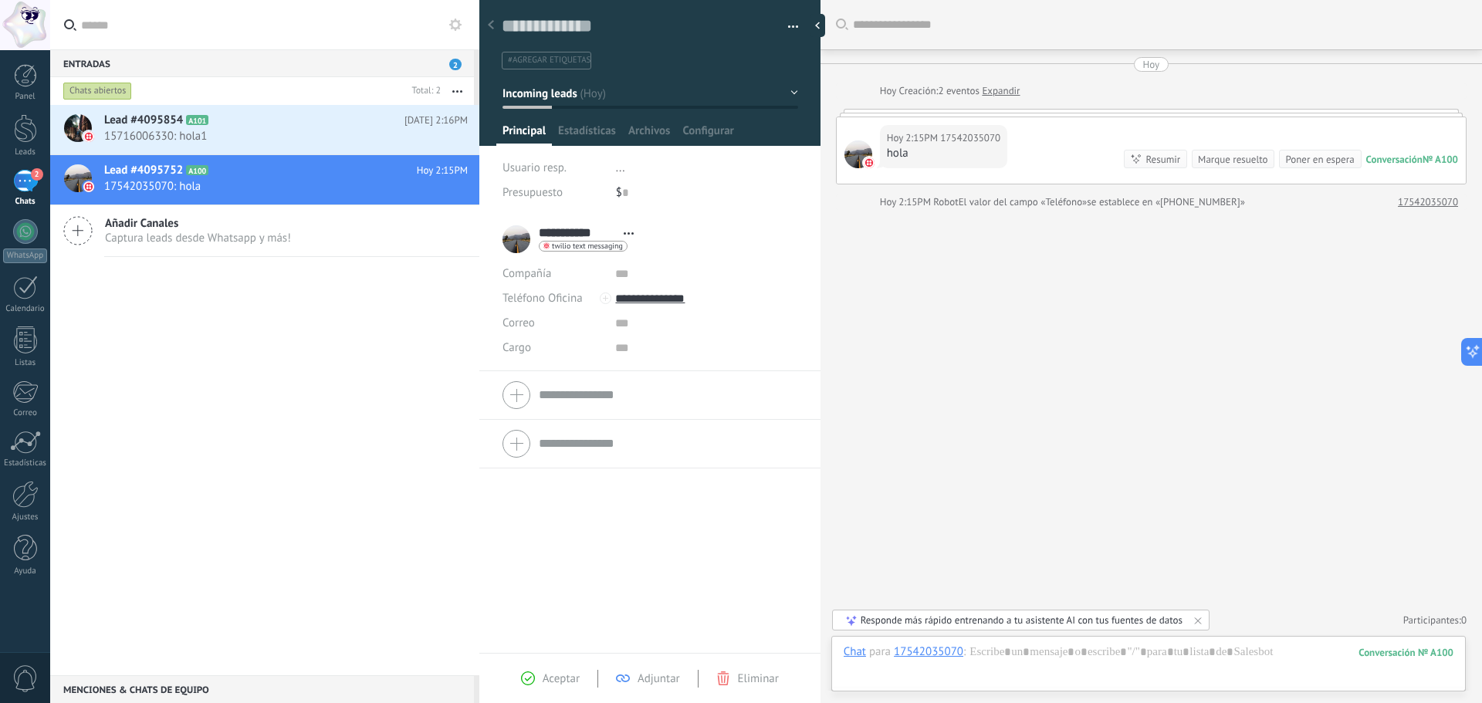
click at [496, 27] on div at bounding box center [491, 26] width 22 height 30
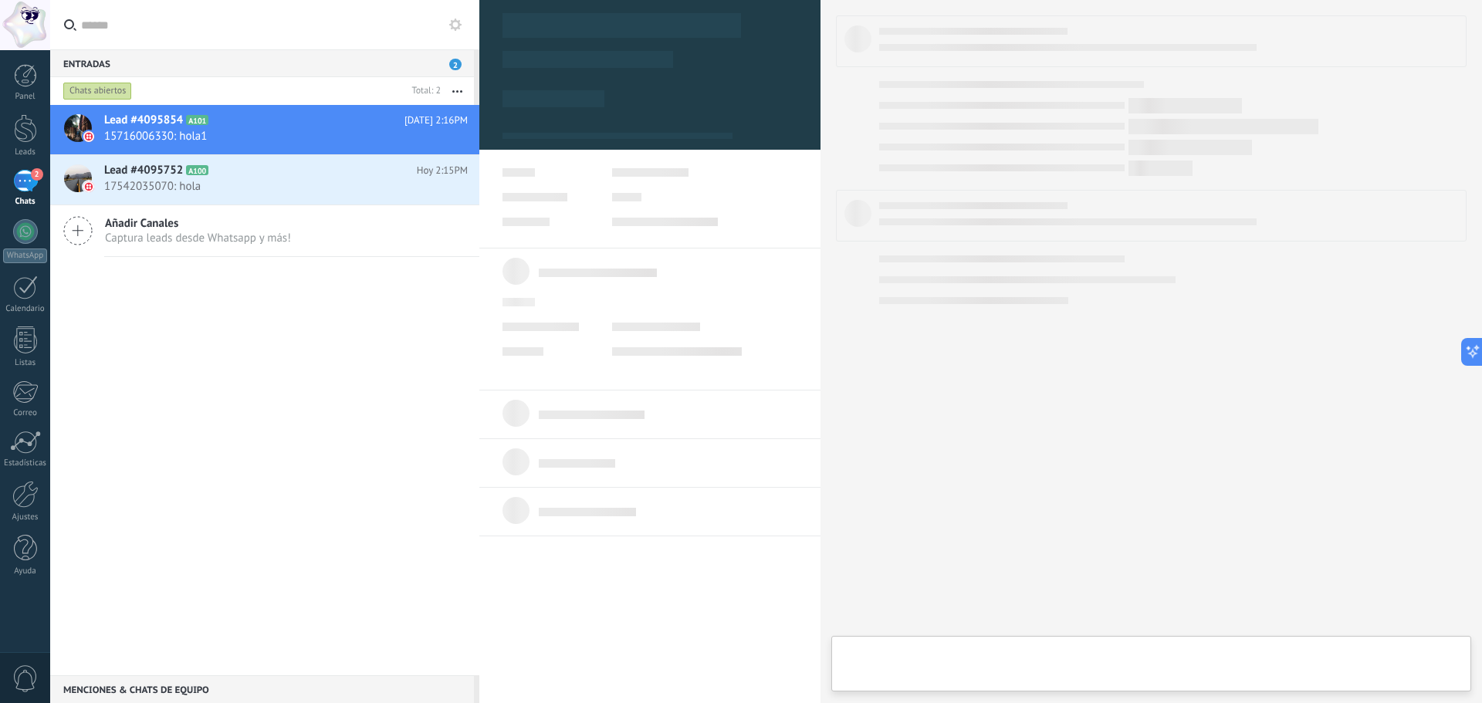
scroll to position [23, 0]
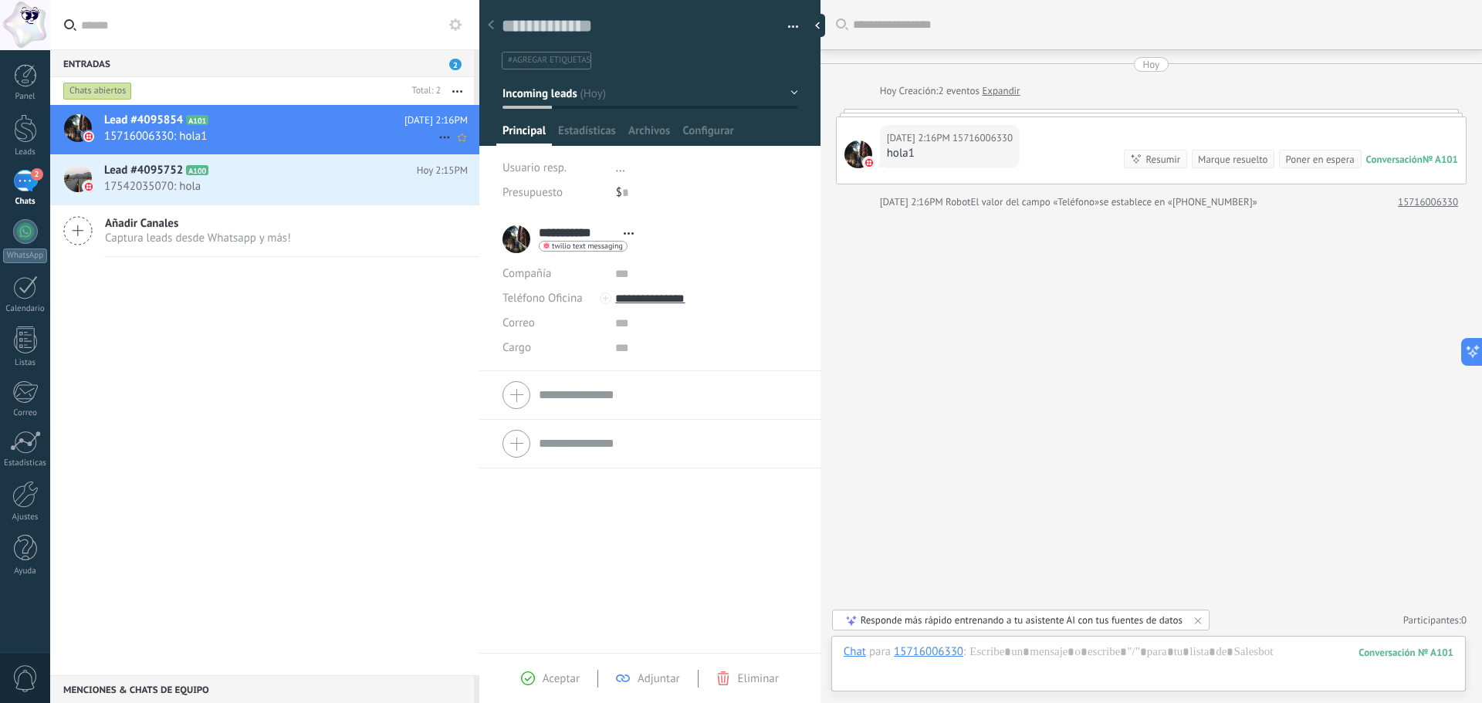
click at [246, 153] on div "Lead #4095854 A101 [DATE] 2:16PM 15716006330: hola1" at bounding box center [291, 129] width 375 height 49
click at [251, 161] on div "Lead #4095752 A100 [DATE] 2:15PM 17542035070: hola" at bounding box center [291, 179] width 375 height 49
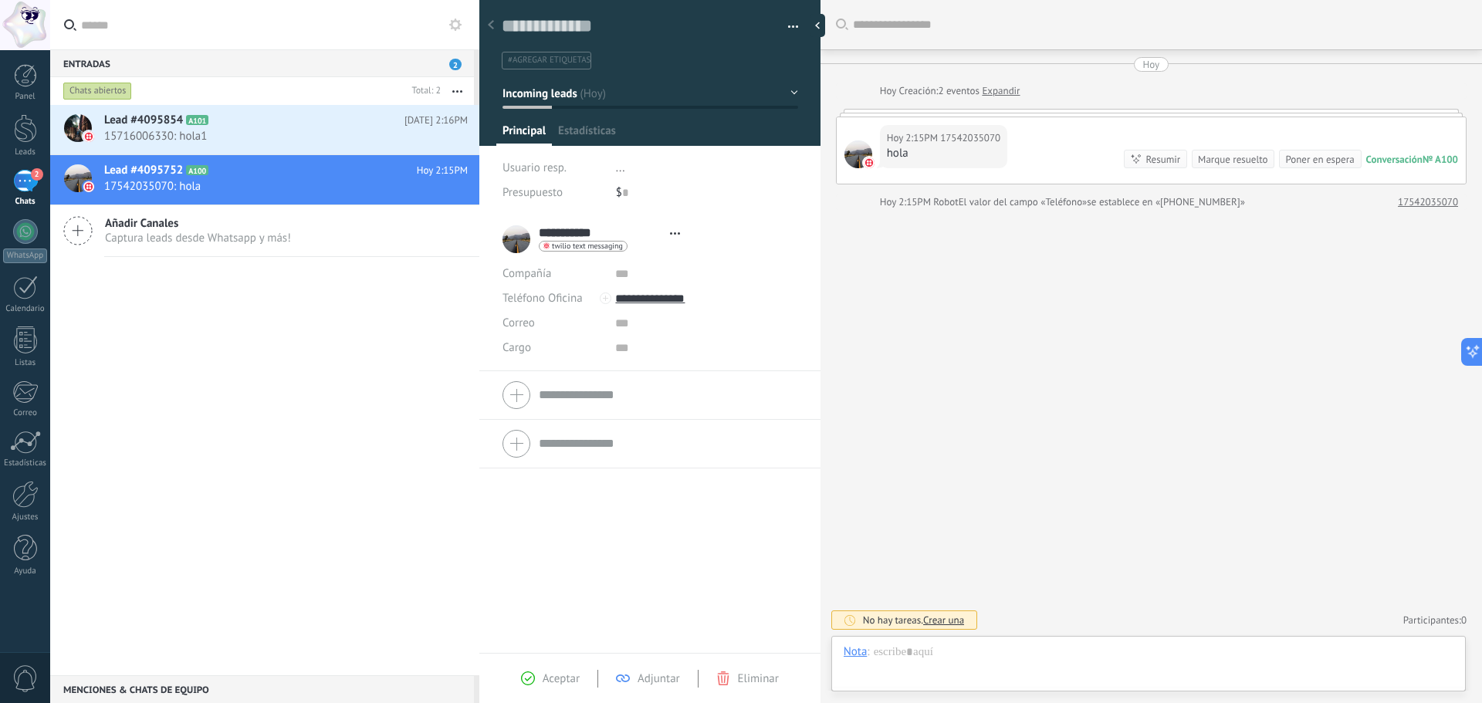
scroll to position [23, 0]
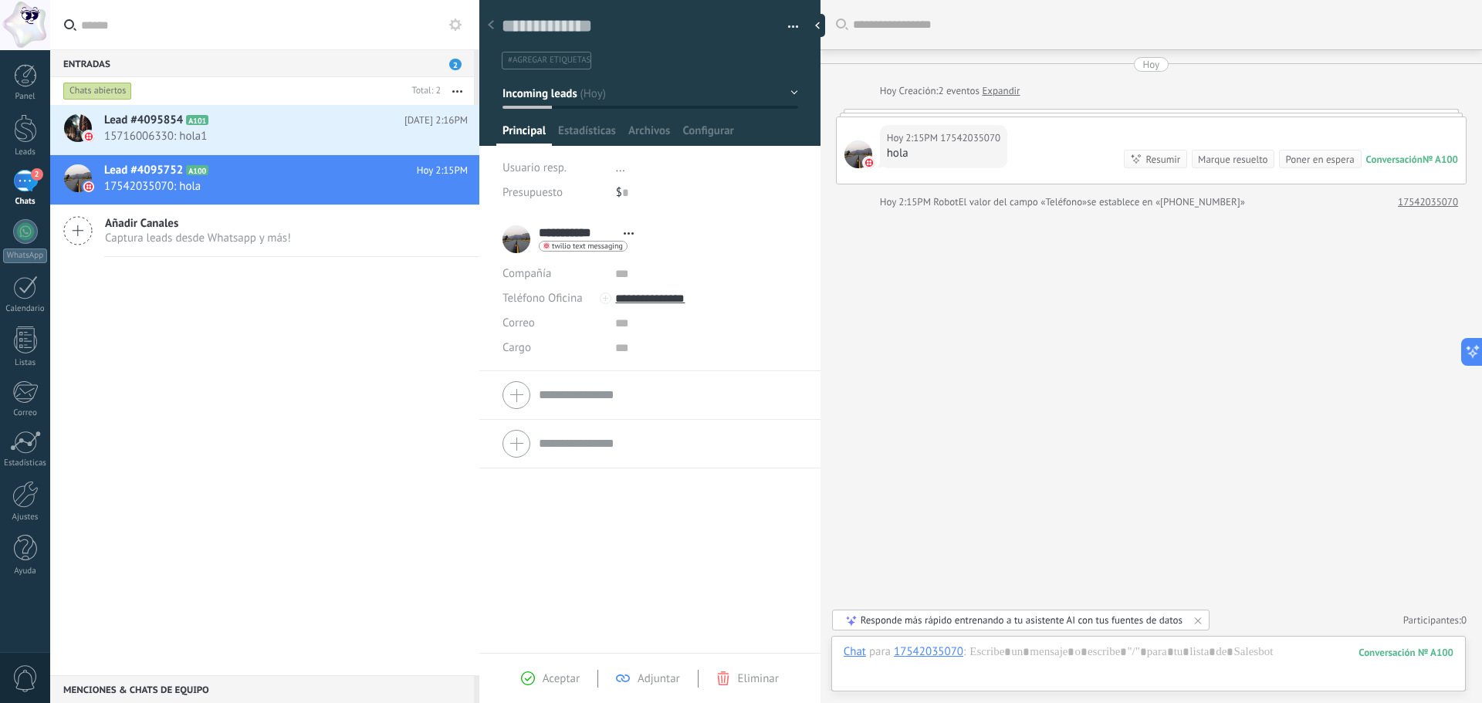
click at [788, 26] on button "button" at bounding box center [788, 26] width 22 height 23
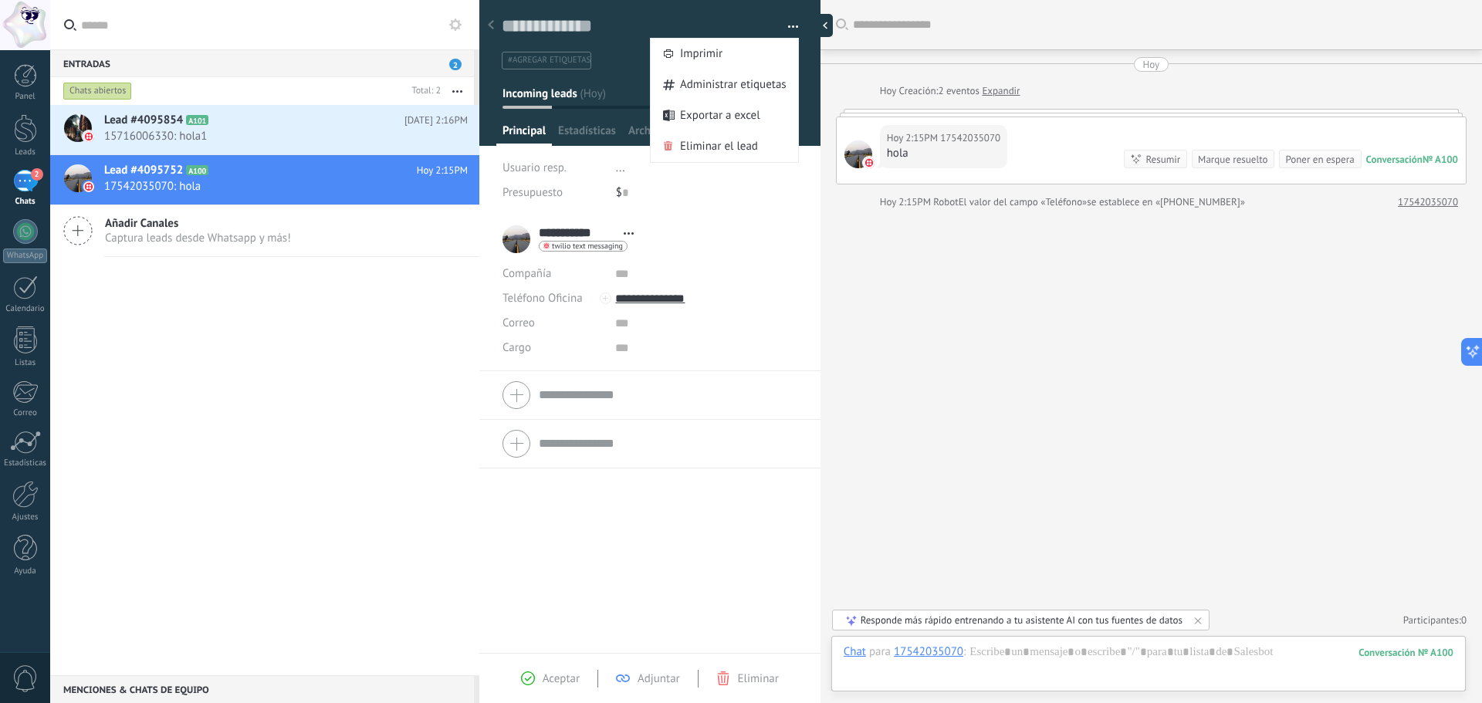
click at [811, 24] on div at bounding box center [821, 25] width 23 height 23
type textarea "**********"
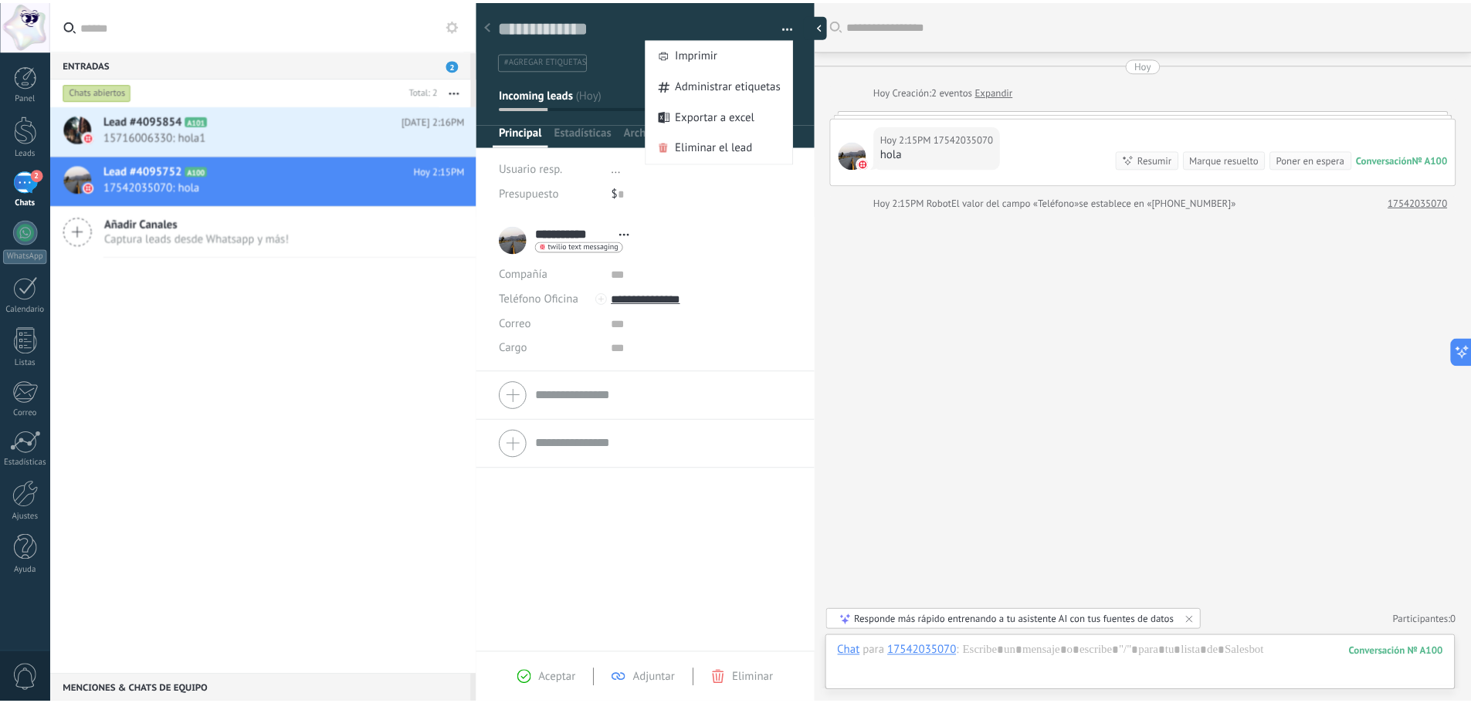
scroll to position [15, 0]
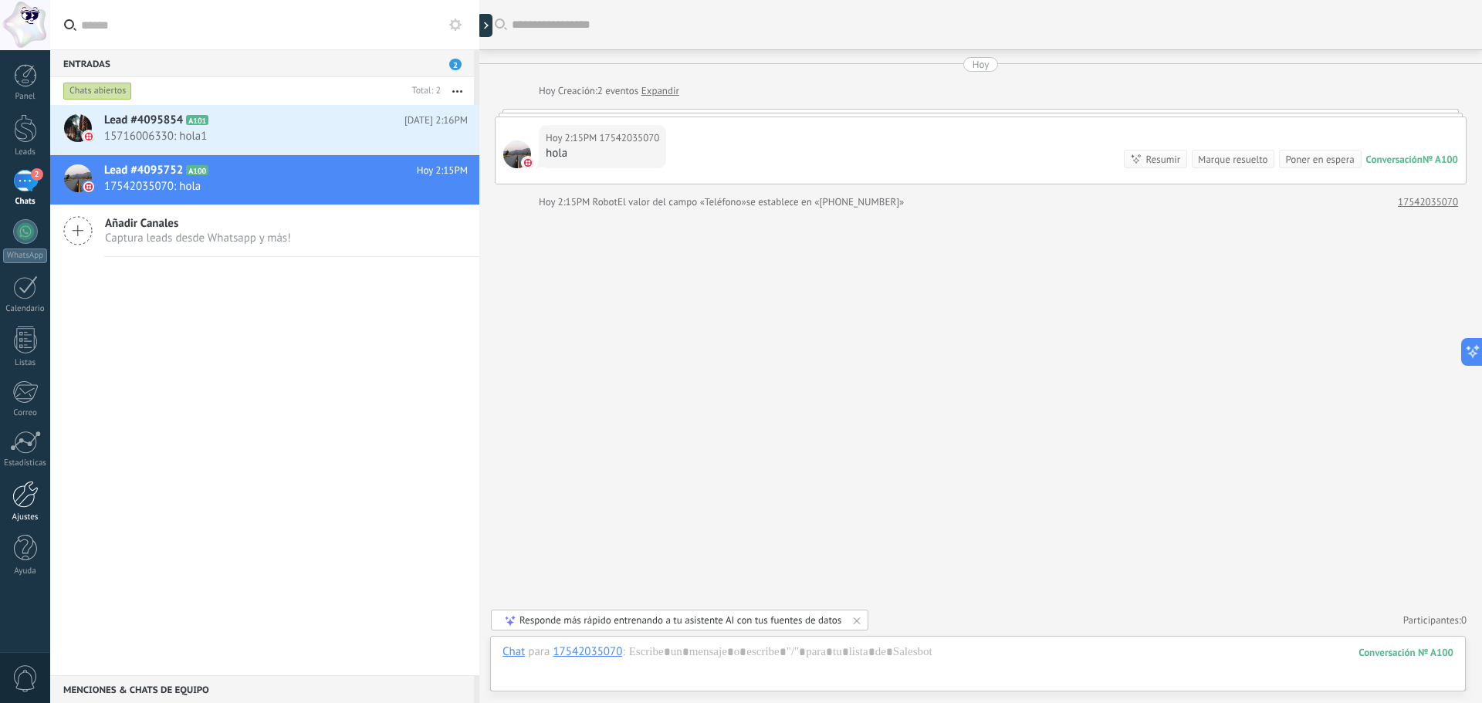
click at [36, 481] on div "Panel Leads 2 Chats WhatsApp Clientes" at bounding box center [25, 328] width 50 height 528
click at [32, 497] on div at bounding box center [25, 494] width 26 height 27
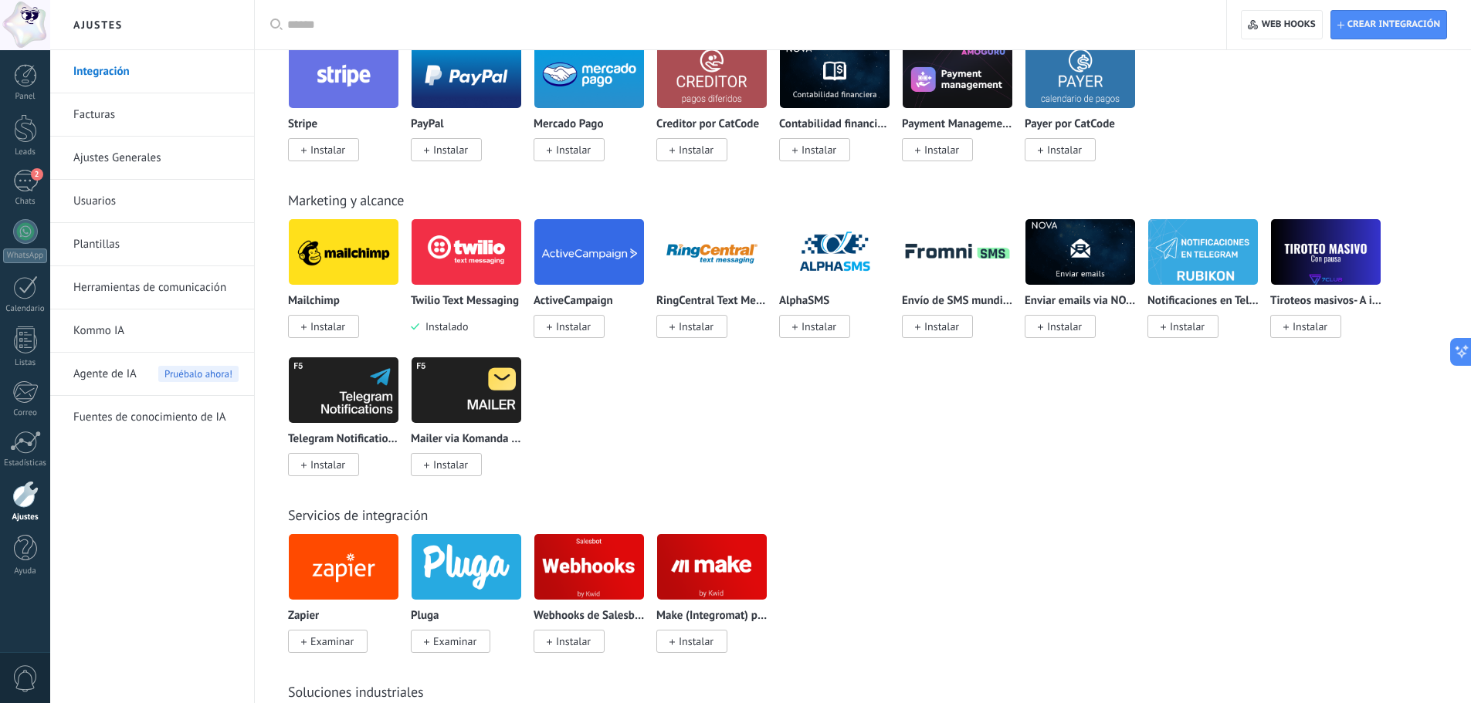
scroll to position [2007, 0]
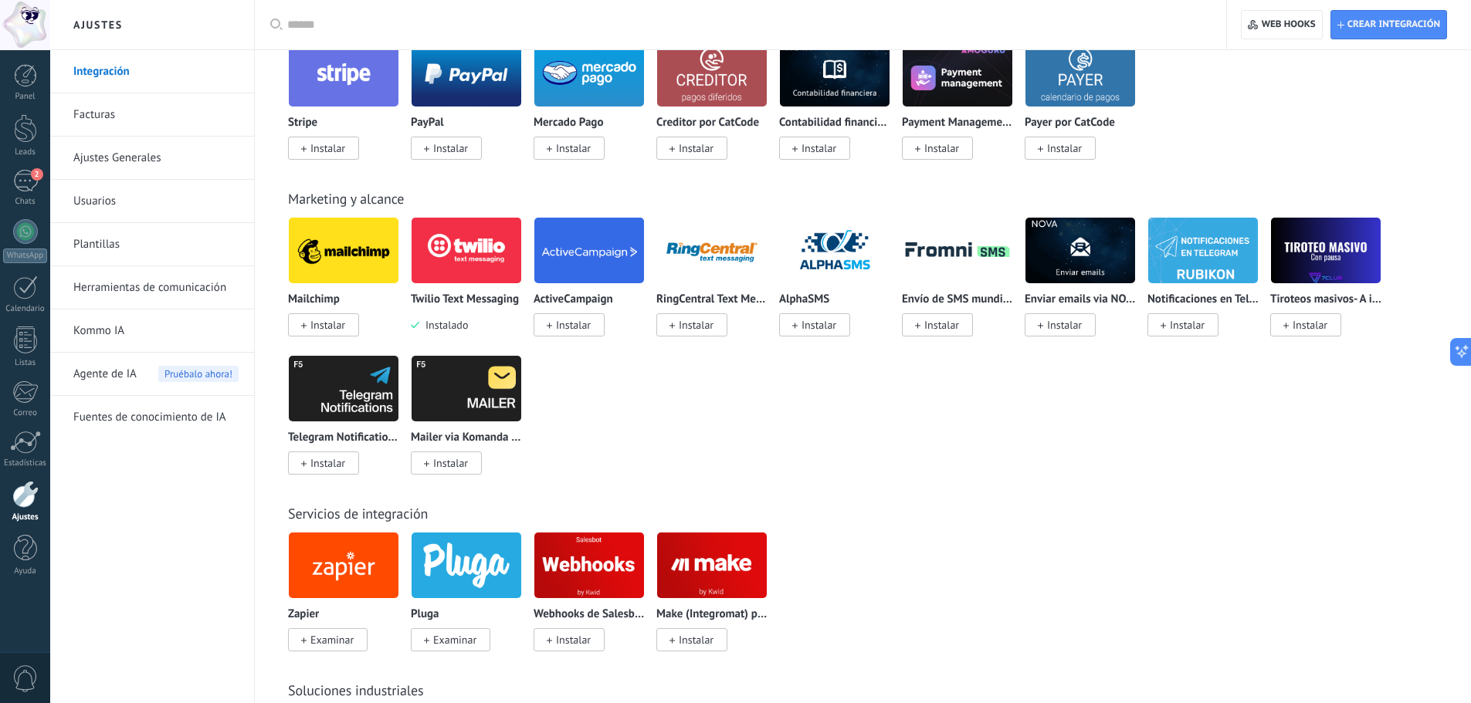
click at [459, 273] on img at bounding box center [466, 250] width 110 height 75
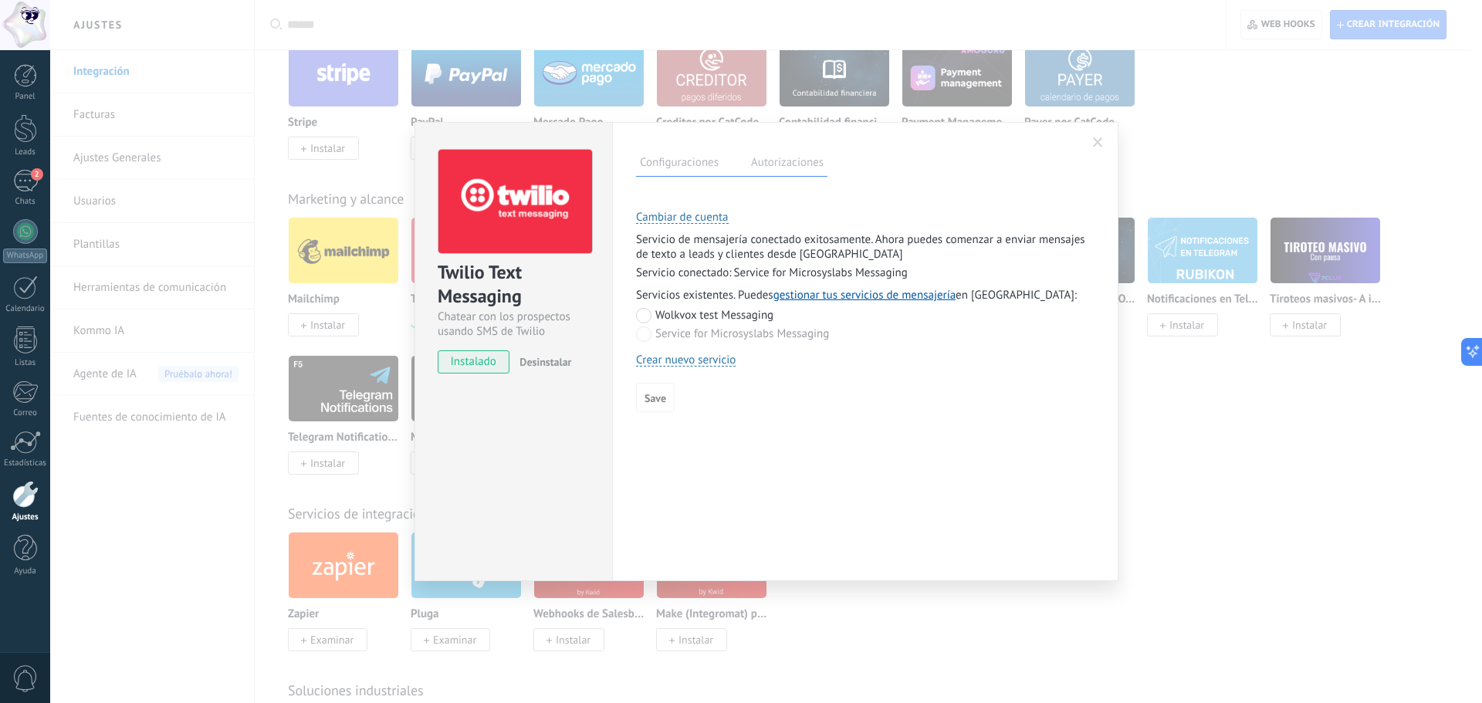
click at [697, 312] on label "Wolkvox test Messaging" at bounding box center [704, 315] width 137 height 15
click at [652, 400] on span "Save" at bounding box center [656, 398] width 22 height 11
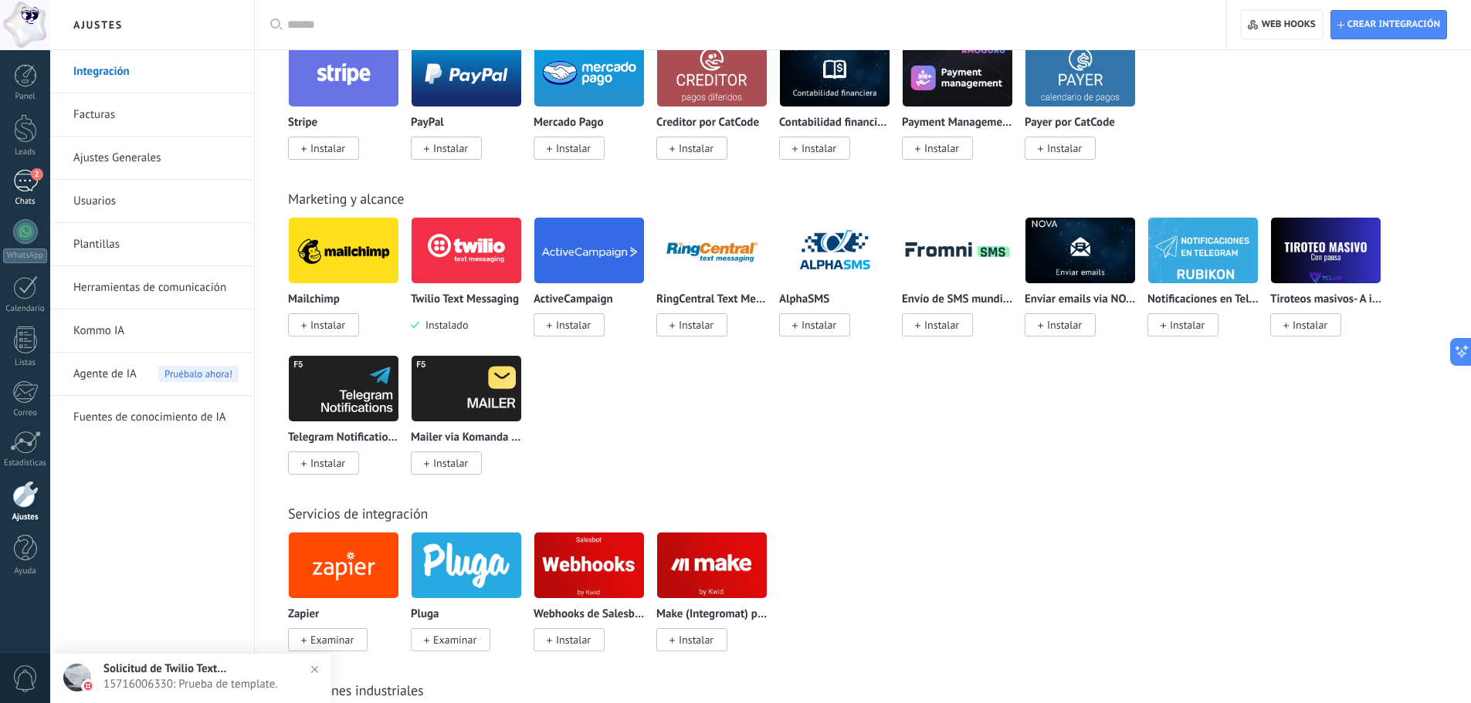
click at [36, 181] on div "2" at bounding box center [25, 181] width 25 height 22
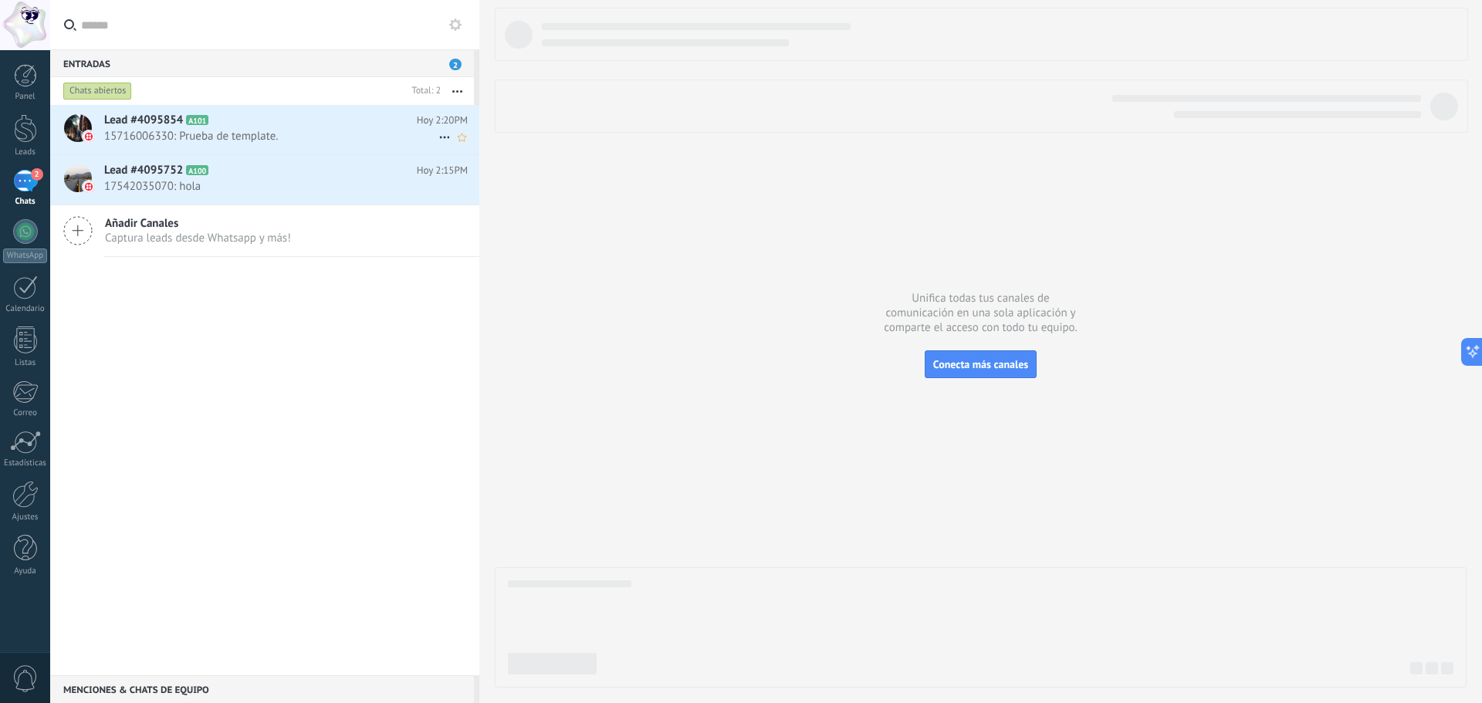
click at [247, 148] on div "Lead #4095854 A101 [DATE] 2:20PM 15716006330: Prueba de template." at bounding box center [291, 129] width 375 height 49
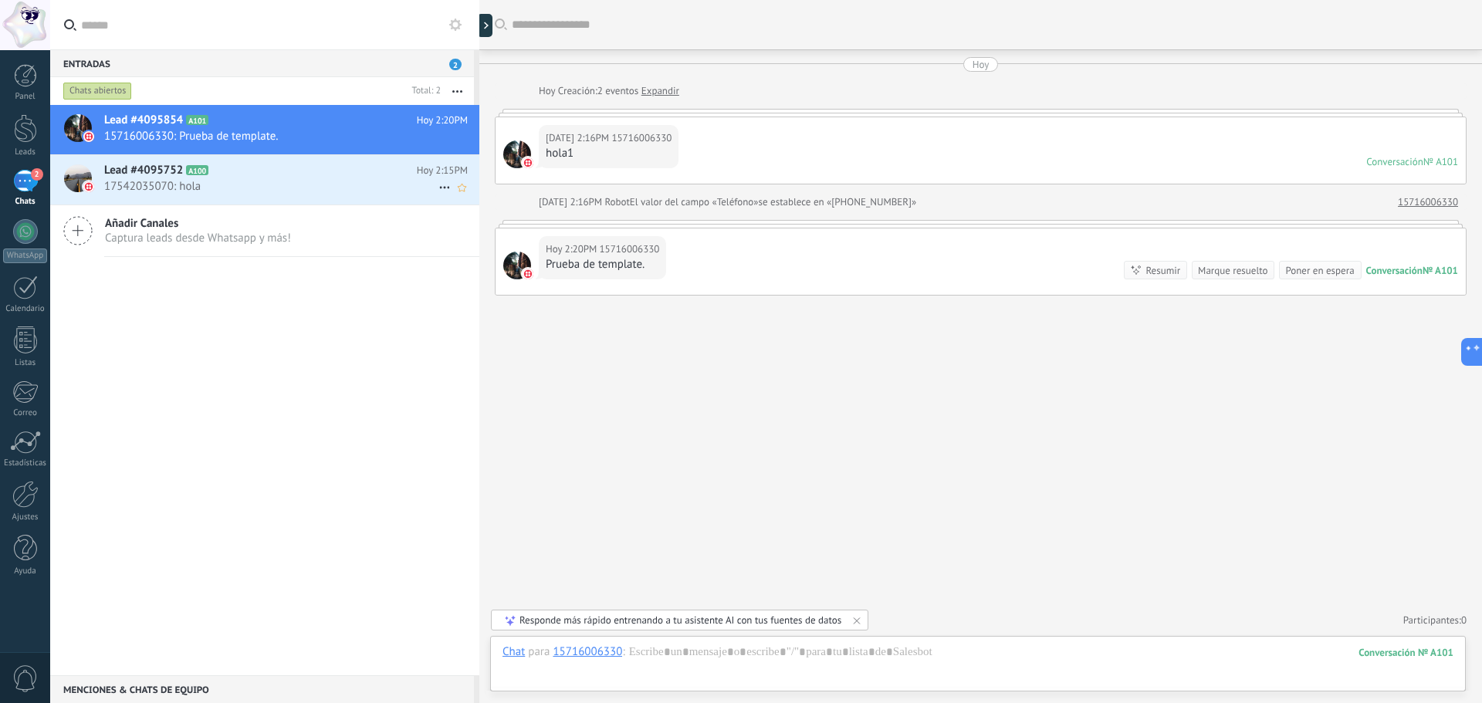
click at [249, 192] on span "17542035070: hola" at bounding box center [271, 186] width 334 height 15
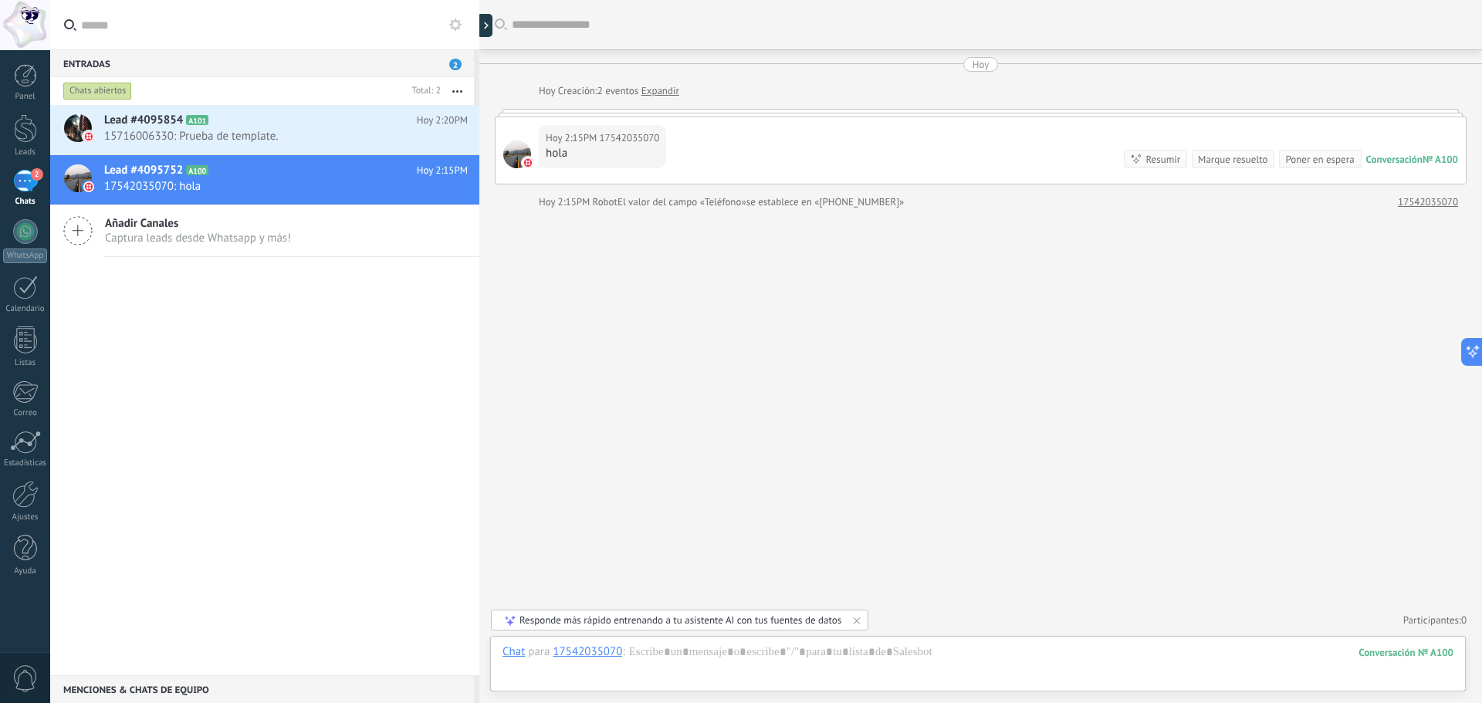
click at [620, 122] on div "[DATE] 2:15PM 17542035070 hola Conversación № A100 Conversación № A100 Resumir …" at bounding box center [981, 150] width 970 height 66
click at [620, 114] on div at bounding box center [981, 113] width 972 height 8
click at [262, 153] on div "Lead #4095854 A101 [DATE] 2:20PM 15716006330: Prueba de template." at bounding box center [291, 129] width 375 height 49
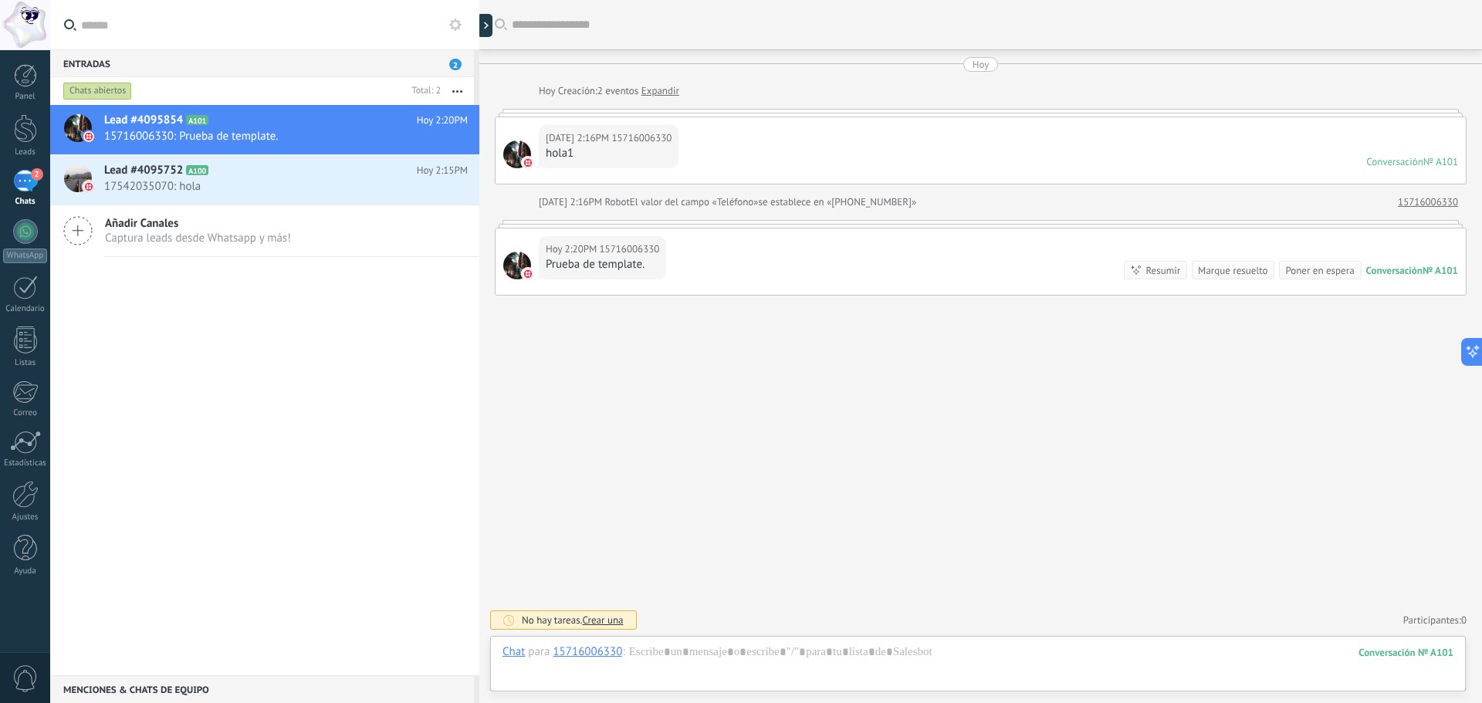
click at [661, 90] on link "Expandir" at bounding box center [661, 90] width 38 height 15
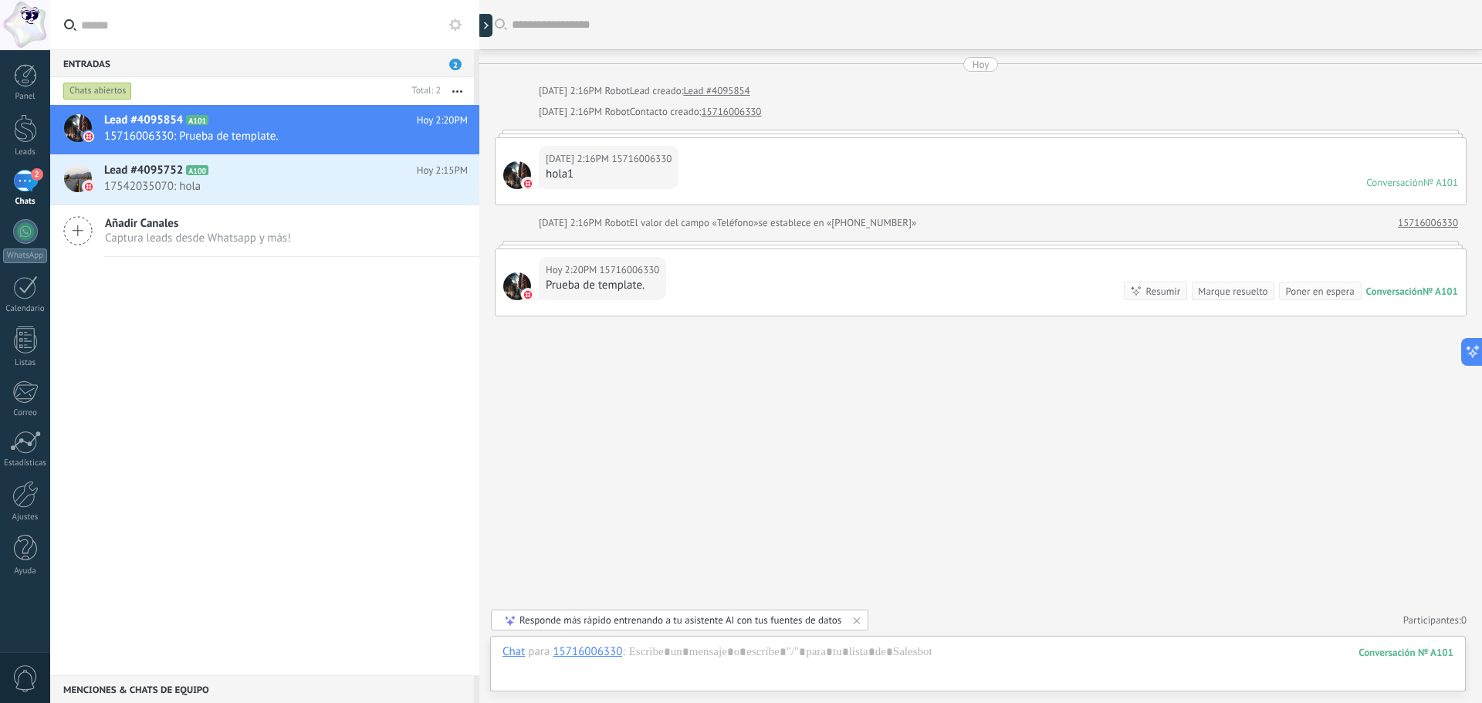
click at [615, 279] on div "Prueba de template." at bounding box center [602, 285] width 113 height 15
click at [200, 178] on div "Lead #4095752 A100 [DATE] 2:15PM 17542035070: hola" at bounding box center [291, 179] width 375 height 49
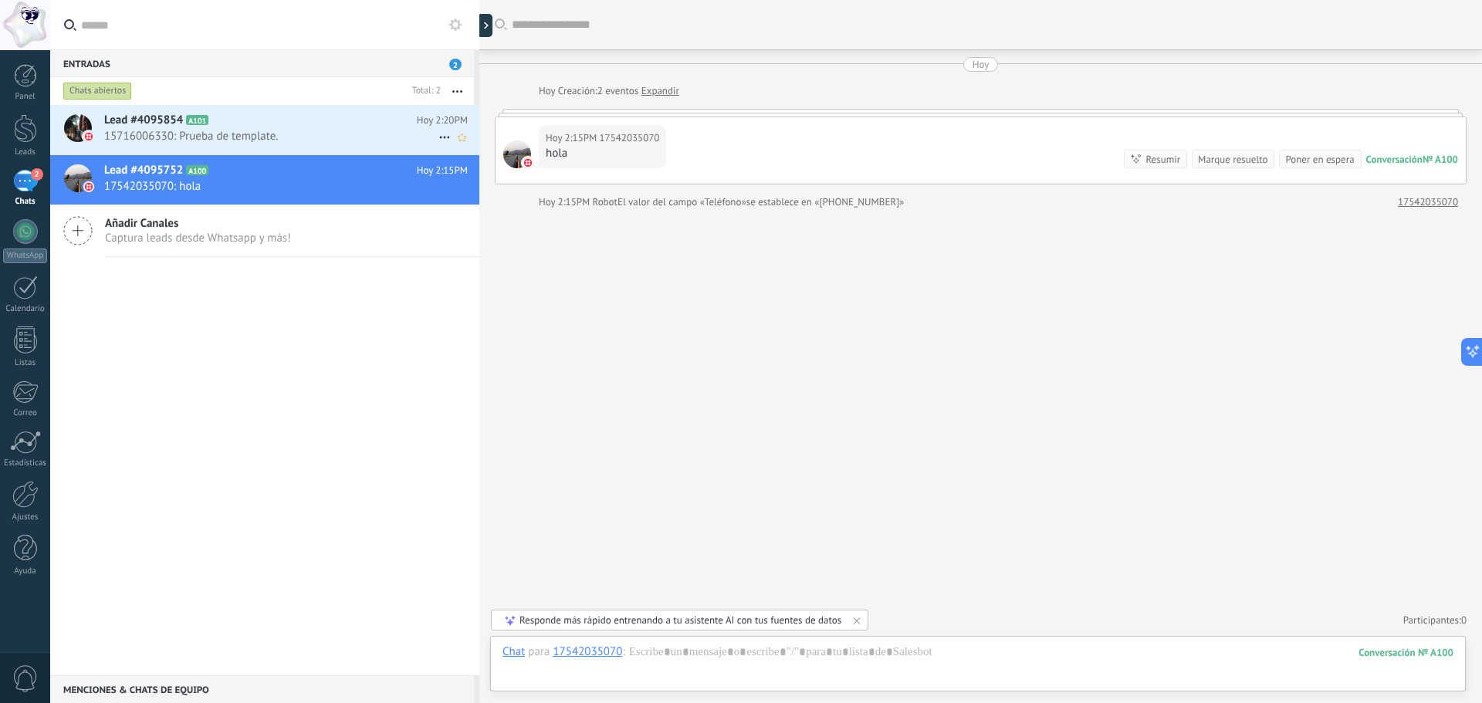
click at [239, 137] on span "15716006330: Prueba de template." at bounding box center [271, 136] width 334 height 15
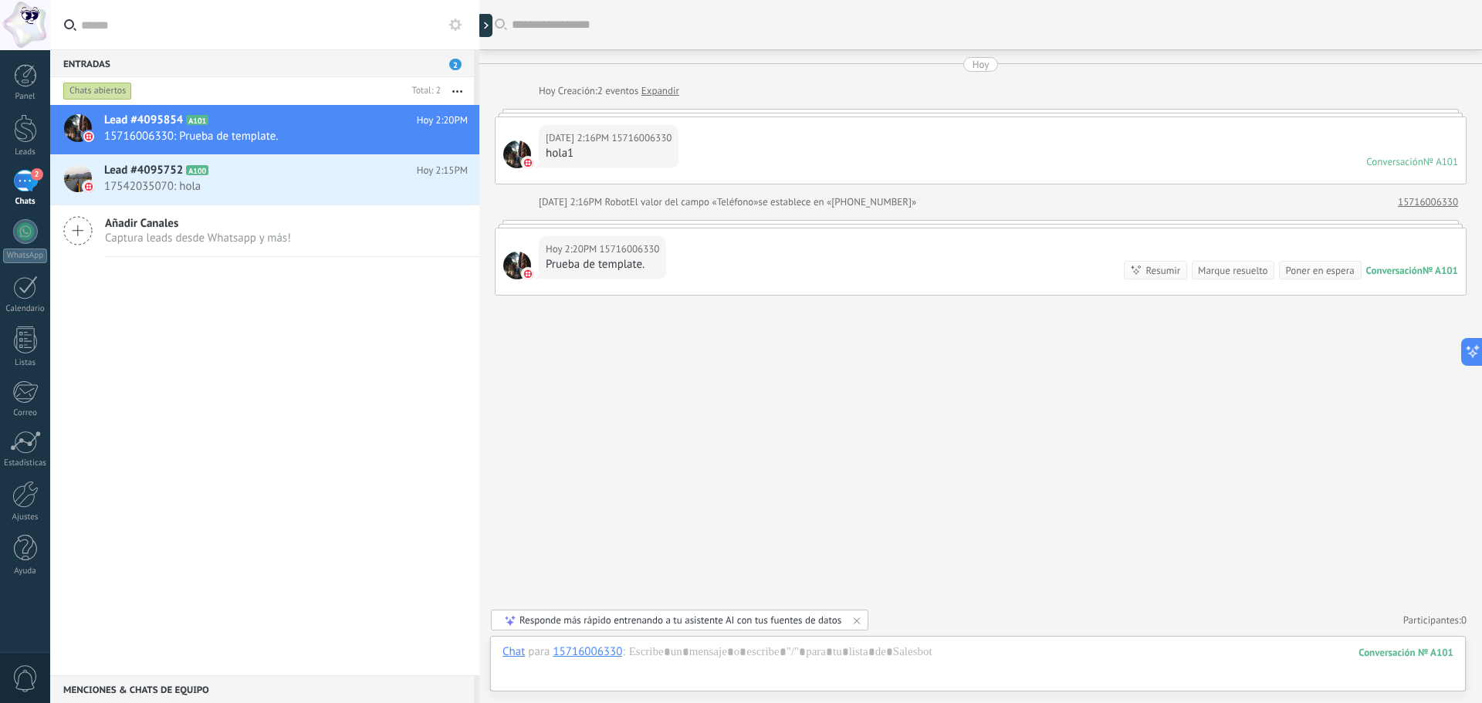
click at [464, 82] on button "button" at bounding box center [457, 91] width 33 height 28
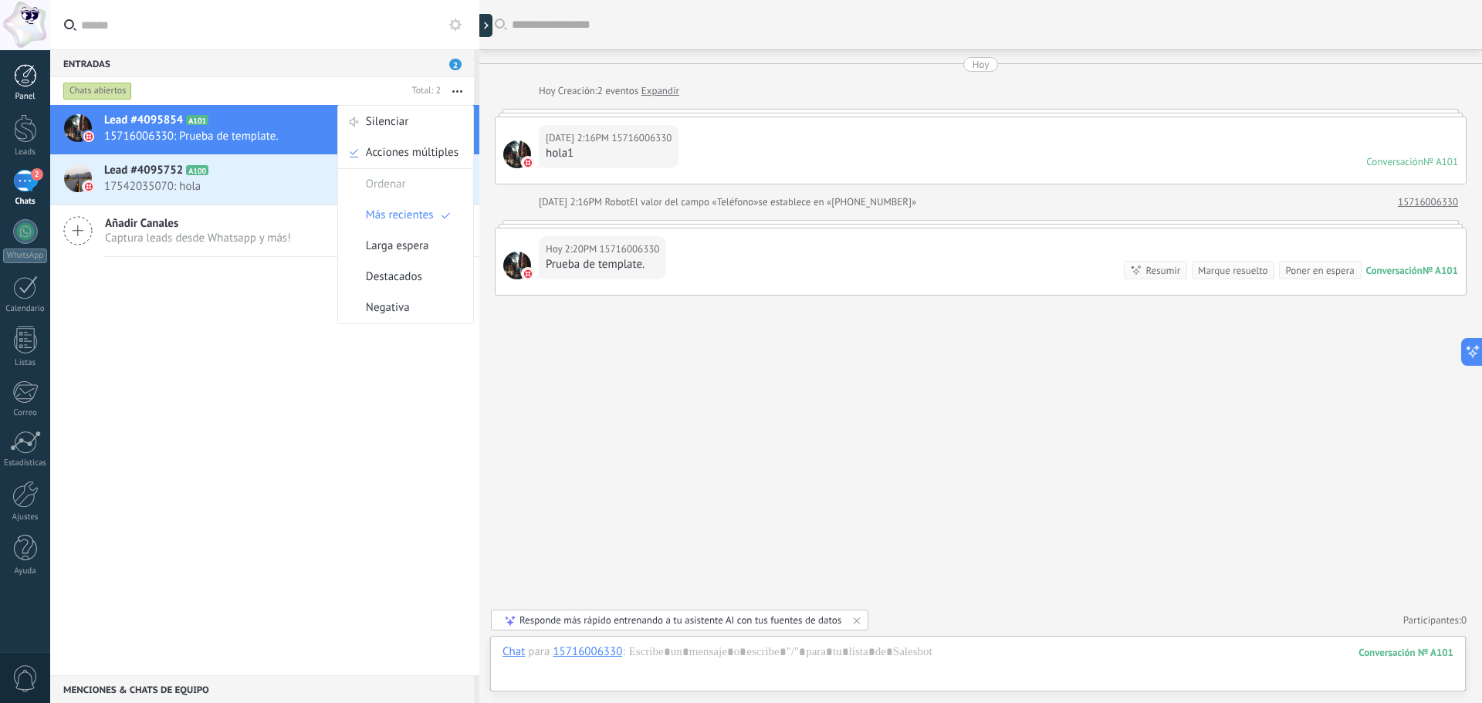
click at [24, 97] on div "Panel" at bounding box center [25, 97] width 45 height 10
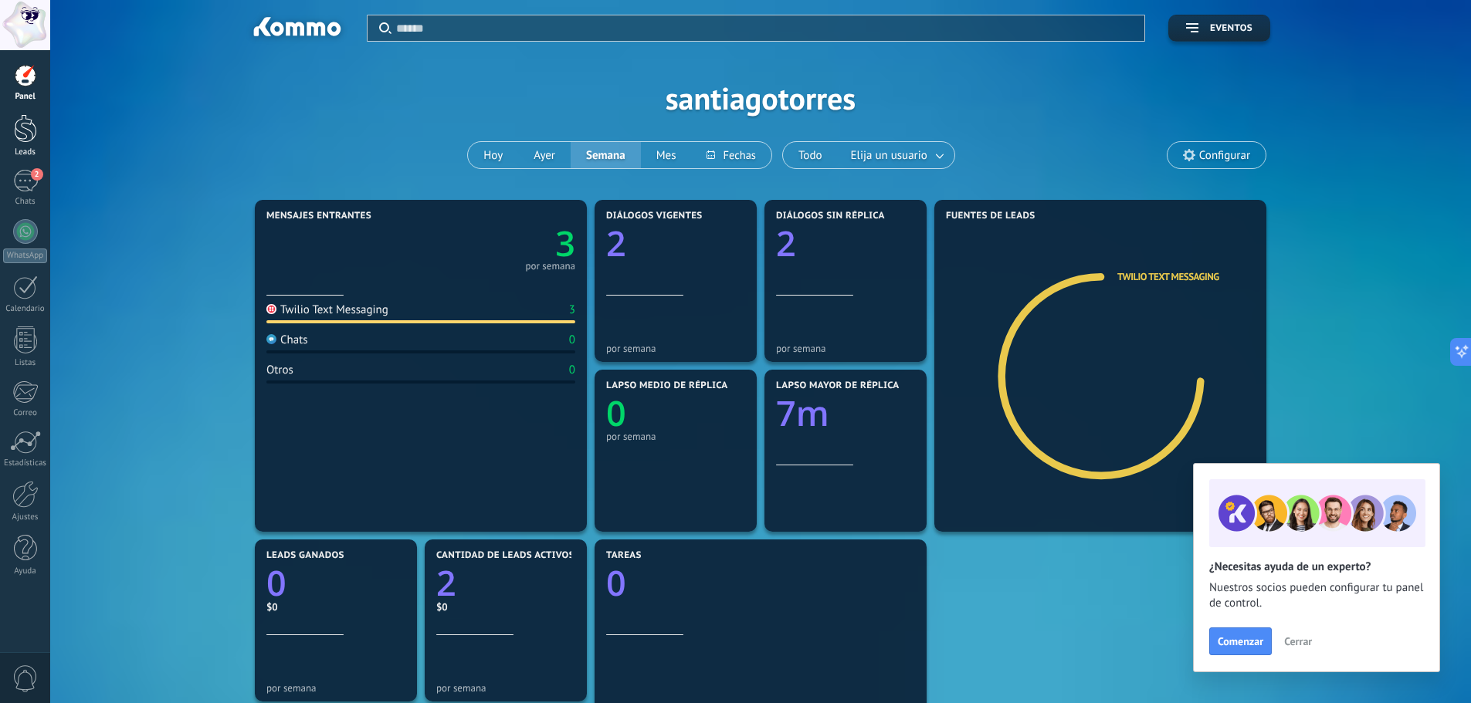
click at [24, 123] on div at bounding box center [25, 128] width 23 height 29
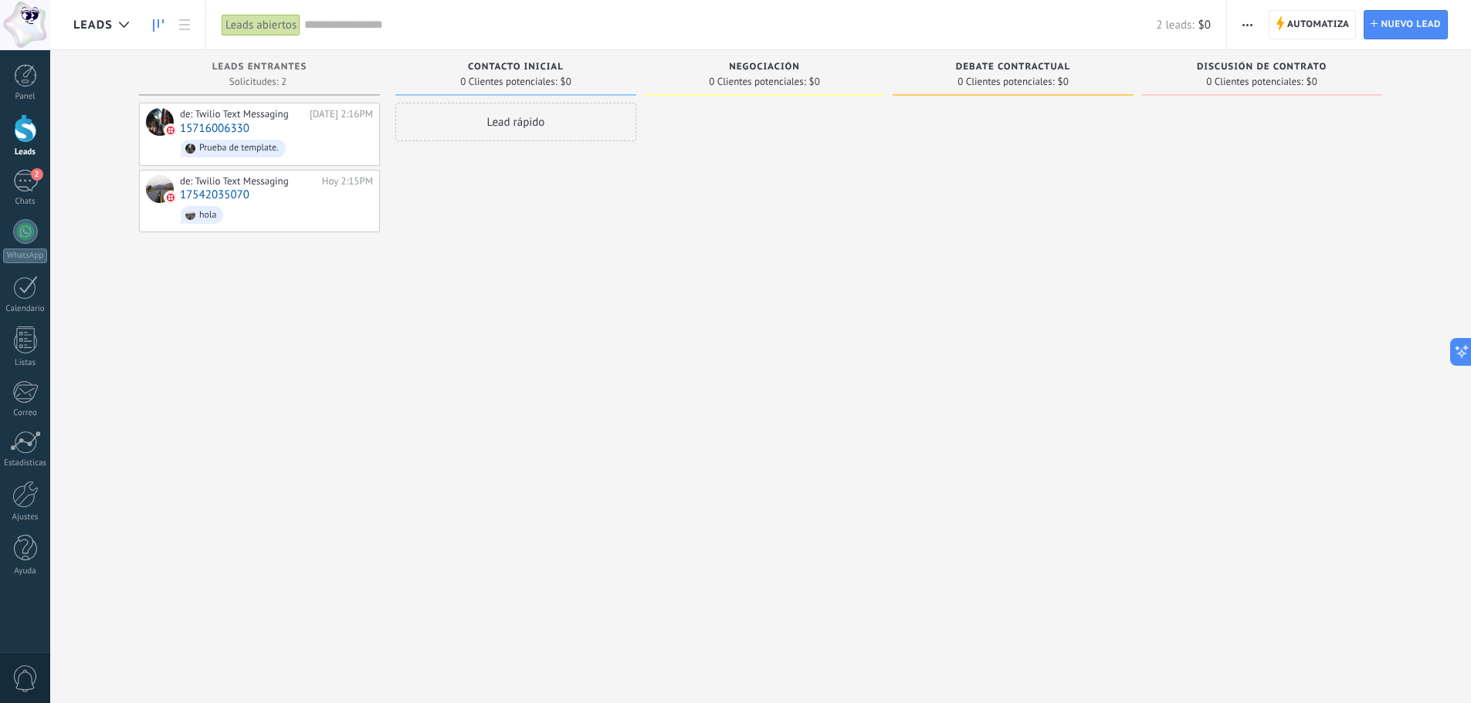
click at [15, 148] on div "Leads" at bounding box center [25, 152] width 45 height 10
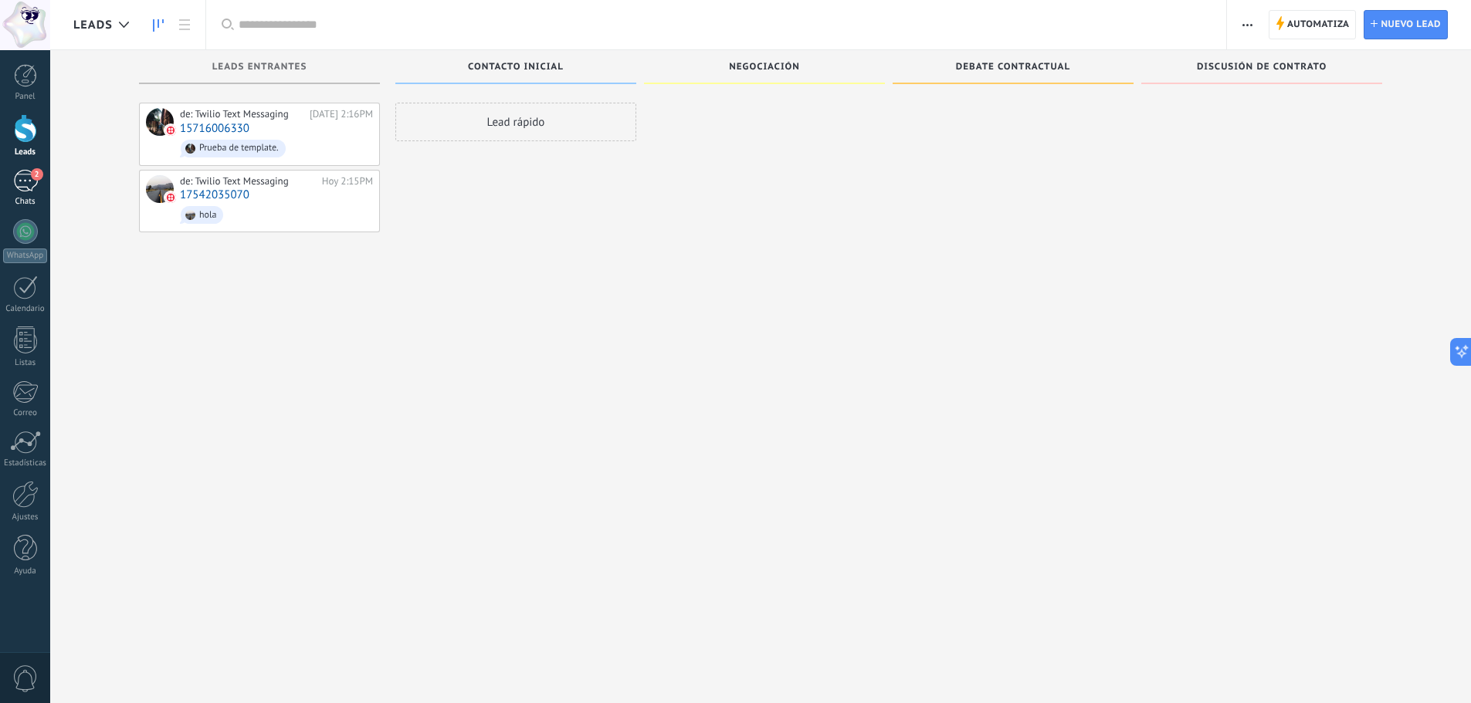
click at [21, 178] on div "2" at bounding box center [25, 181] width 25 height 22
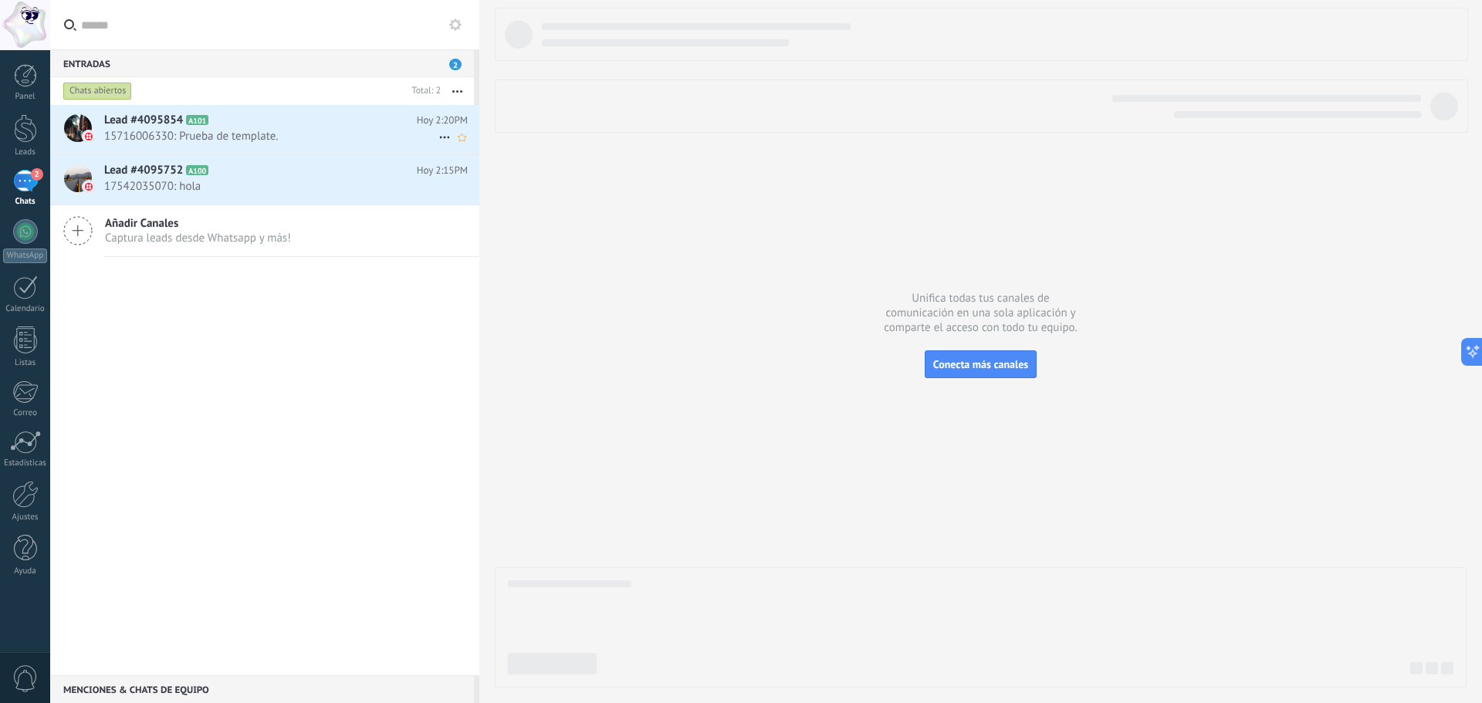
click at [418, 134] on span "15716006330: Prueba de template." at bounding box center [271, 136] width 334 height 15
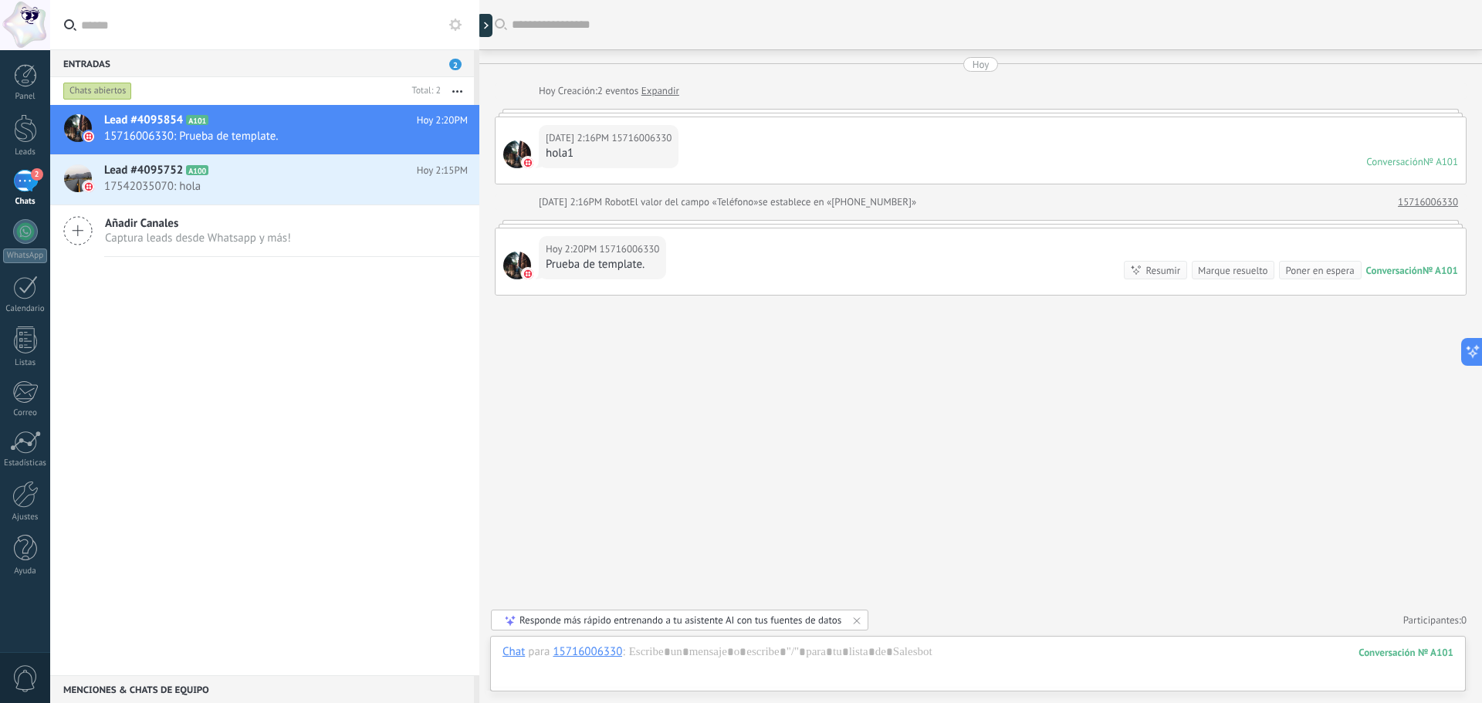
click at [1389, 269] on div "Conversación" at bounding box center [1394, 270] width 56 height 13
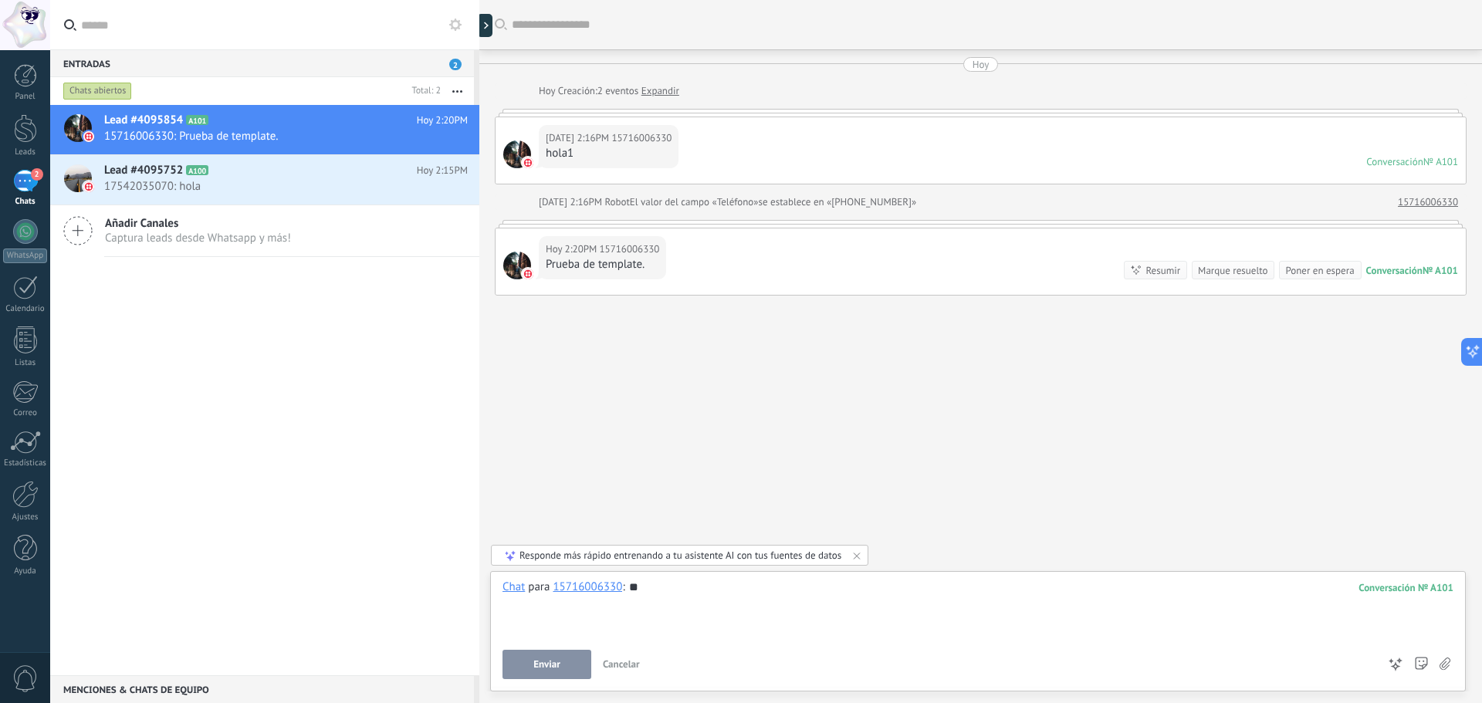
drag, startPoint x: 544, startPoint y: 646, endPoint x: 547, endPoint y: 663, distance: 17.1
click at [547, 662] on div "Chat para 15716006330 : 101 ** Enviar Cancelar Rastrear clics en links ? Reduci…" at bounding box center [978, 630] width 951 height 100
click at [547, 663] on span "Enviar" at bounding box center [546, 664] width 27 height 11
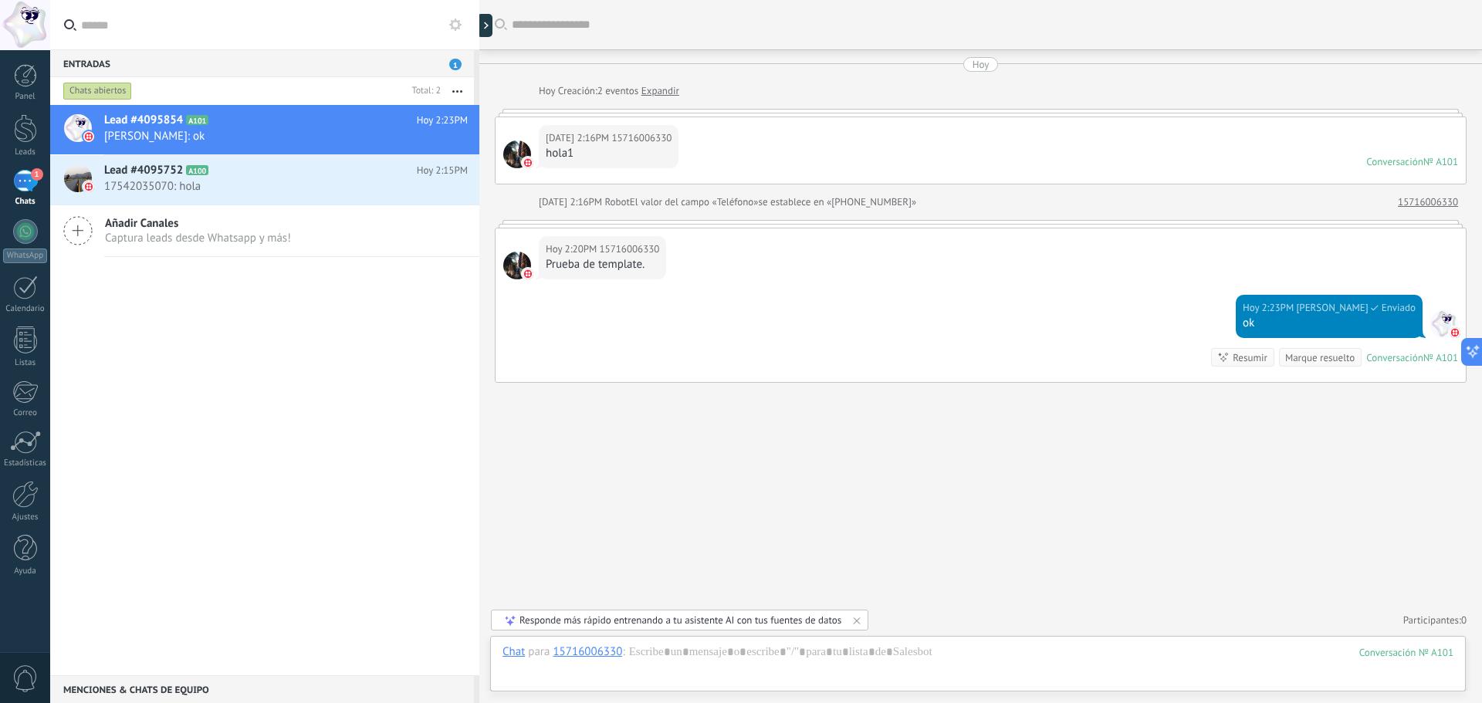
drag, startPoint x: 672, startPoint y: 144, endPoint x: 1213, endPoint y: 138, distance: 540.4
click at [744, 144] on div "[DATE] 2:16PM 15716006330 hola1 Conversación № A101 Conversación № A101" at bounding box center [981, 150] width 970 height 66
click at [1456, 159] on div "[DATE] 2:16PM 15716006330 hola1 Conversación № A101 Conversación № A101" at bounding box center [981, 150] width 970 height 66
click at [1445, 159] on div "№ A101" at bounding box center [1441, 161] width 35 height 13
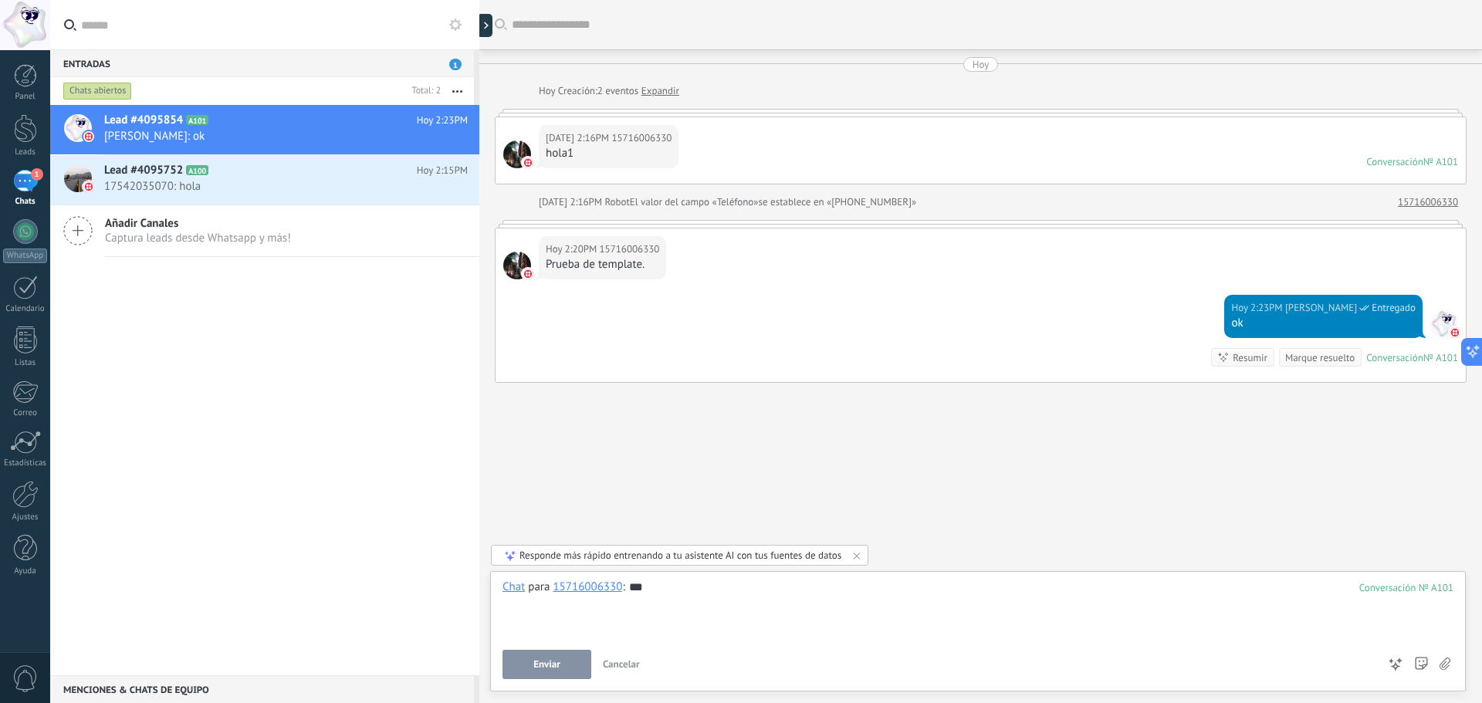
click at [516, 669] on button "Enviar" at bounding box center [547, 664] width 89 height 29
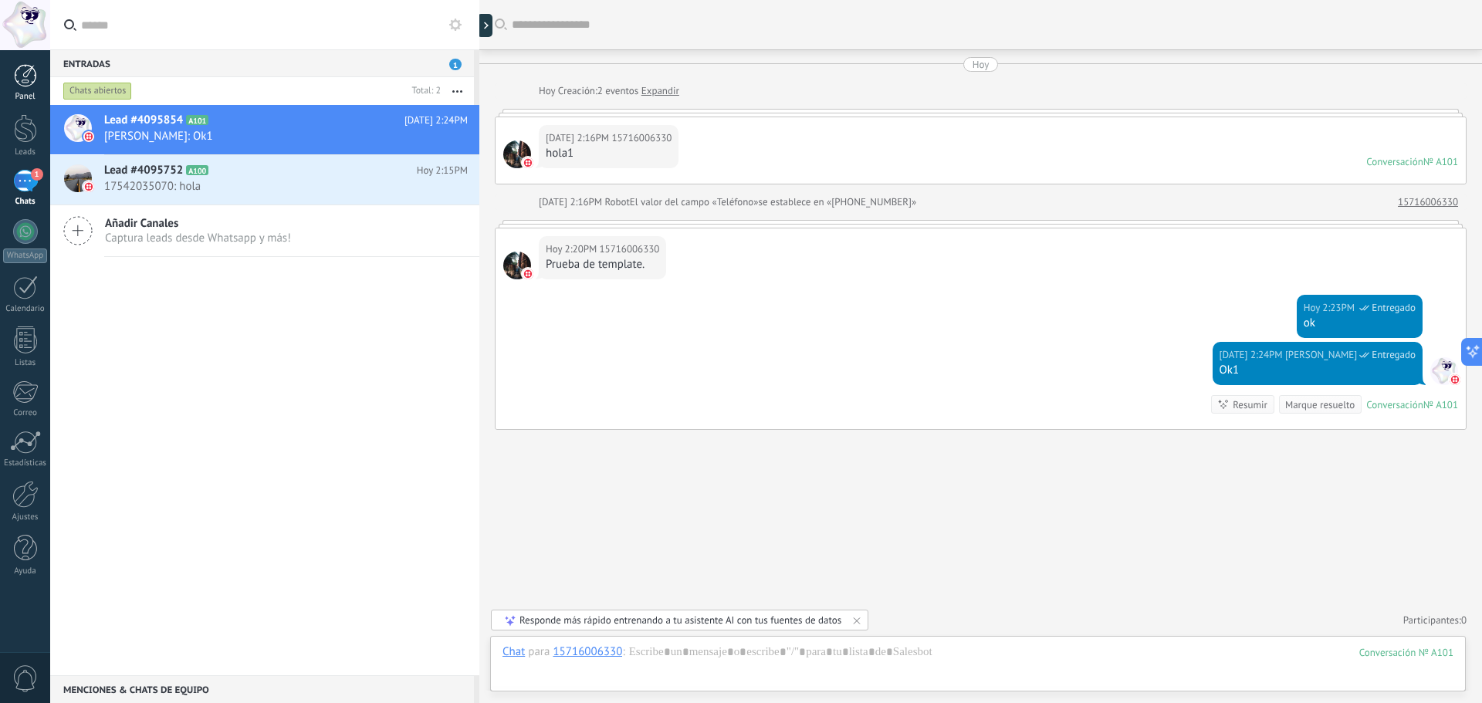
click at [30, 82] on div at bounding box center [25, 75] width 23 height 23
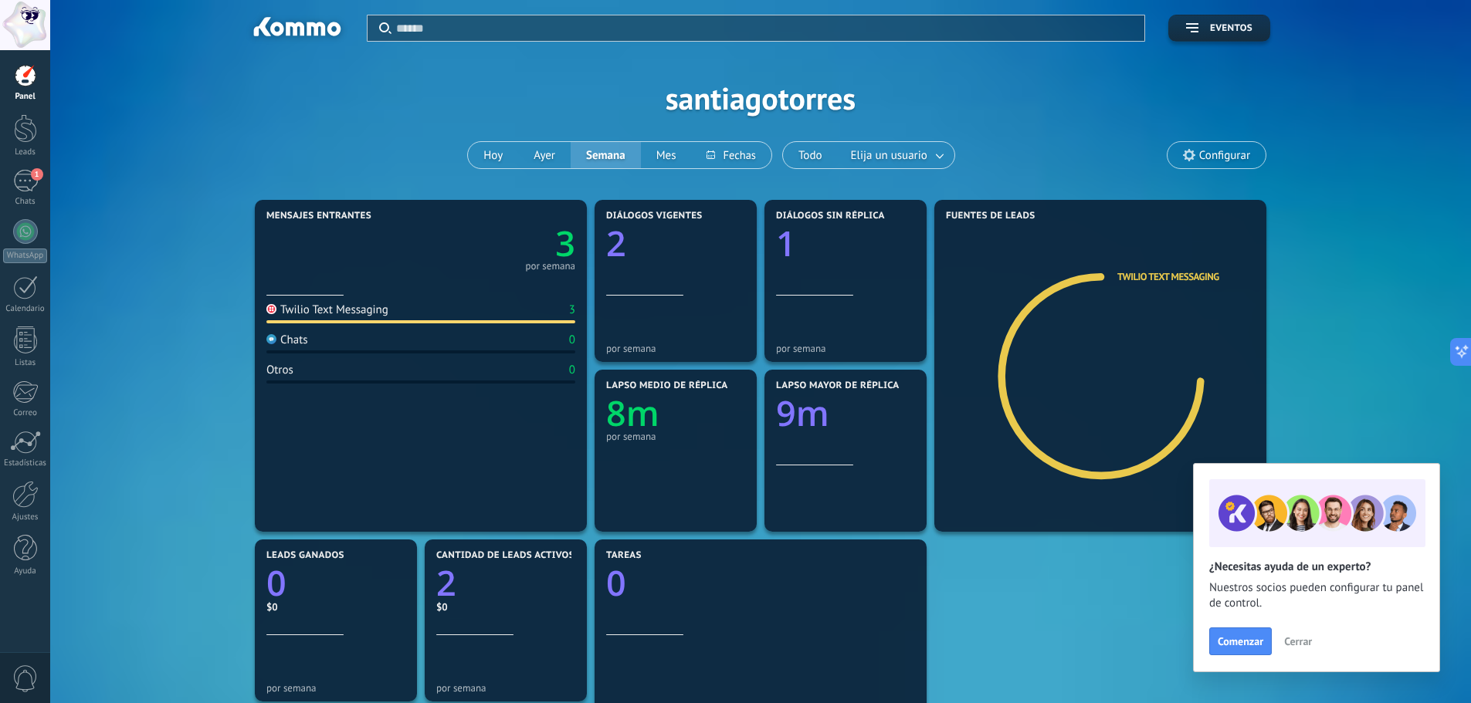
click at [374, 310] on div "Twilio Text Messaging" at bounding box center [327, 310] width 122 height 15
click at [17, 182] on div "1" at bounding box center [25, 181] width 25 height 22
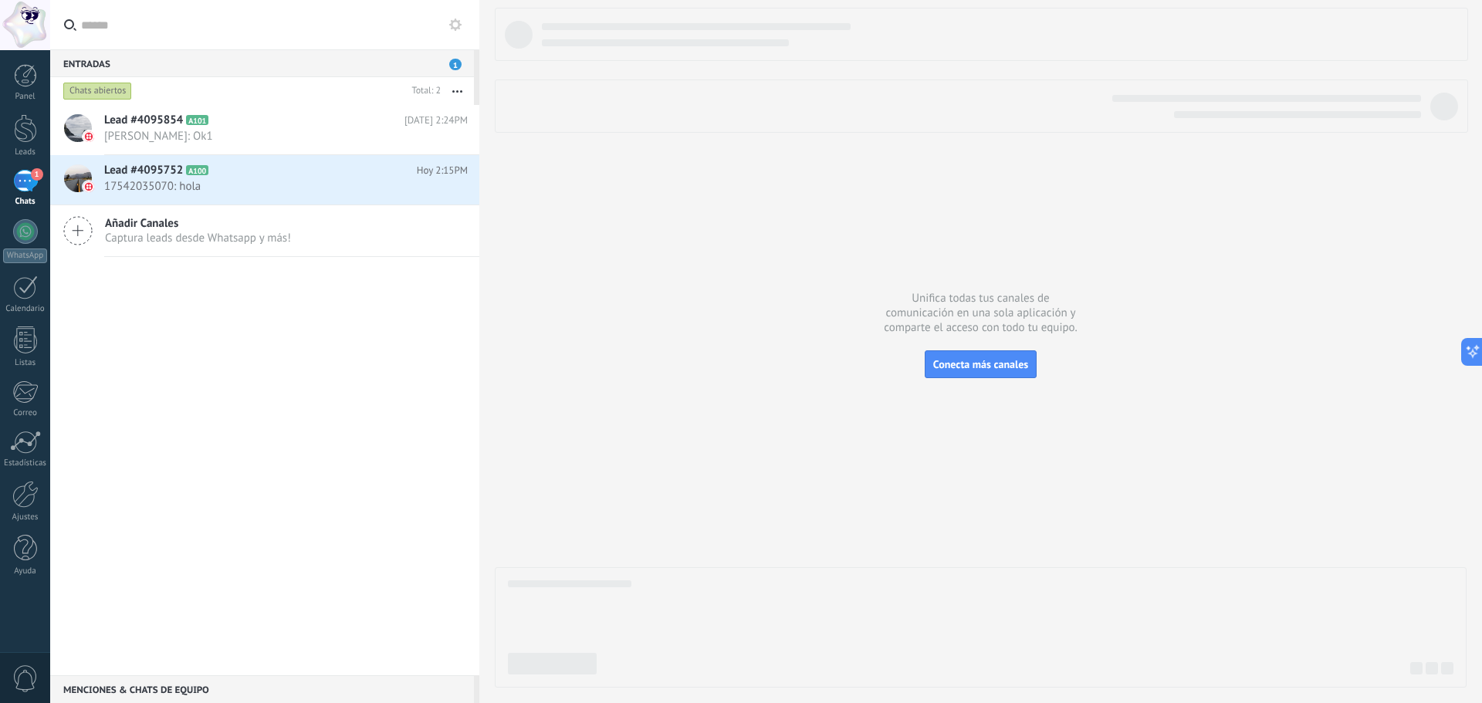
click at [123, 217] on span "Añadir Canales" at bounding box center [198, 223] width 186 height 15
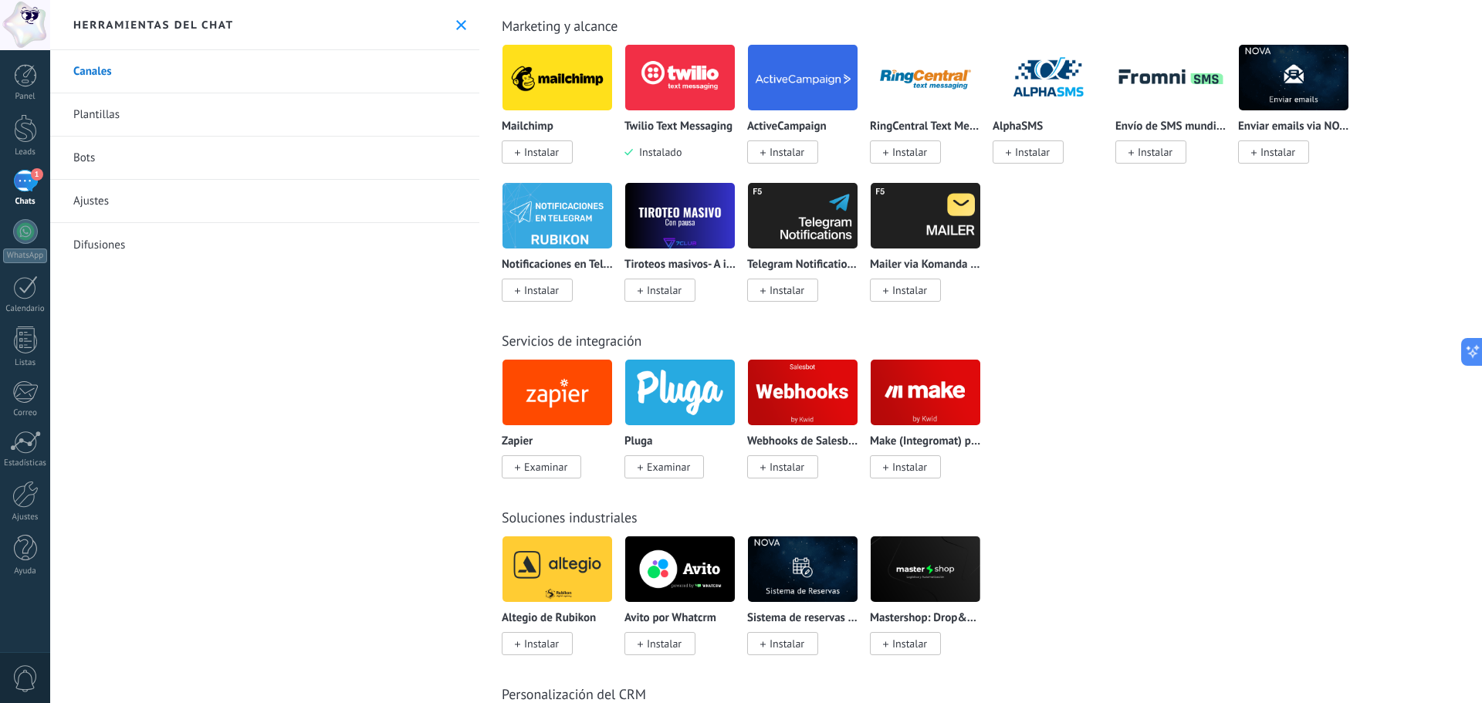
scroll to position [2316, 0]
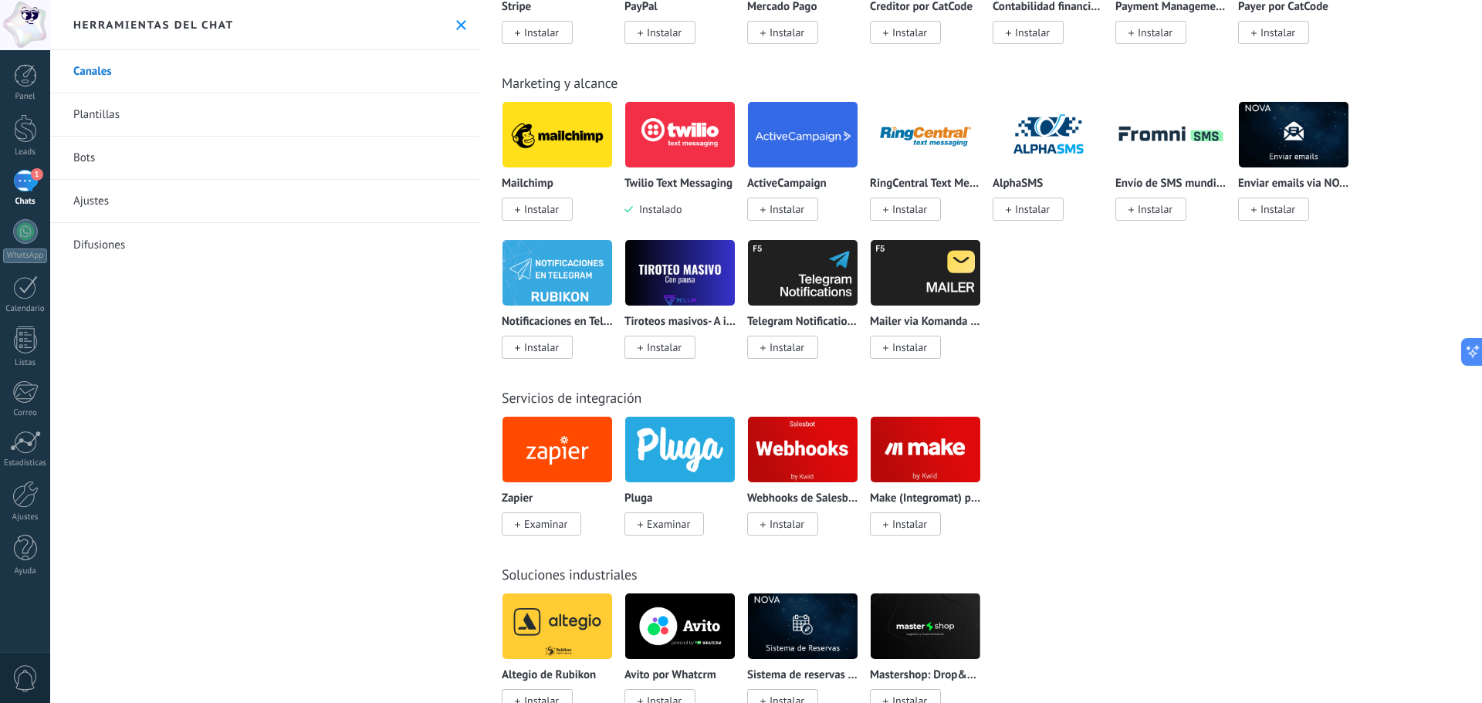
click at [670, 164] on img at bounding box center [680, 134] width 110 height 75
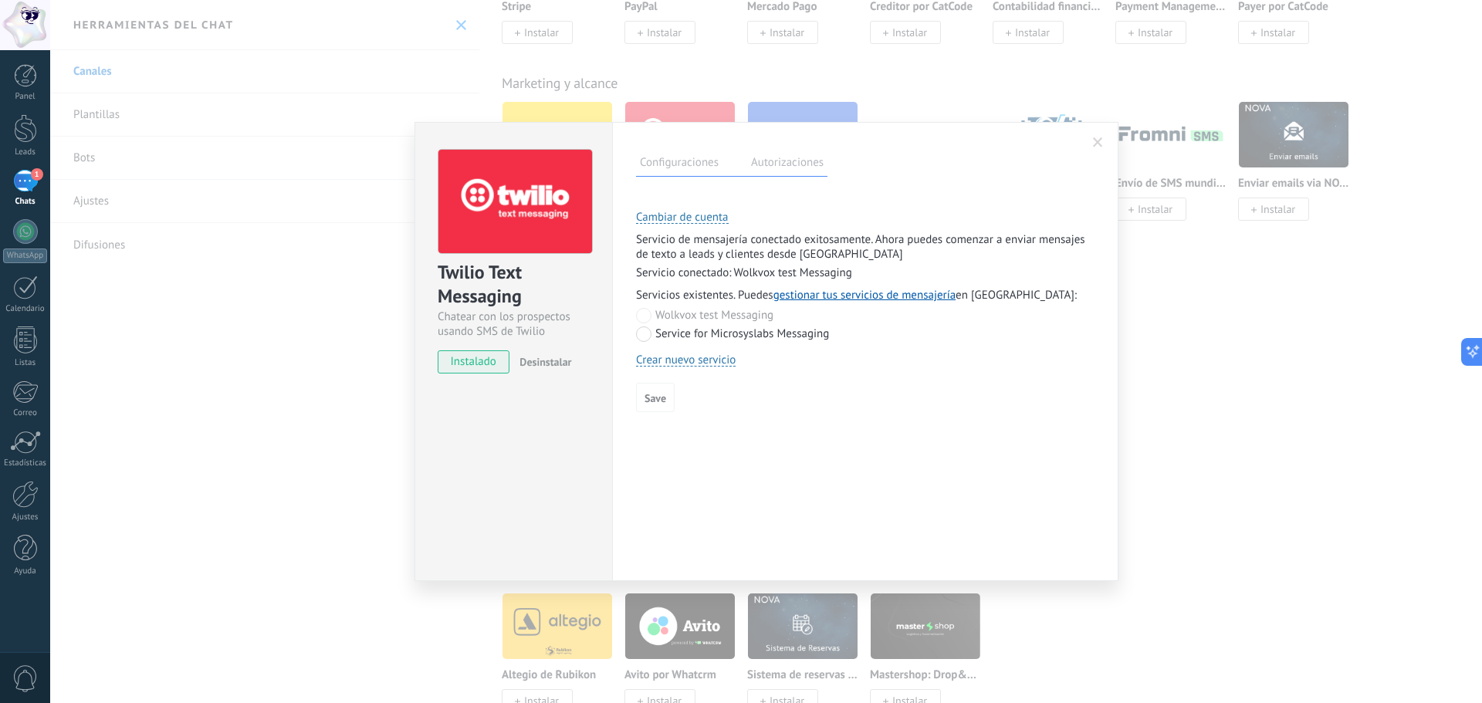
click at [787, 158] on label "Autorizaciones" at bounding box center [787, 165] width 80 height 22
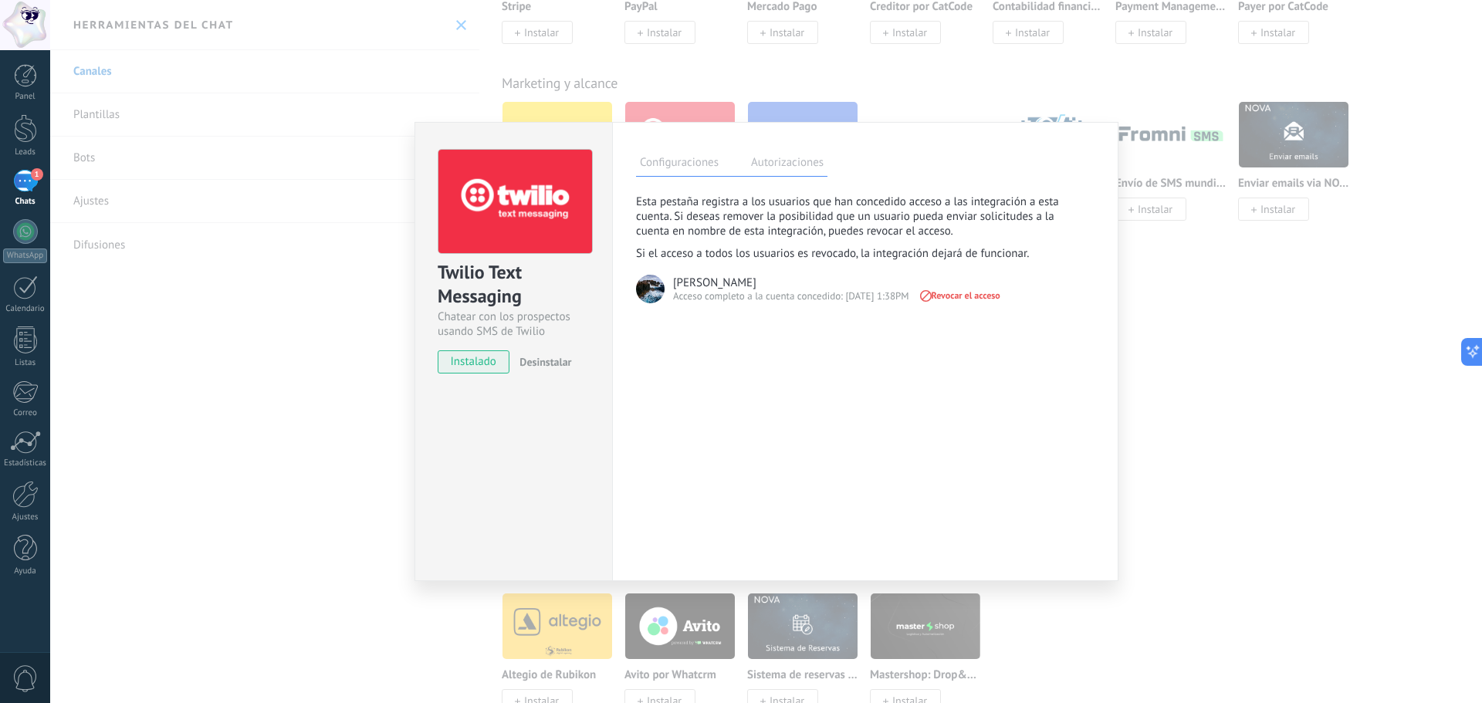
click at [687, 163] on label "Configuraciones" at bounding box center [679, 165] width 86 height 22
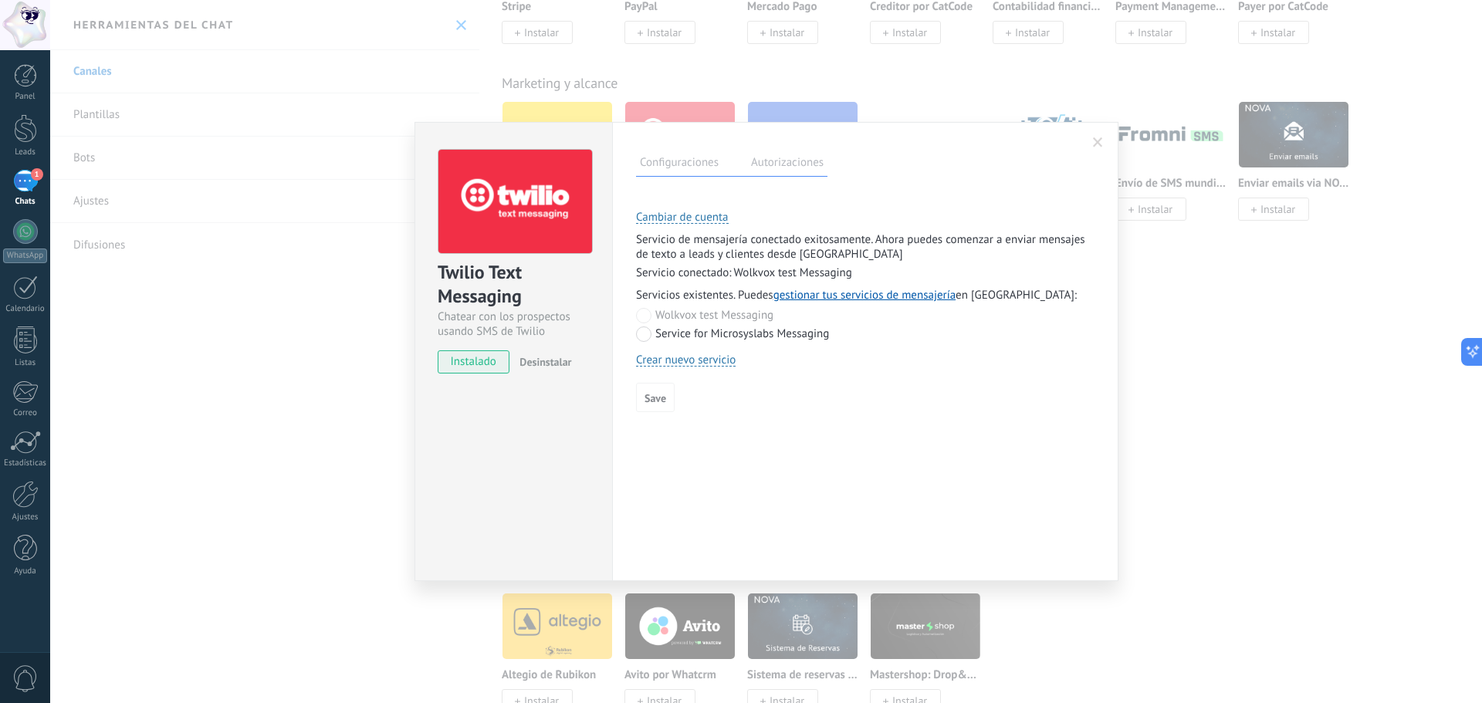
click at [773, 170] on label "Autorizaciones" at bounding box center [787, 165] width 80 height 22
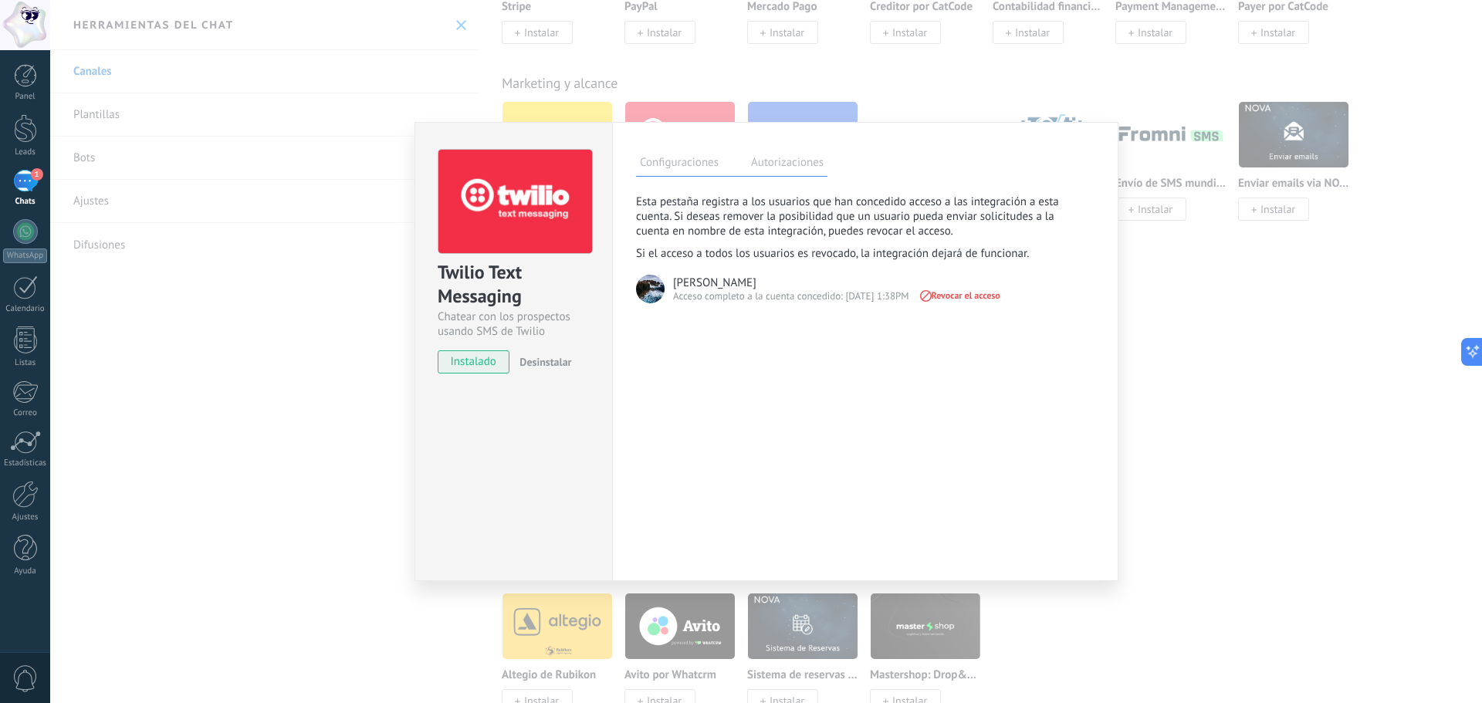
click at [555, 351] on button "Desinstalar" at bounding box center [542, 361] width 58 height 23
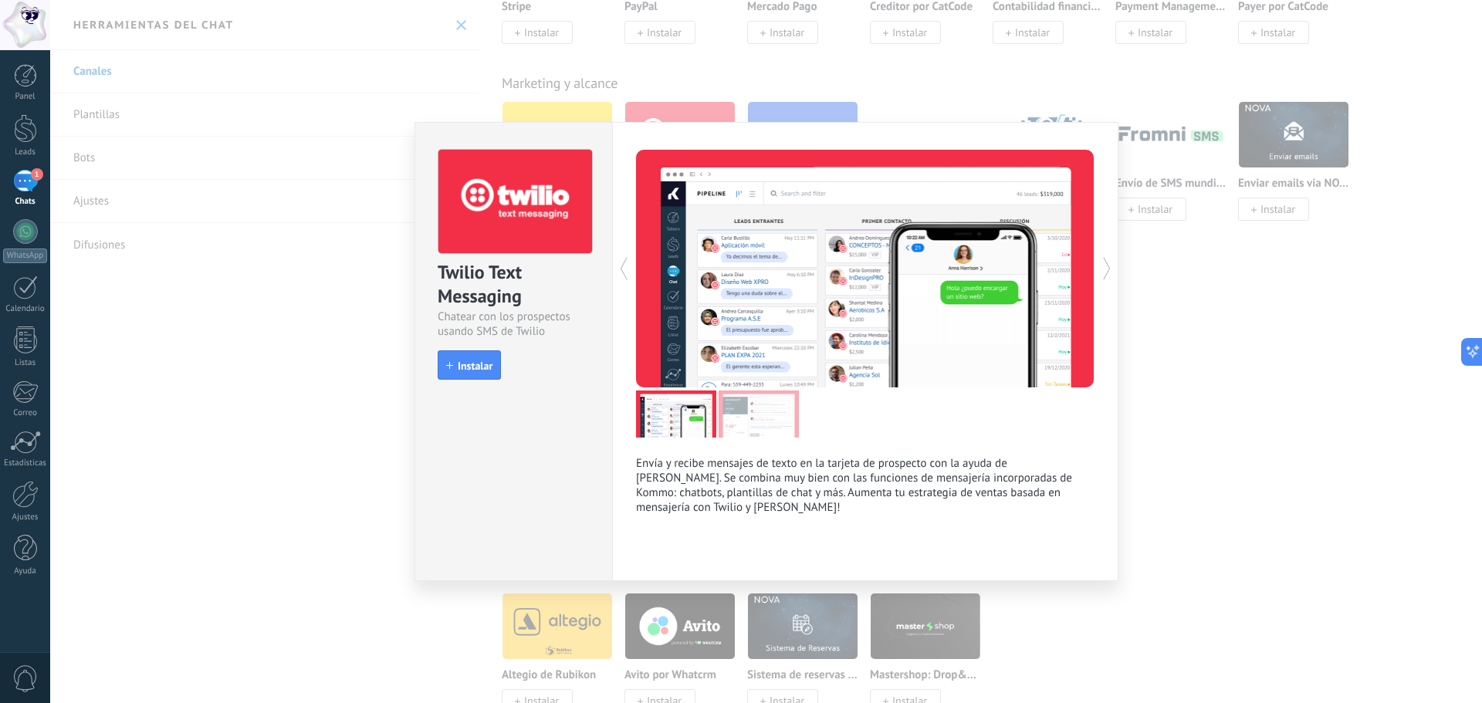
click at [211, 184] on div "Twilio Text Messaging Chatear con los prospectos usando SMS de Twilio install I…" at bounding box center [766, 351] width 1432 height 703
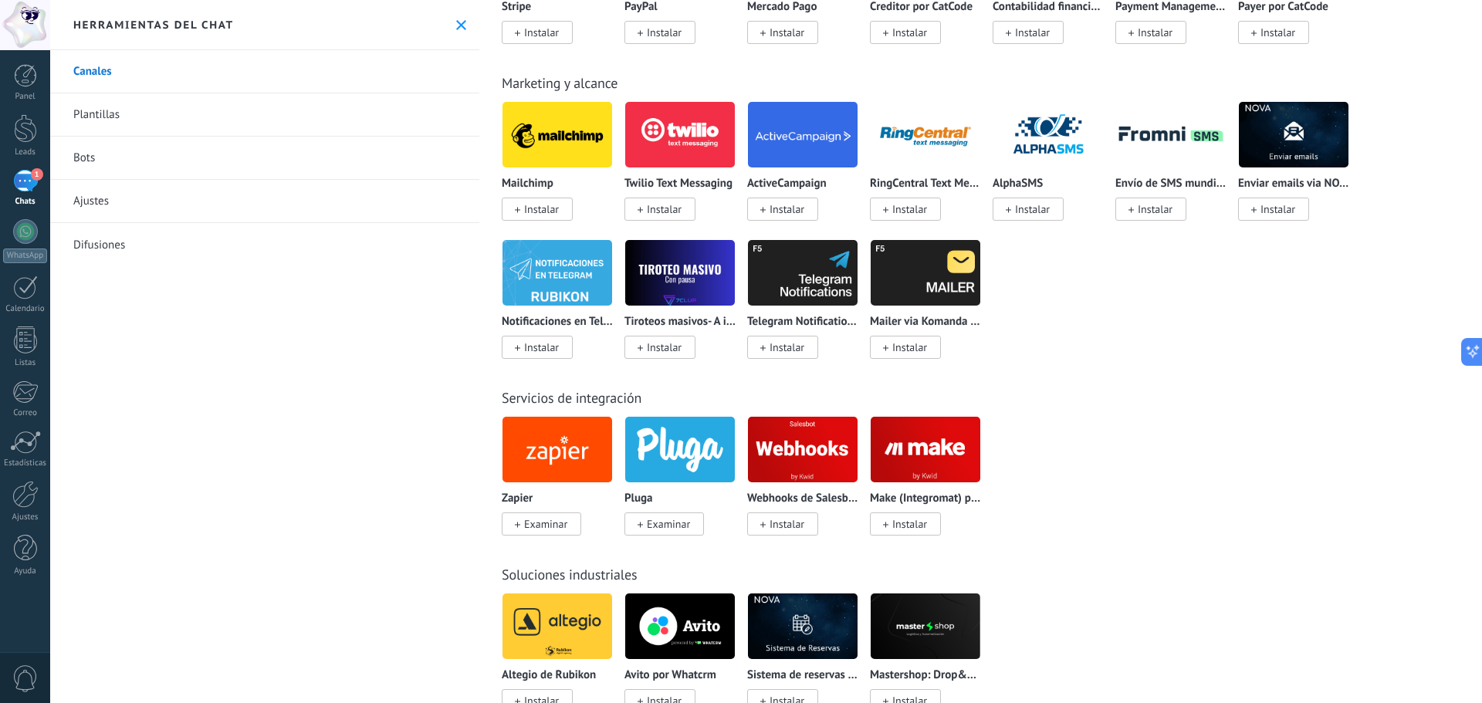
click at [39, 178] on span "1" at bounding box center [37, 174] width 12 height 12
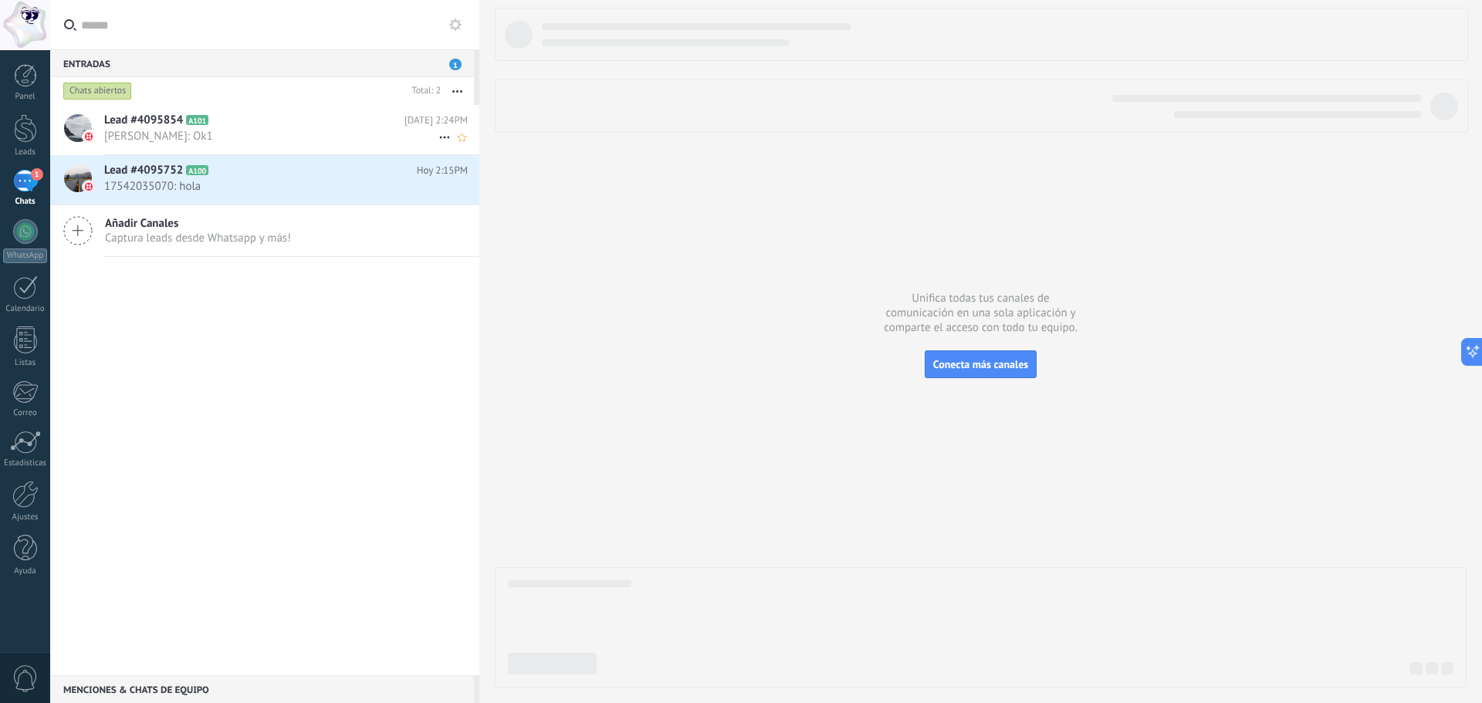
click at [162, 126] on span "Lead #4095854" at bounding box center [143, 120] width 79 height 15
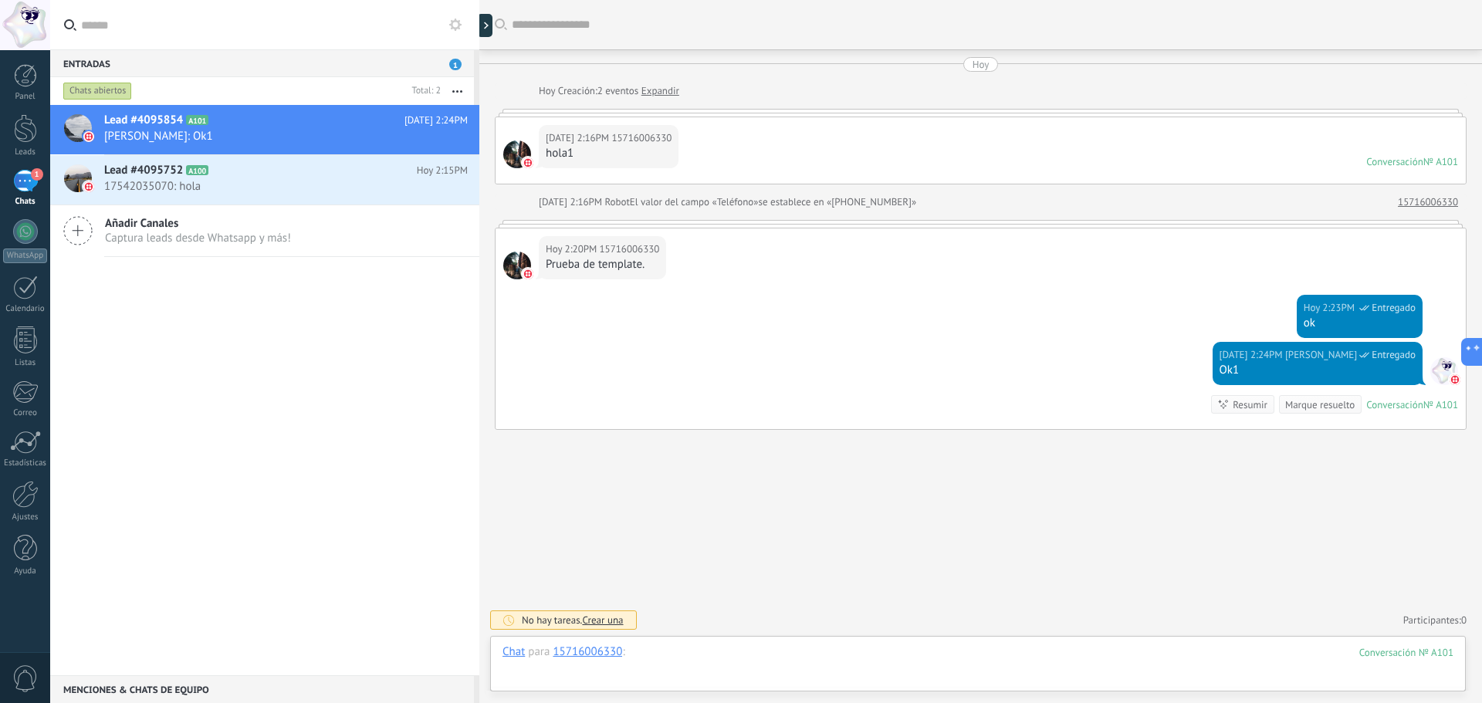
click at [829, 652] on div at bounding box center [978, 668] width 951 height 46
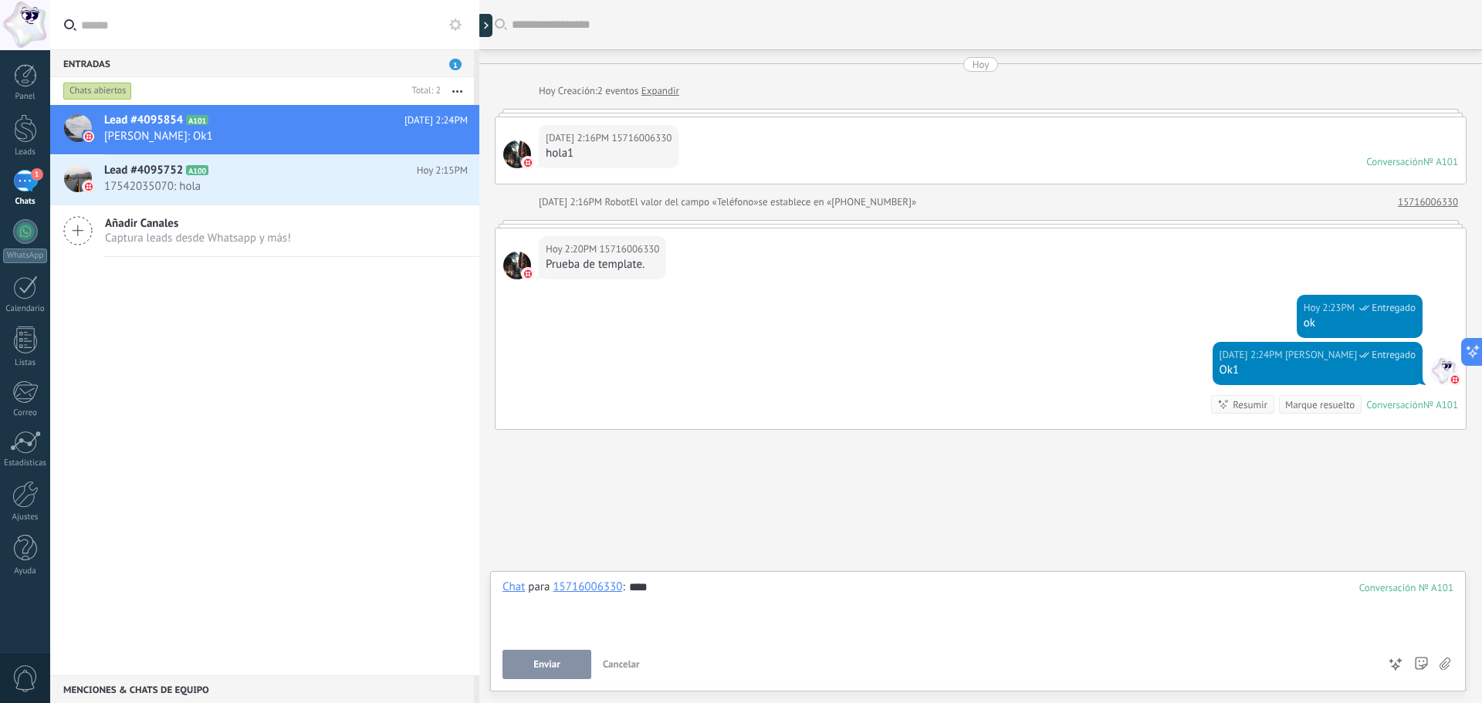
click at [555, 670] on span "Enviar" at bounding box center [546, 664] width 27 height 11
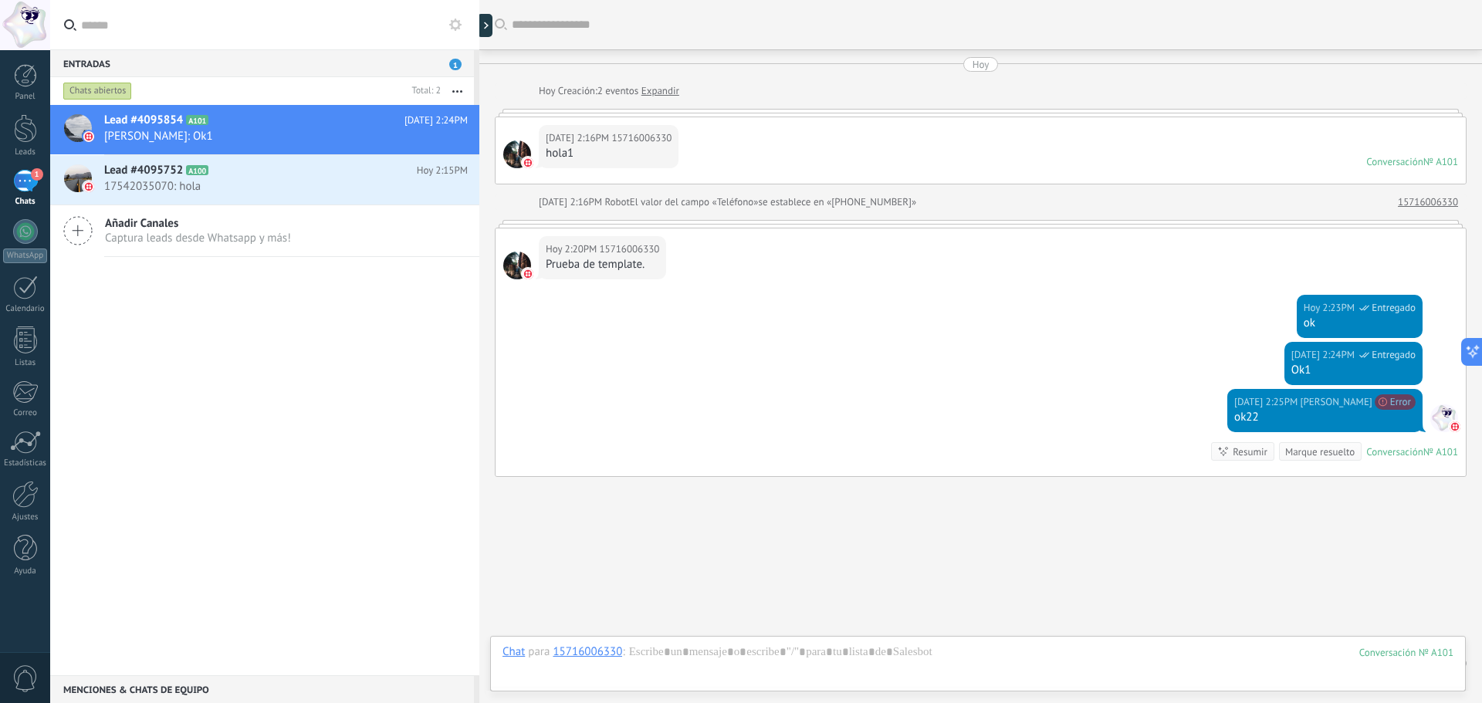
scroll to position [43, 0]
